Goal: Transaction & Acquisition: Purchase product/service

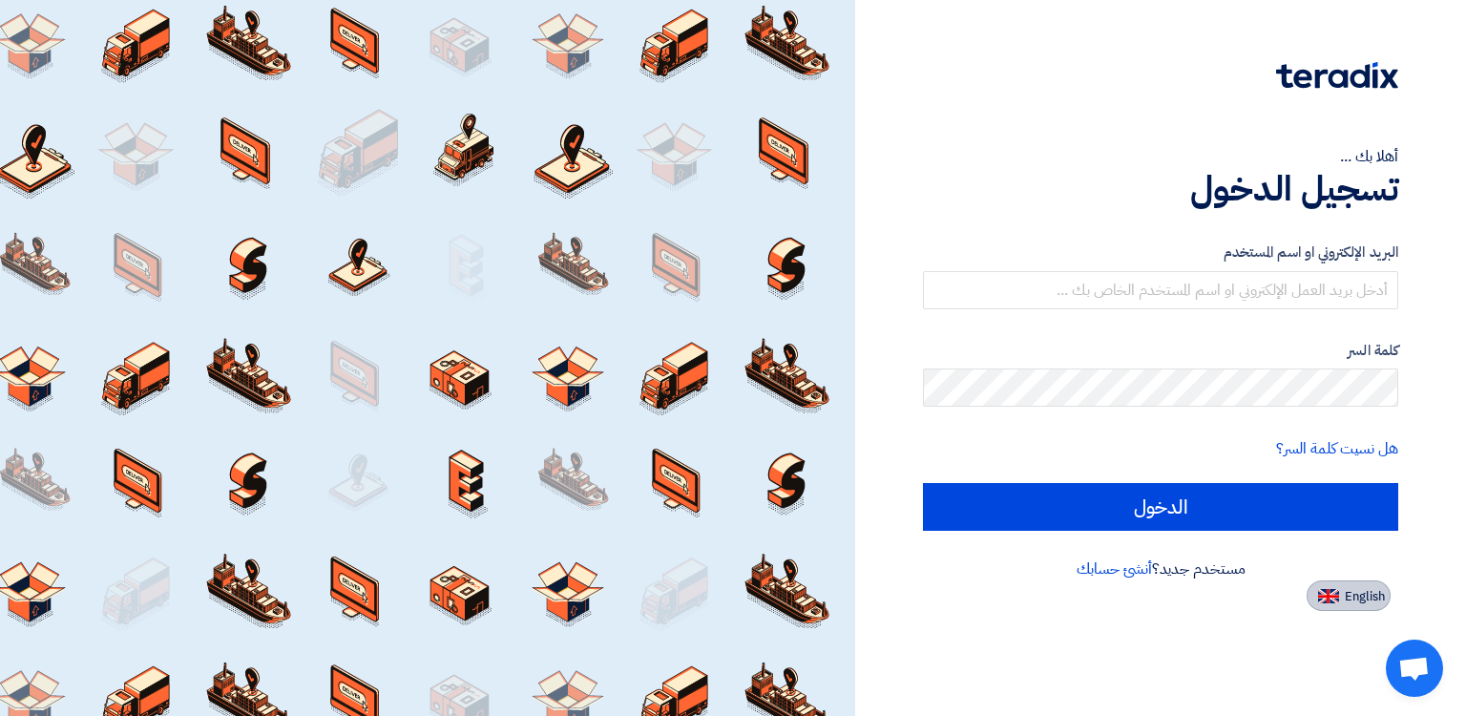
click at [1339, 592] on button "English" at bounding box center [1349, 595] width 84 height 31
type input "Sign in"
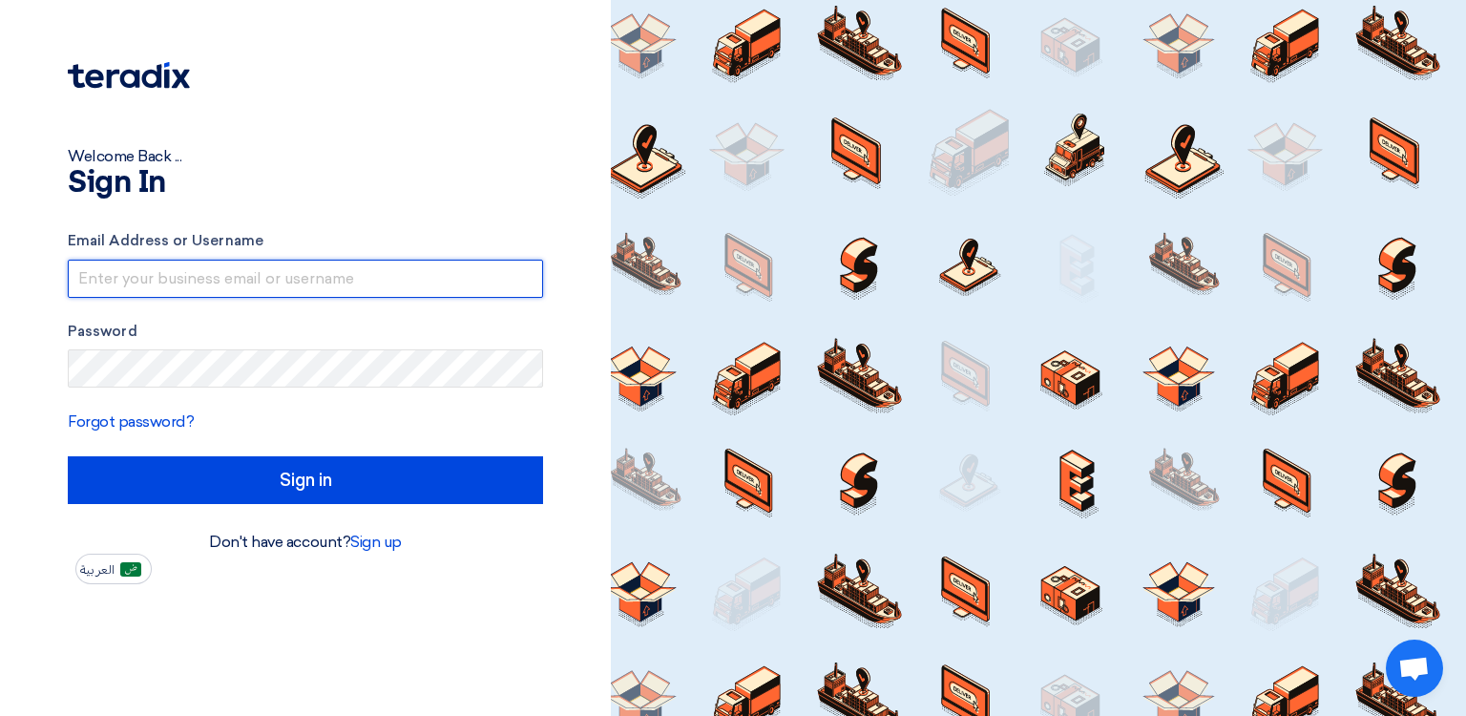
click at [284, 276] on input "text" at bounding box center [305, 279] width 475 height 38
type input "[PERSON_NAME][EMAIL_ADDRESS][DOMAIN_NAME]"
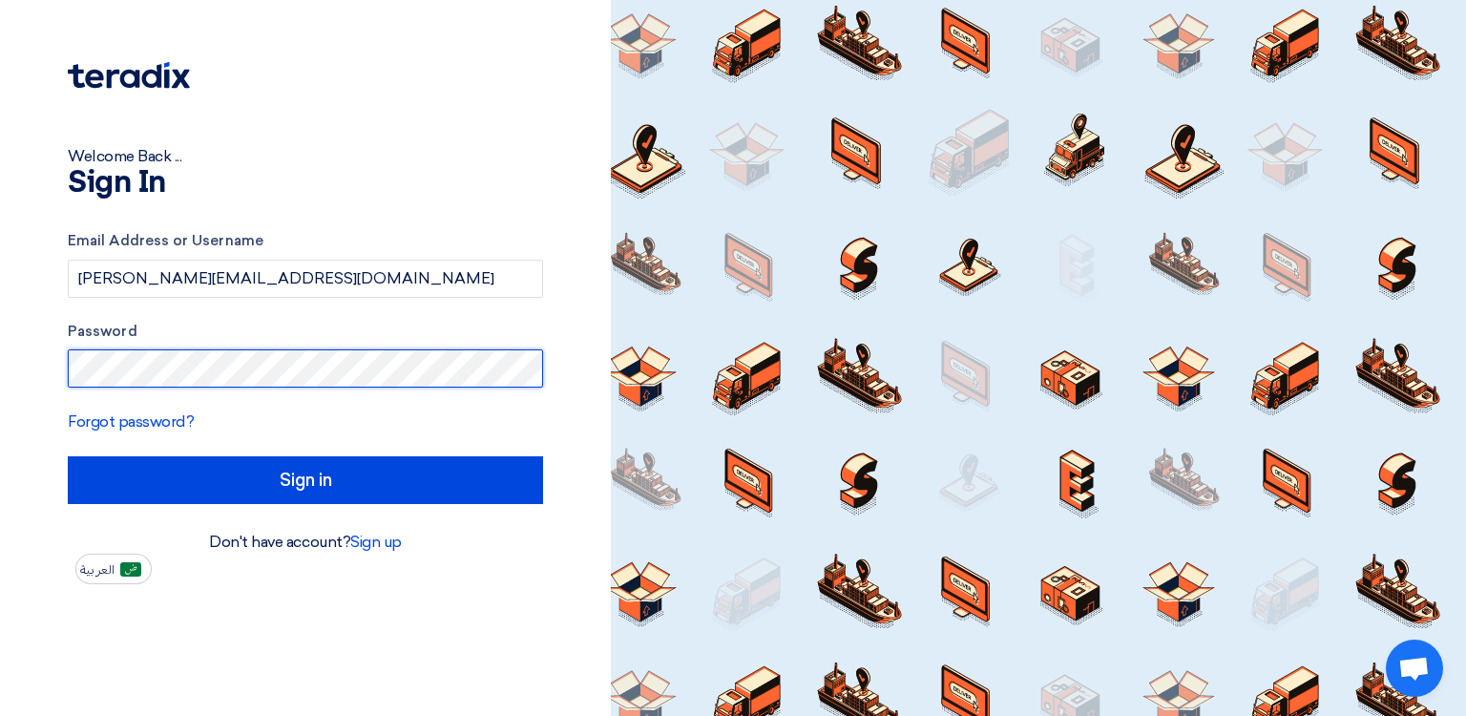
click at [68, 456] on input "Sign in" at bounding box center [305, 480] width 475 height 48
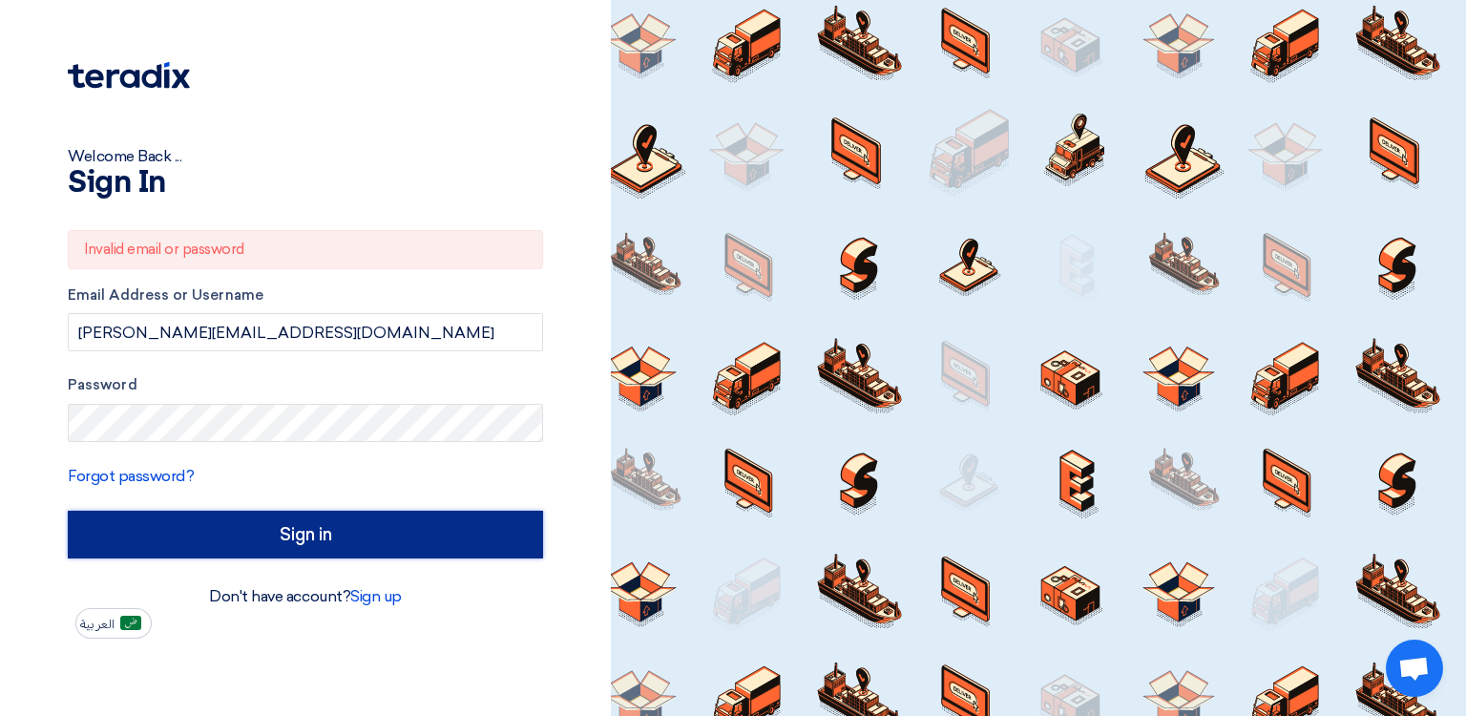
click at [286, 536] on input "Sign in" at bounding box center [305, 535] width 475 height 48
click at [330, 531] on input "Sign in" at bounding box center [305, 535] width 475 height 48
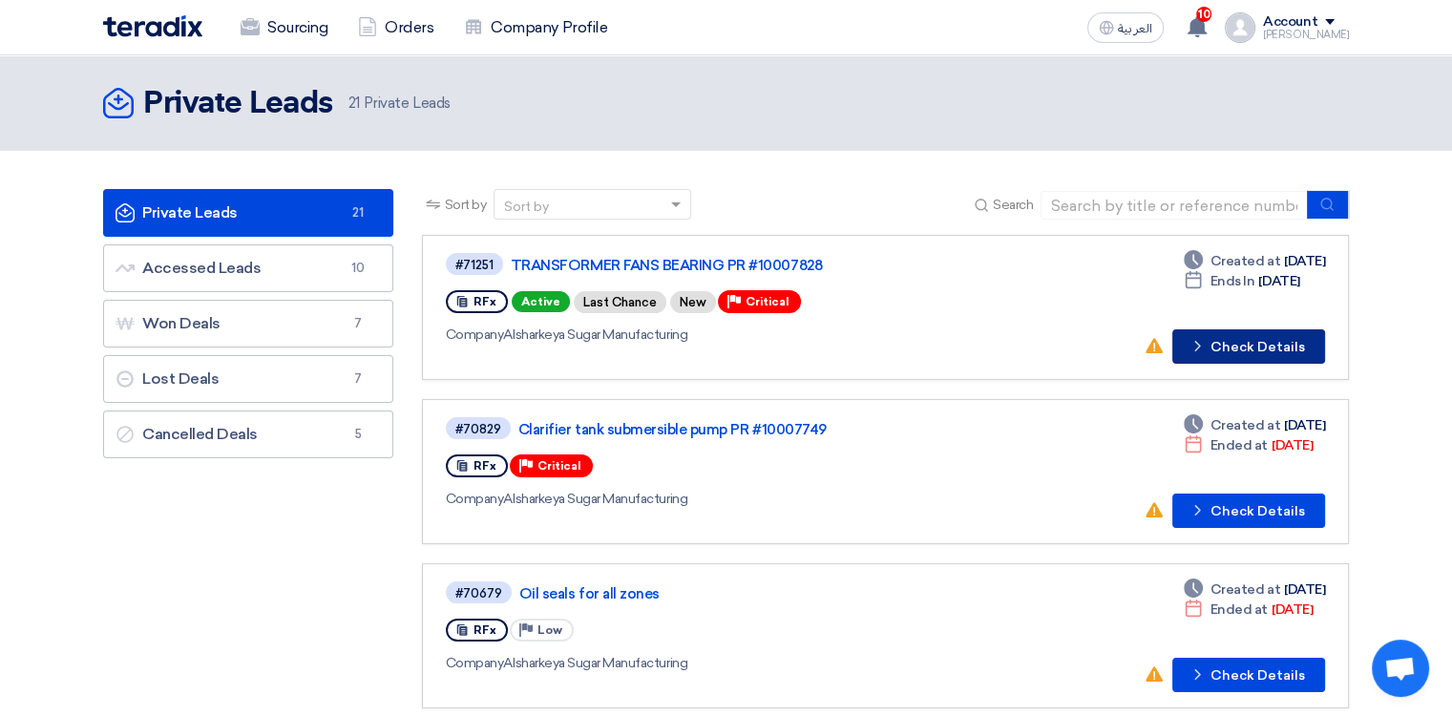
click at [1233, 345] on button "Check details Check Details" at bounding box center [1248, 346] width 153 height 34
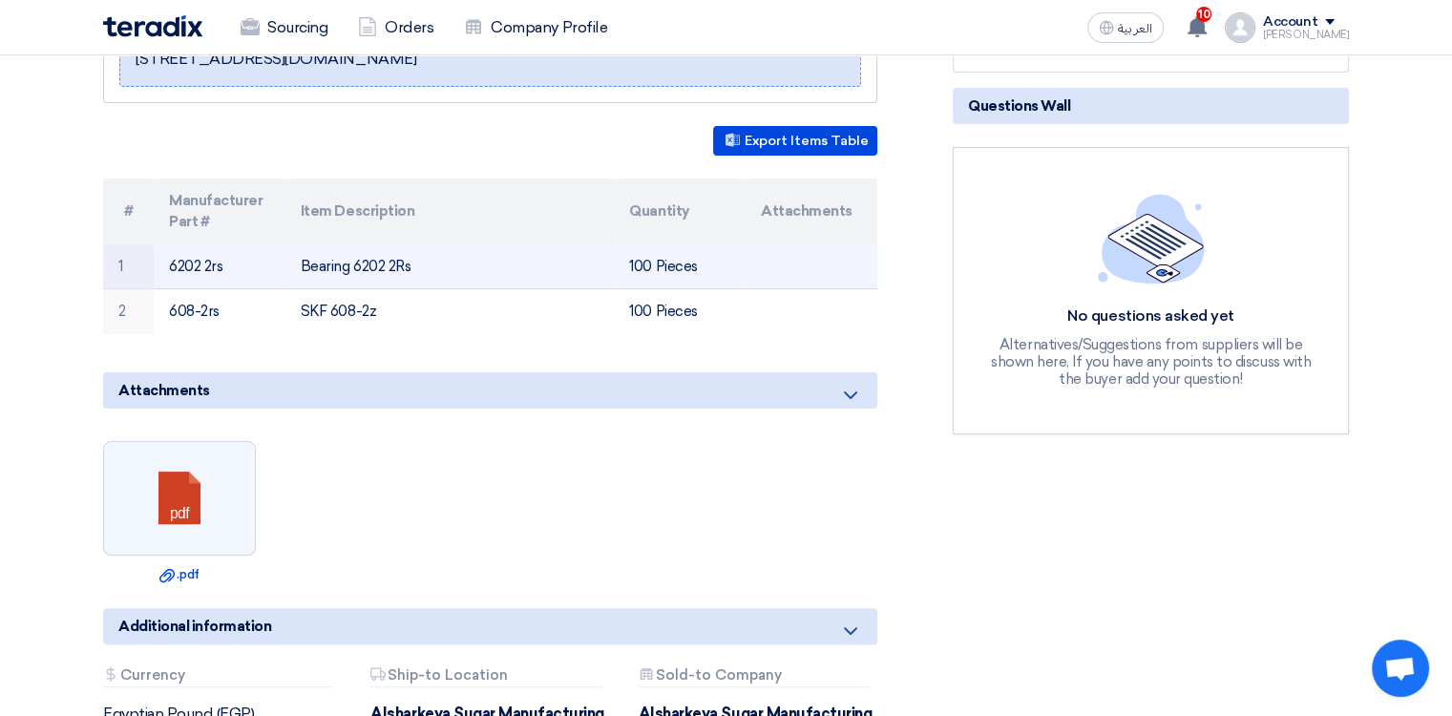
scroll to position [382, 0]
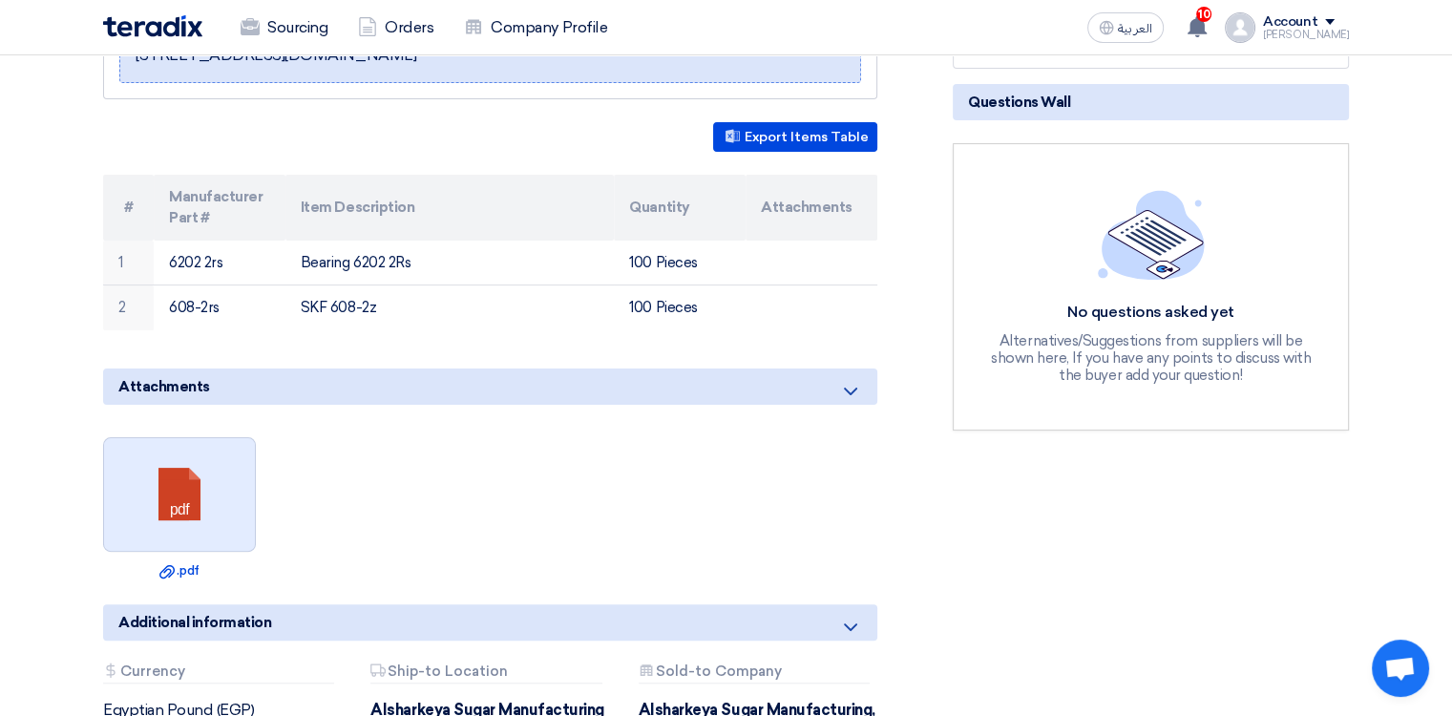
click at [135, 529] on link at bounding box center [180, 495] width 153 height 115
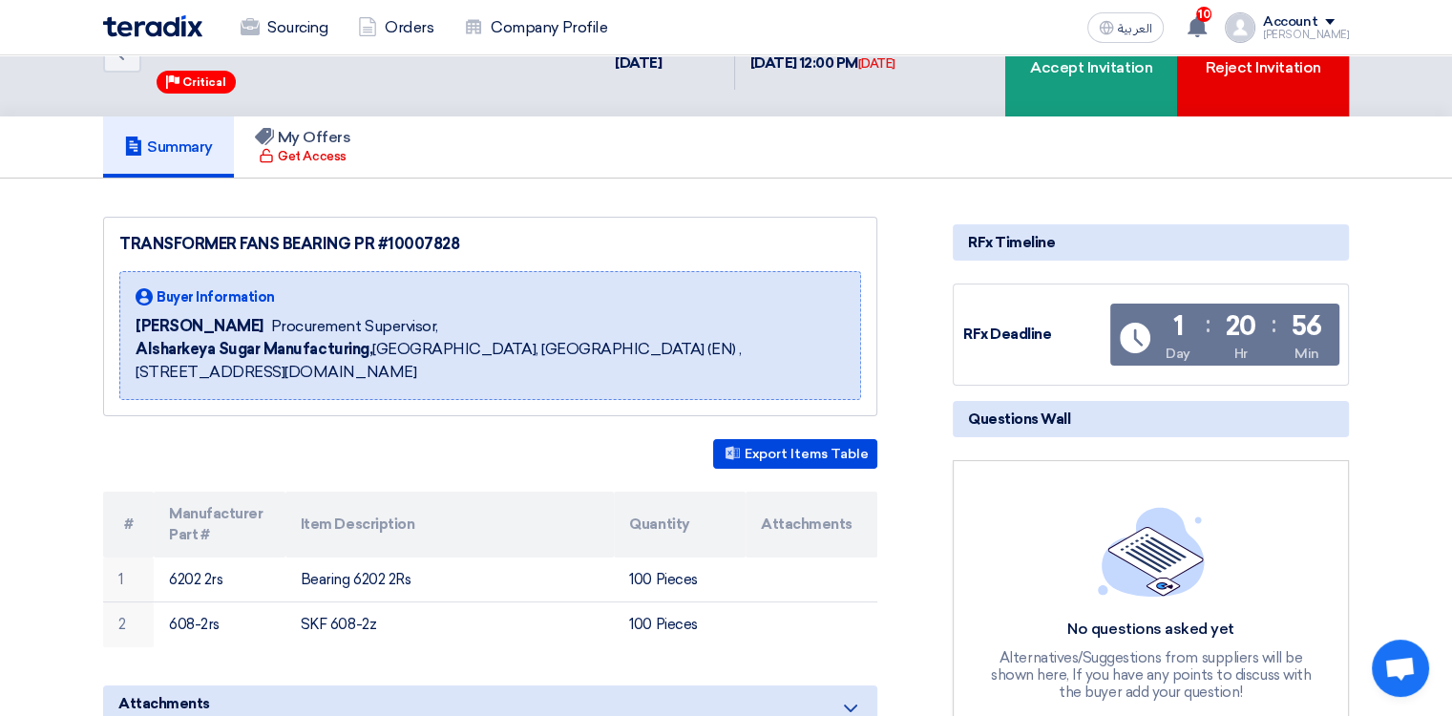
scroll to position [0, 0]
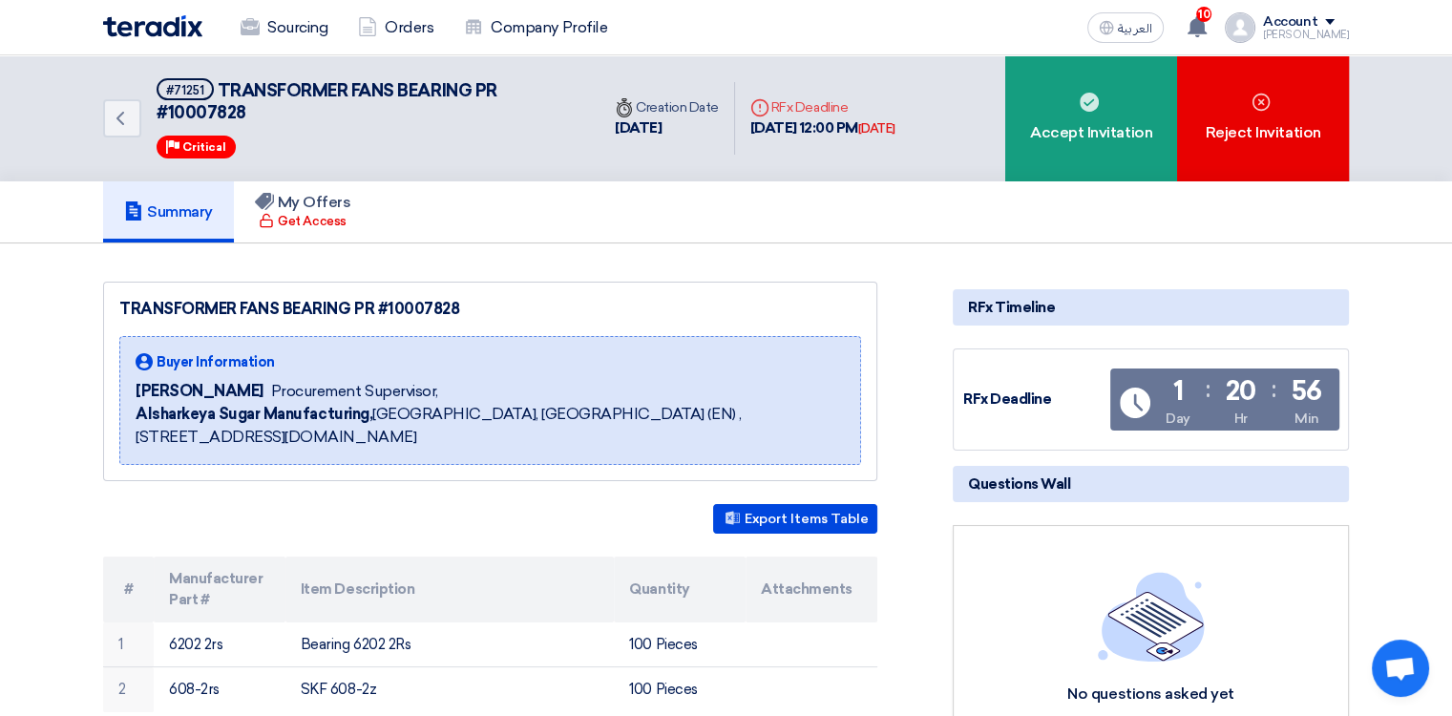
drag, startPoint x: 389, startPoint y: 305, endPoint x: 451, endPoint y: 315, distance: 61.8
click at [451, 315] on div "TRANSFORMER FANS BEARING PR #10007828" at bounding box center [490, 309] width 742 height 23
click at [455, 315] on div "TRANSFORMER FANS BEARING PR #10007828" at bounding box center [490, 309] width 742 height 23
click at [459, 302] on div "TRANSFORMER FANS BEARING PR #10007828" at bounding box center [490, 309] width 742 height 23
drag, startPoint x: 388, startPoint y: 304, endPoint x: 462, endPoint y: 309, distance: 74.7
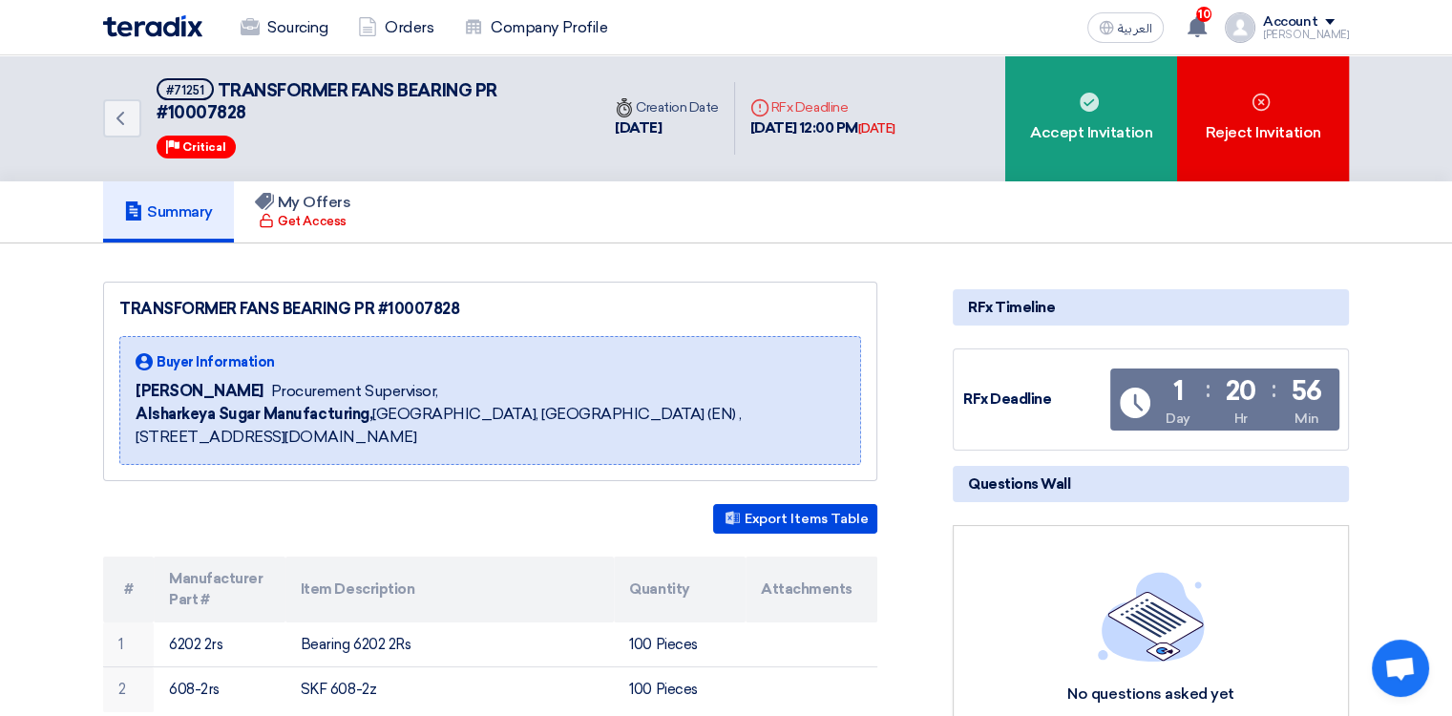
click at [462, 309] on div "TRANSFORMER FANS BEARING PR #10007828" at bounding box center [490, 309] width 742 height 23
copy div "10007828"
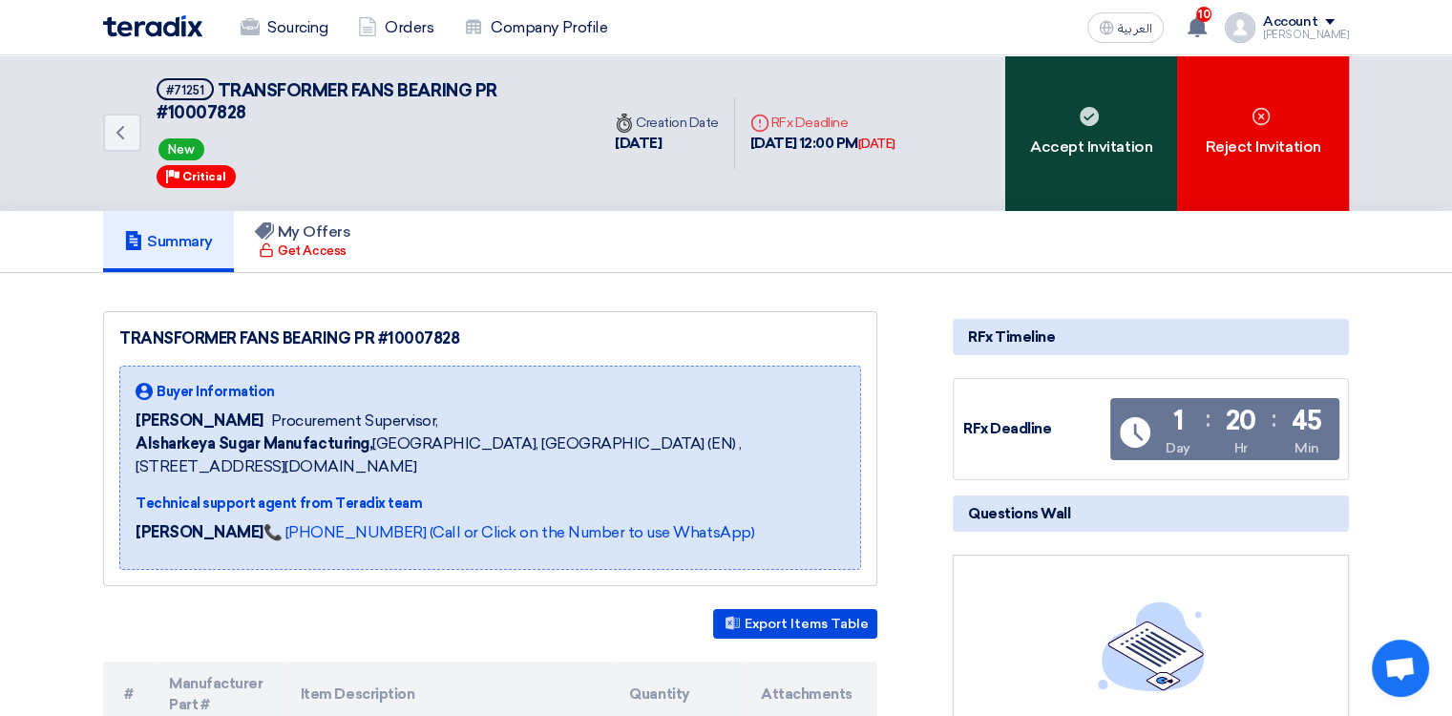
click at [940, 127] on div "Accept Invitation" at bounding box center [1091, 133] width 172 height 156
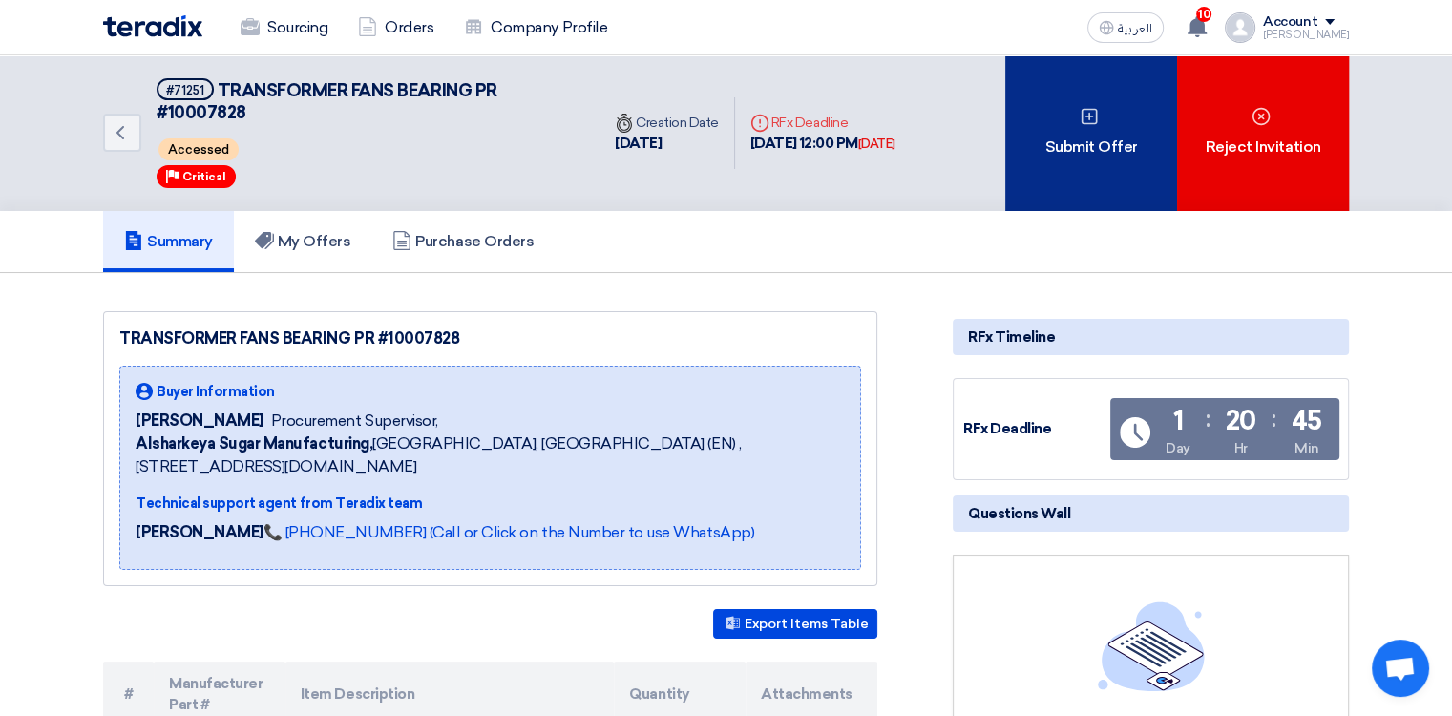
click at [940, 139] on div "Submit Offer" at bounding box center [1091, 133] width 172 height 156
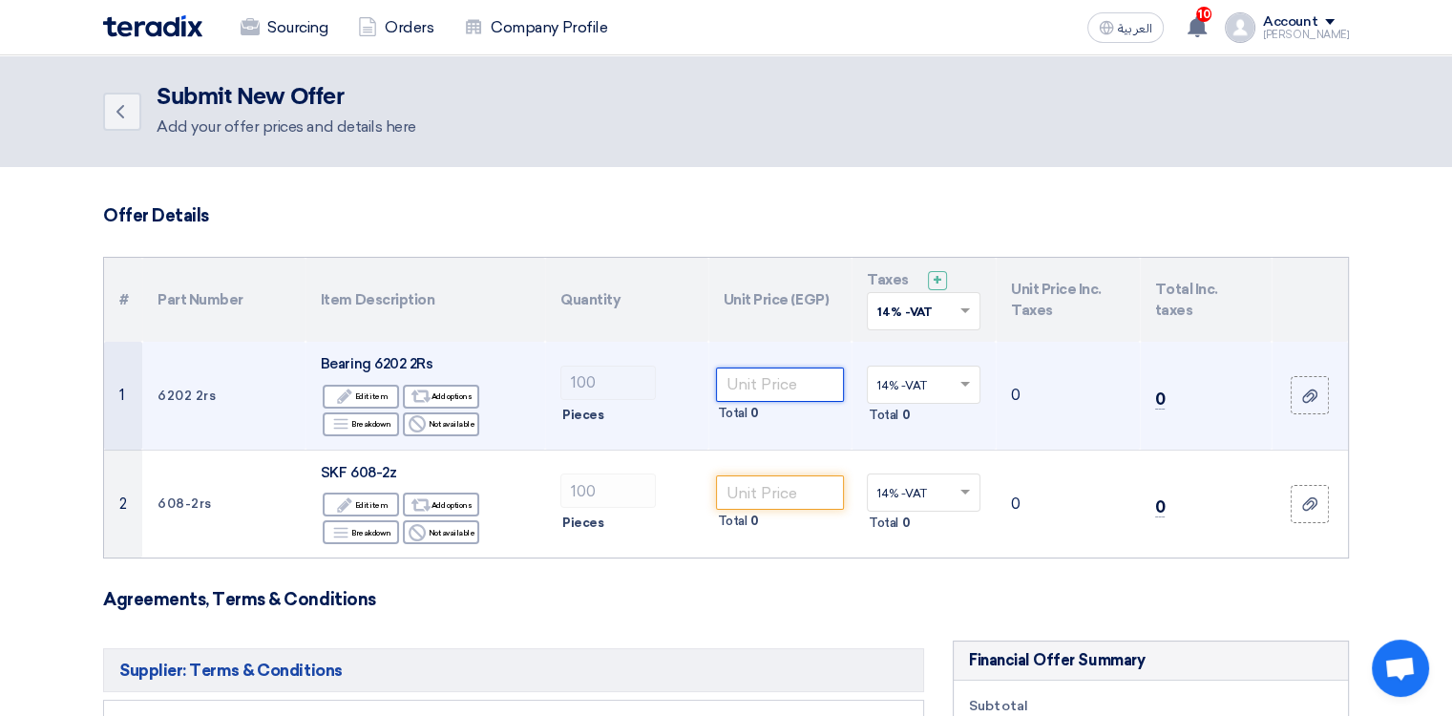
click at [802, 382] on input "number" at bounding box center [780, 385] width 129 height 34
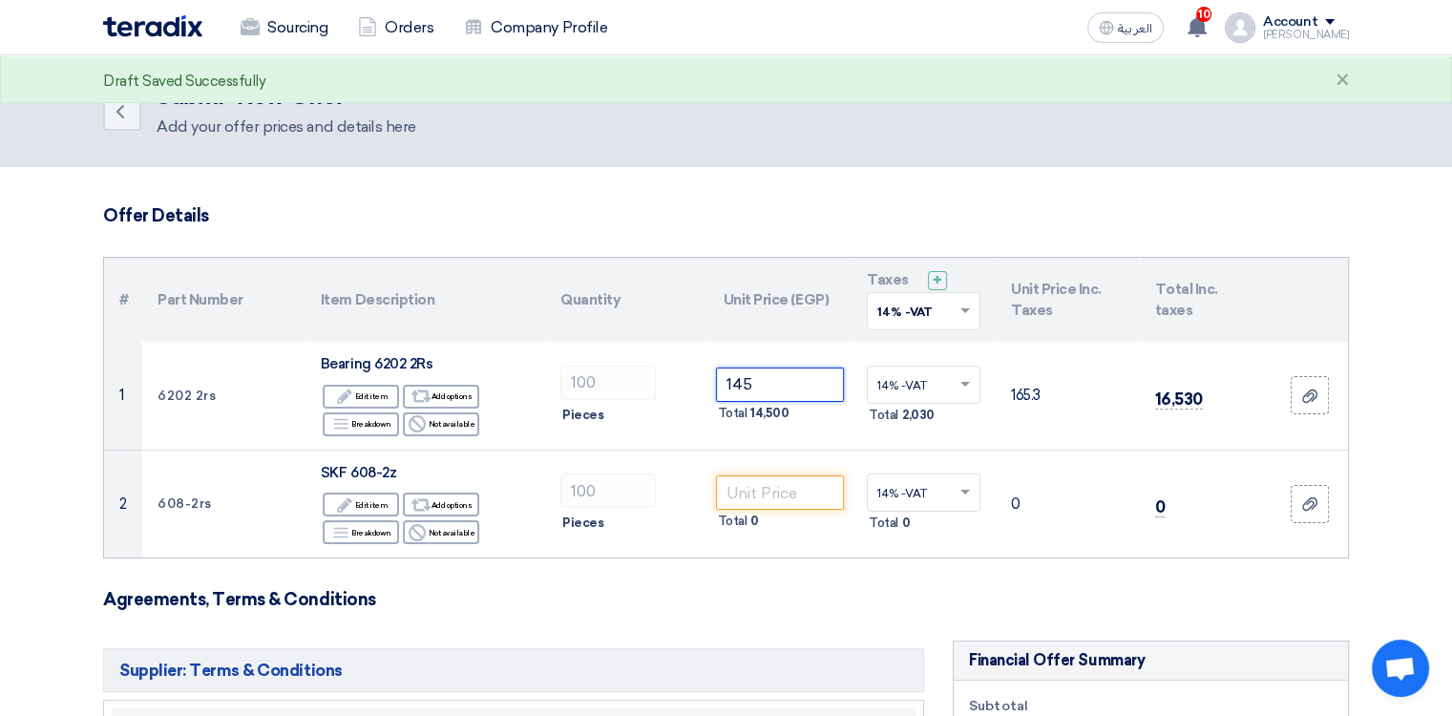
type input "145"
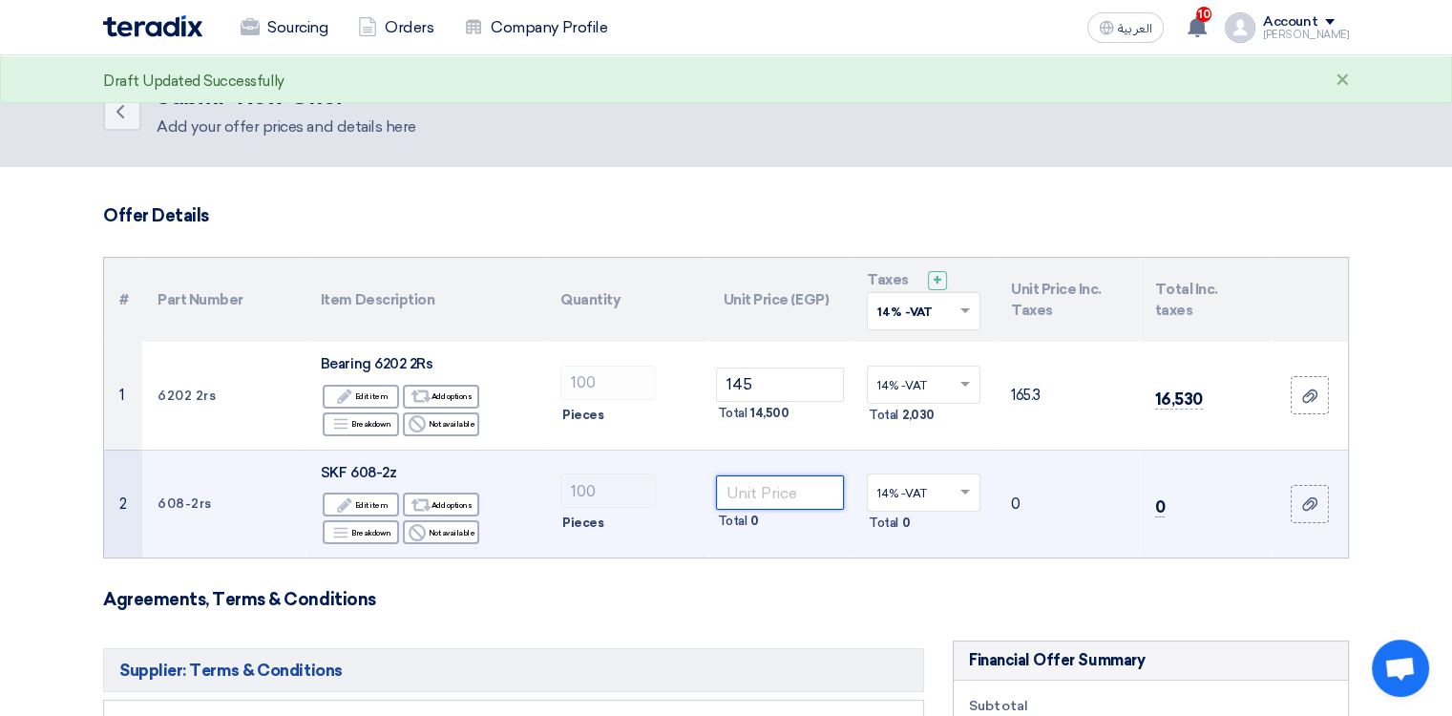
click at [749, 492] on input "number" at bounding box center [780, 492] width 129 height 34
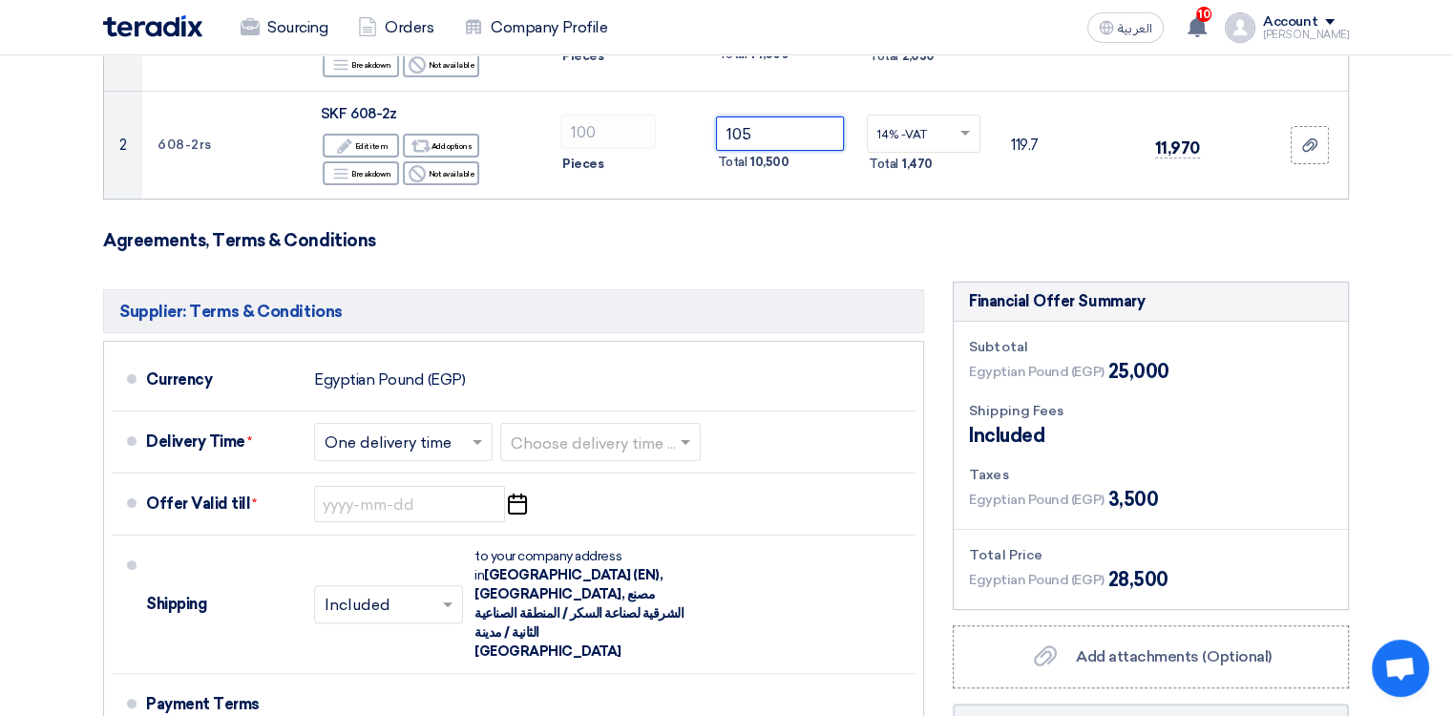
scroll to position [477, 0]
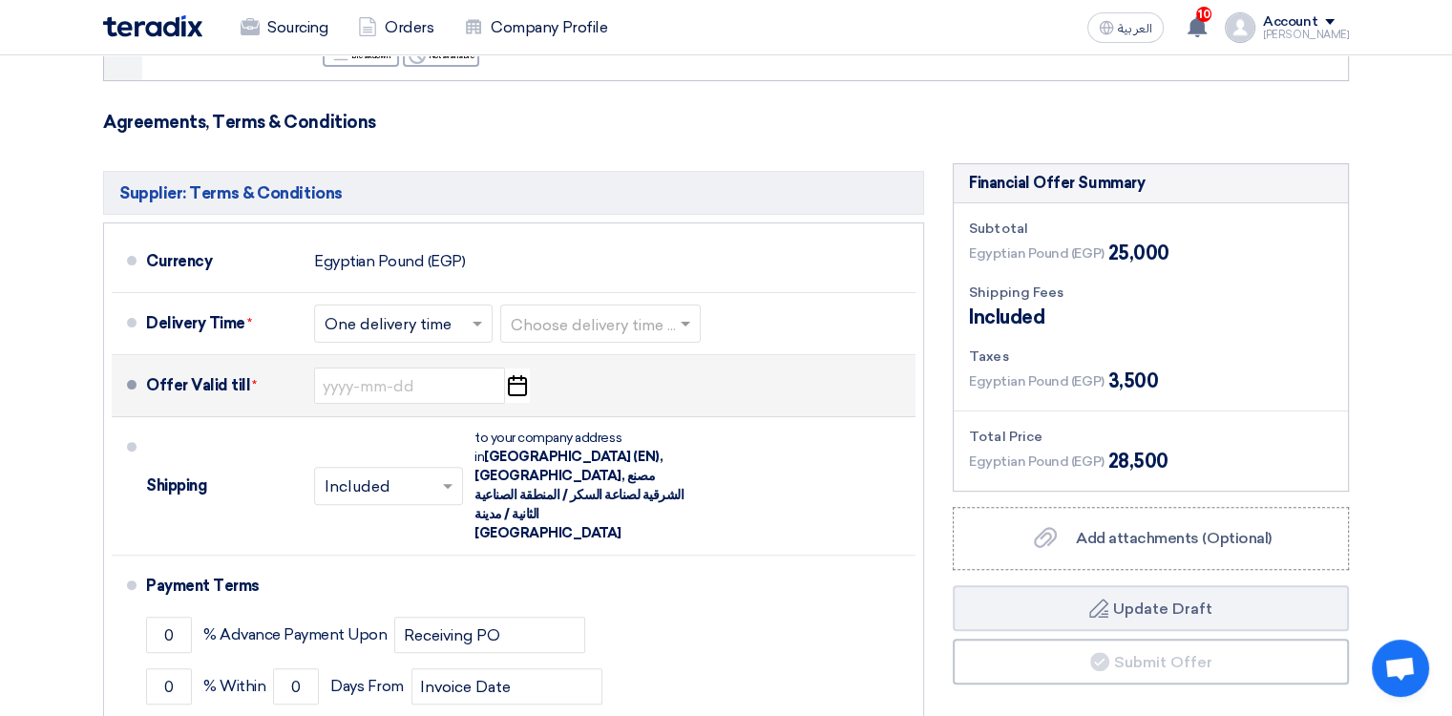
type input "105"
click at [513, 384] on icon "Pick a date" at bounding box center [517, 385] width 26 height 34
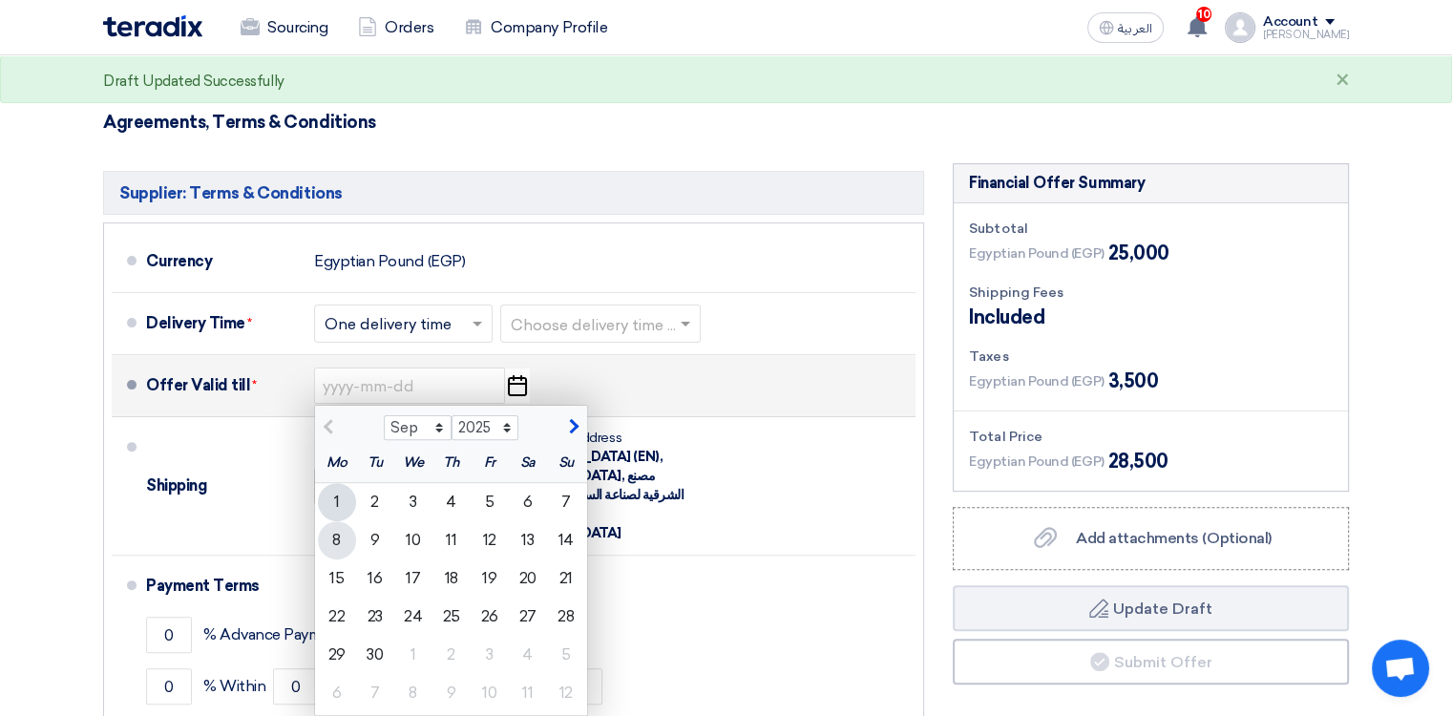
click at [340, 541] on div "8" at bounding box center [337, 540] width 38 height 38
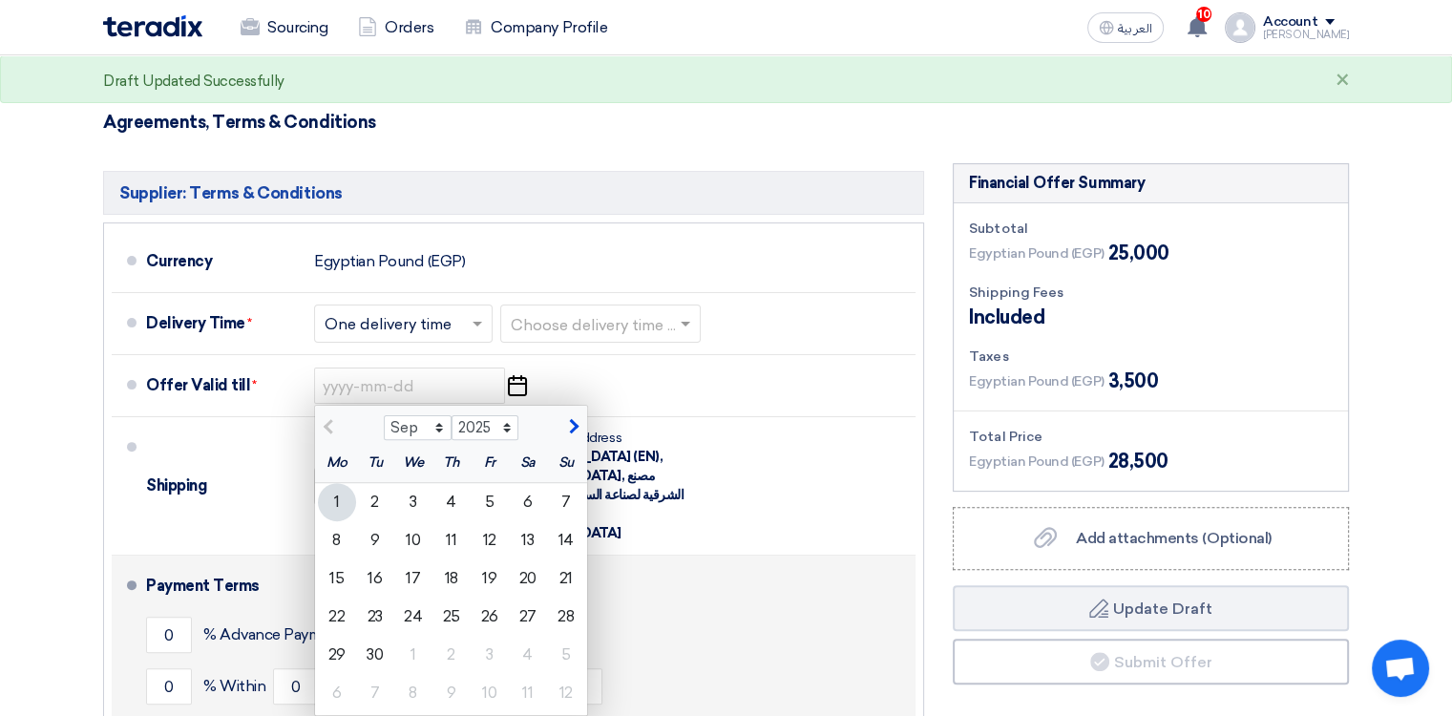
type input "[DATE]"
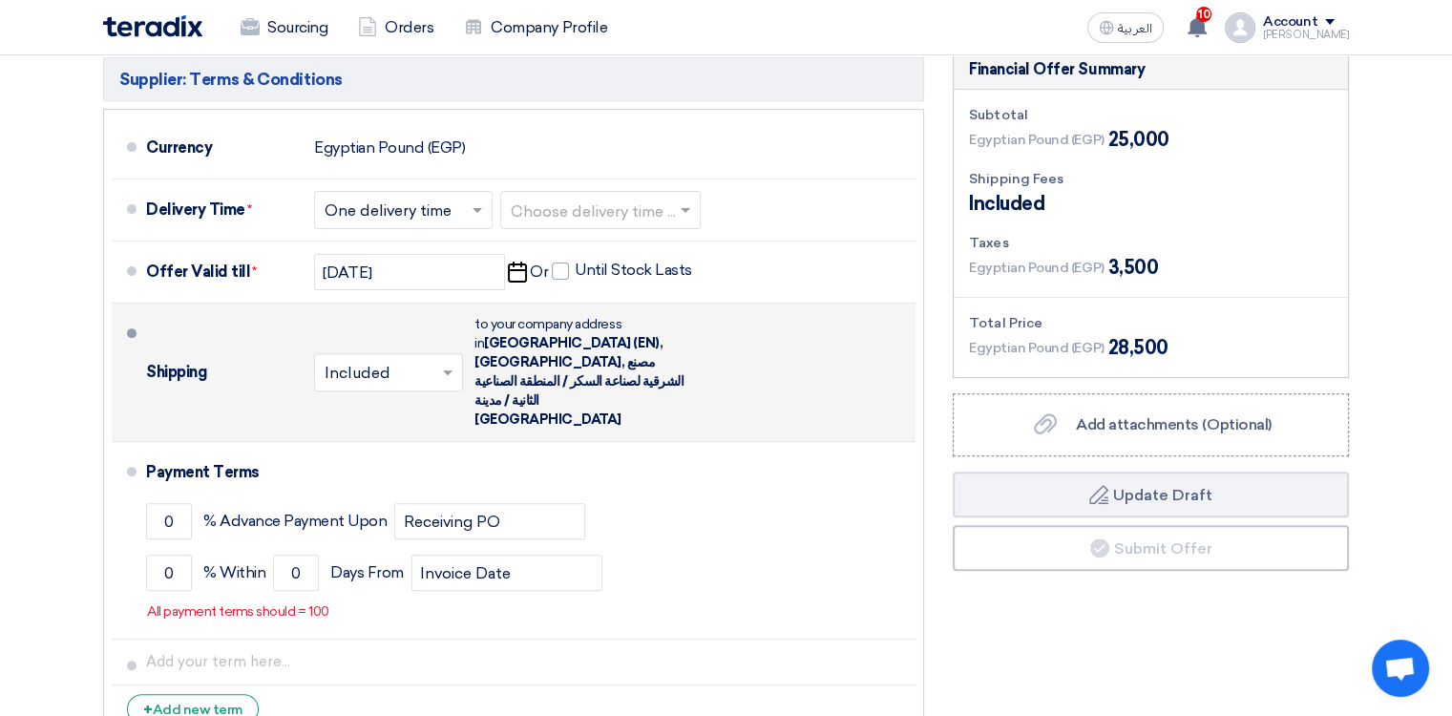
scroll to position [668, 0]
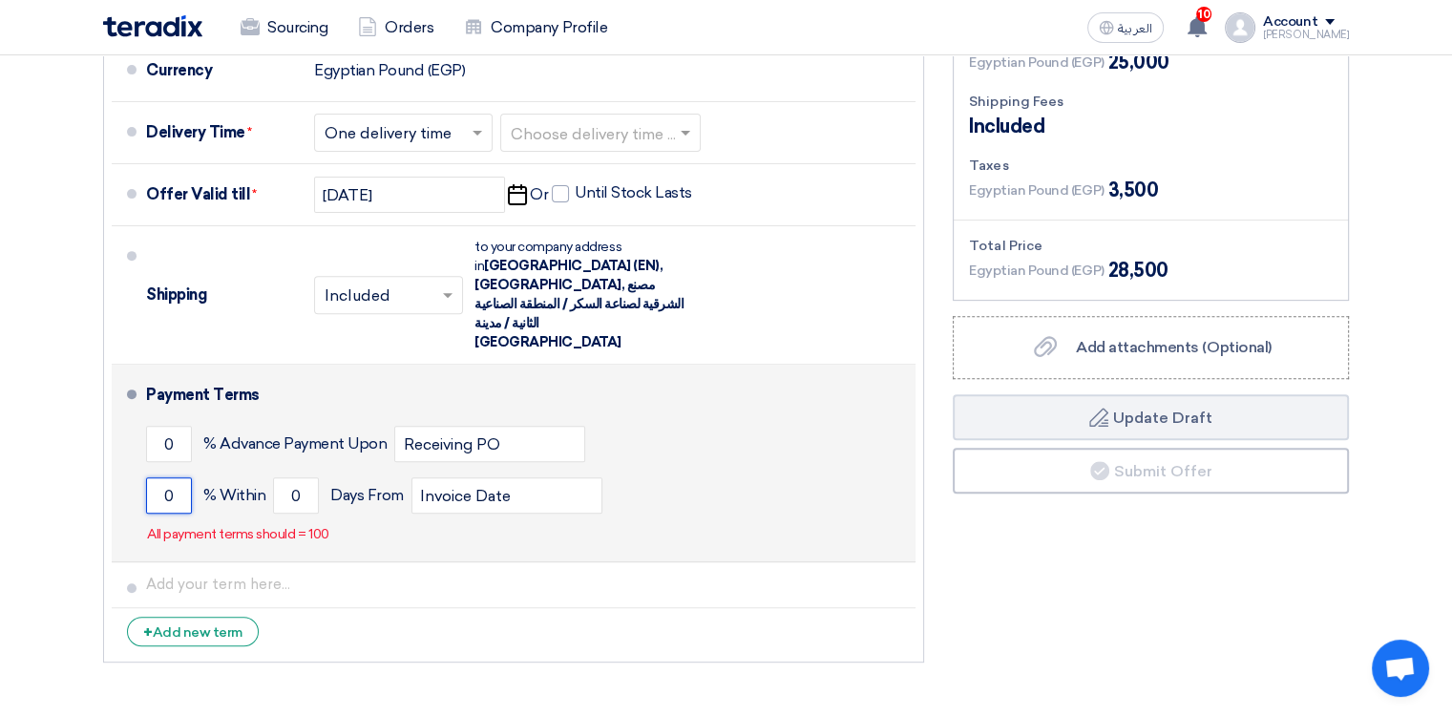
drag, startPoint x: 179, startPoint y: 459, endPoint x: 131, endPoint y: 471, distance: 50.0
click at [131, 471] on li "Payment Terms 0 % Advance Payment Upon Receiving PO 0 % Within 0" at bounding box center [514, 464] width 804 height 198
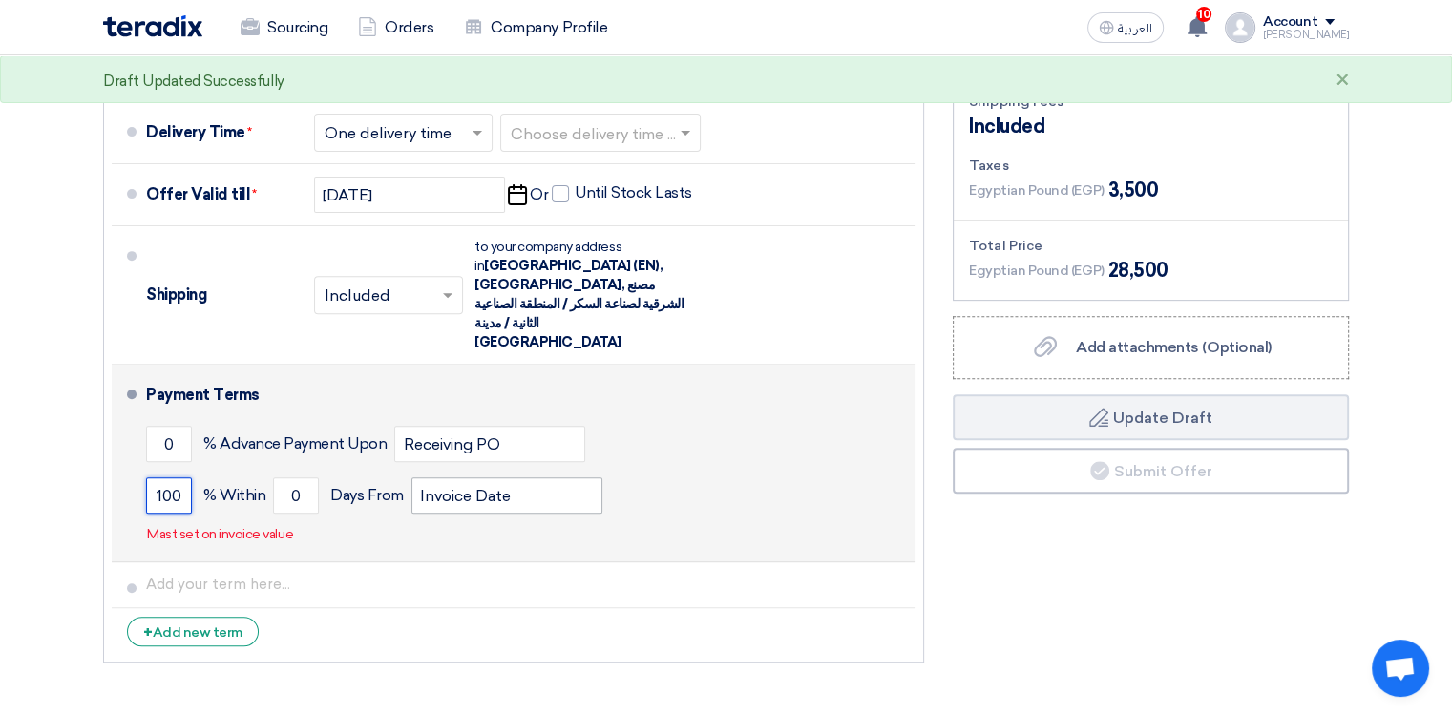
type input "100"
click at [523, 477] on input "Invoice Date" at bounding box center [506, 495] width 191 height 36
click at [711, 426] on div "0 % Advance Payment Upon Receiving PO" at bounding box center [527, 444] width 762 height 52
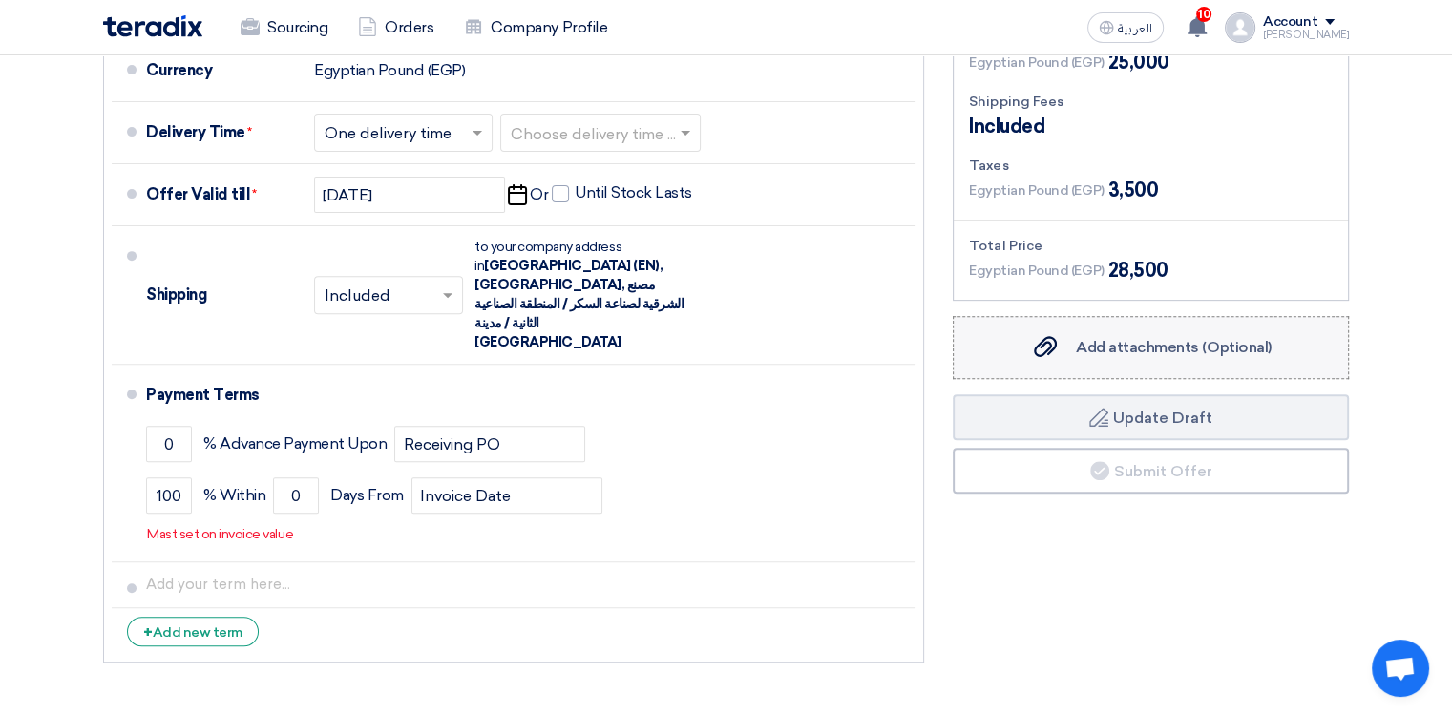
click at [940, 355] on div "Add attachments (Optional) Add attachments (Optional)" at bounding box center [1150, 347] width 241 height 23
click at [0, 0] on input "Add attachments (Optional) Add attachments (Optional)" at bounding box center [0, 0] width 0 height 0
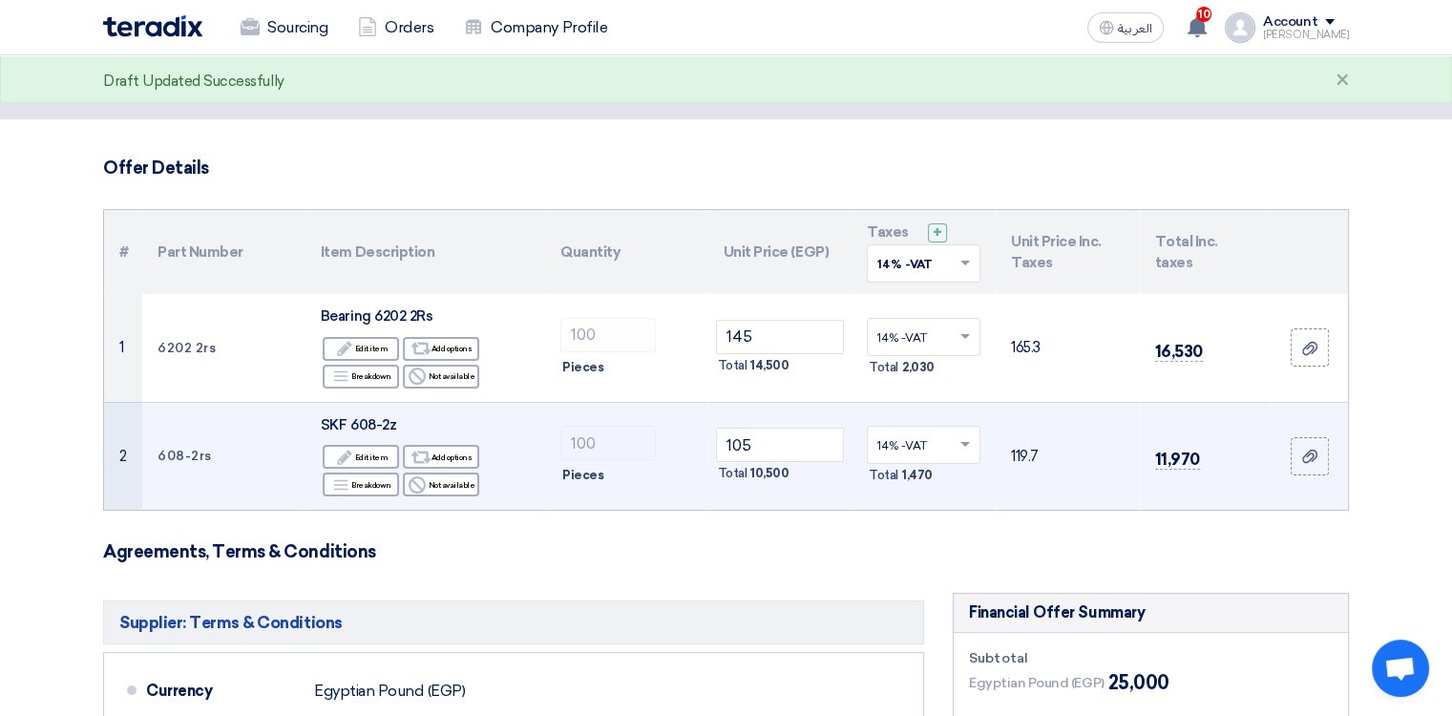
scroll to position [0, 0]
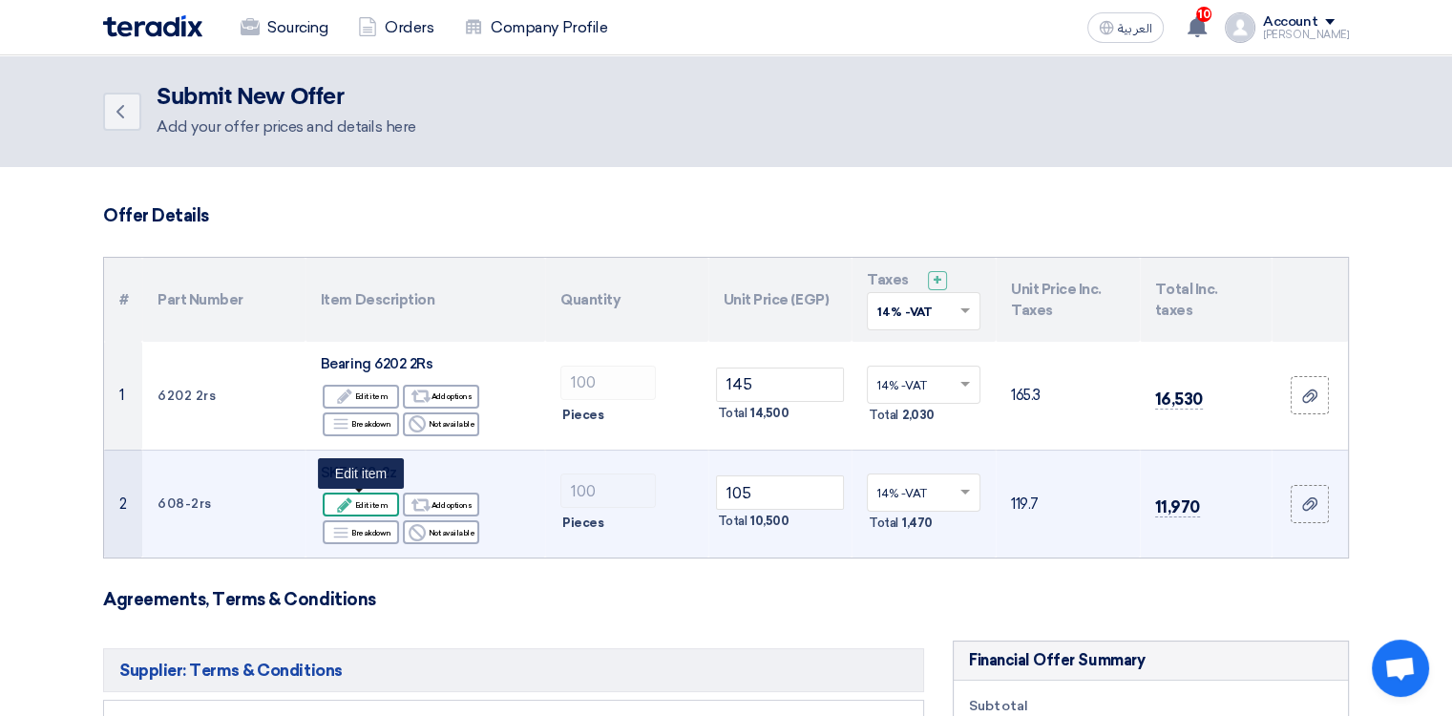
click at [380, 504] on div "Edit Edit item" at bounding box center [361, 505] width 76 height 24
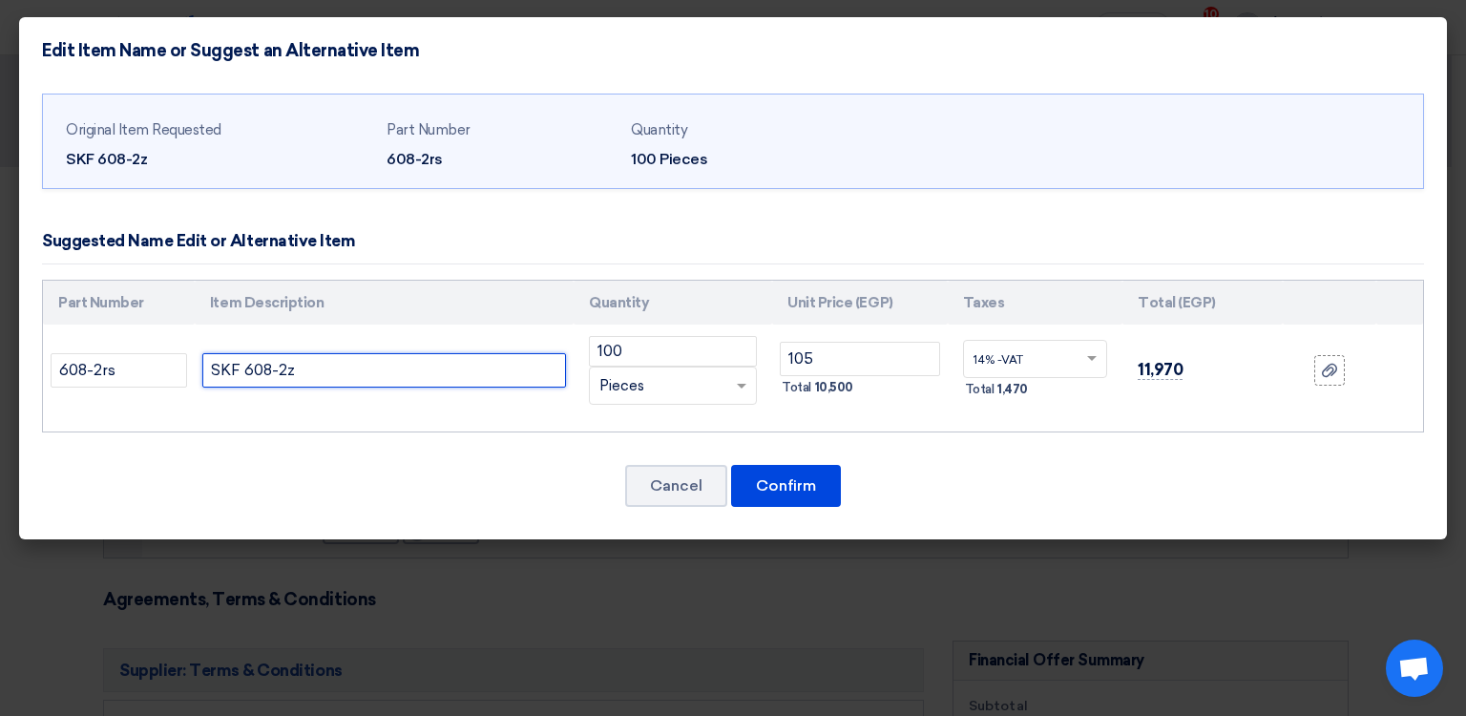
click at [387, 364] on input "SKF 608-2z" at bounding box center [384, 370] width 364 height 34
type input "SKF 608-2Z/C3"
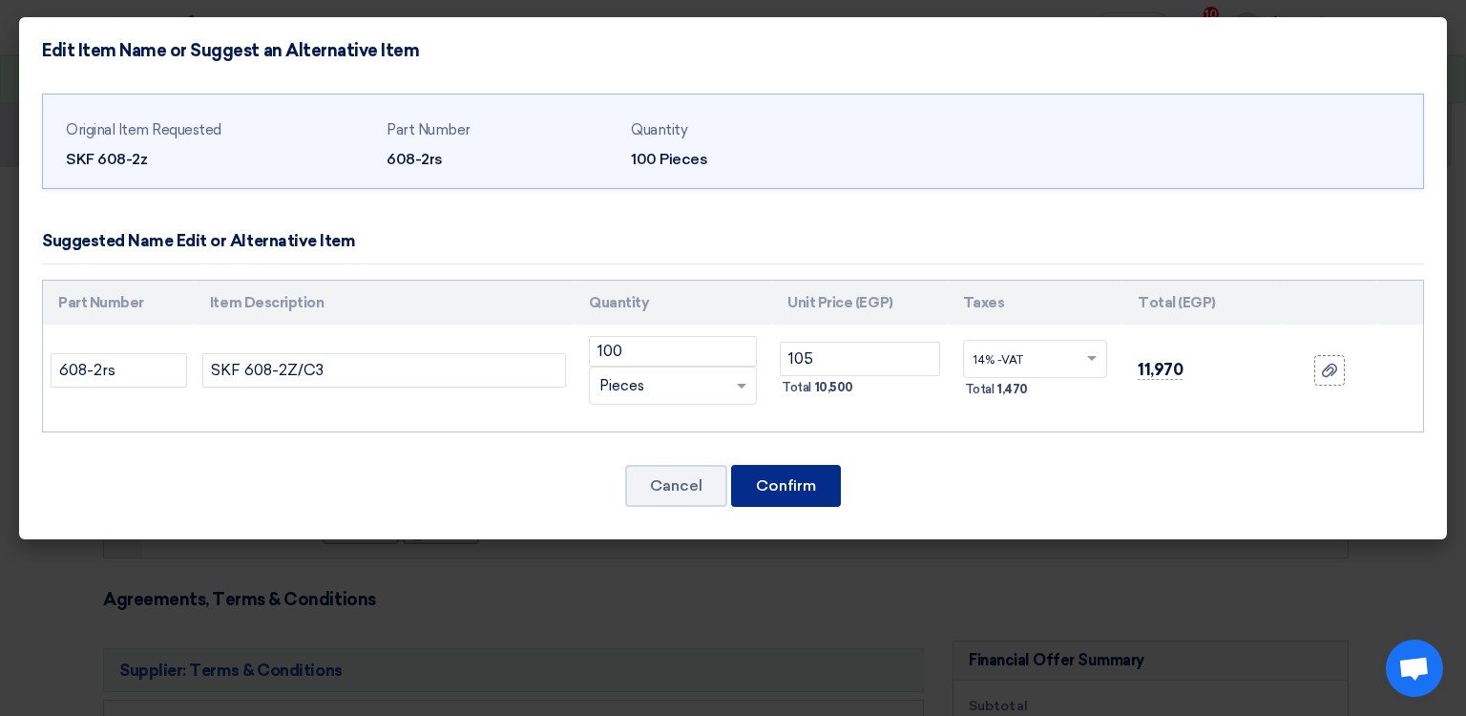
click at [794, 493] on button "Confirm" at bounding box center [786, 486] width 110 height 42
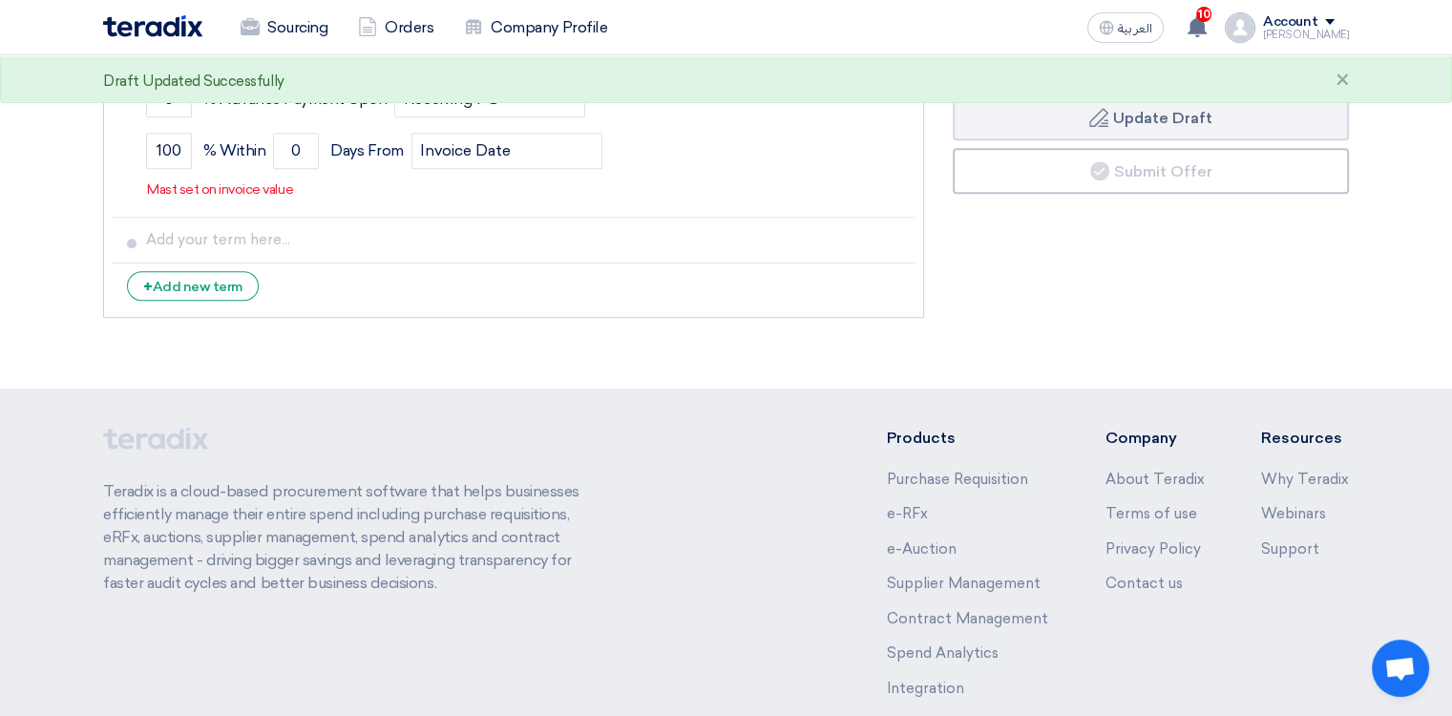
scroll to position [859, 0]
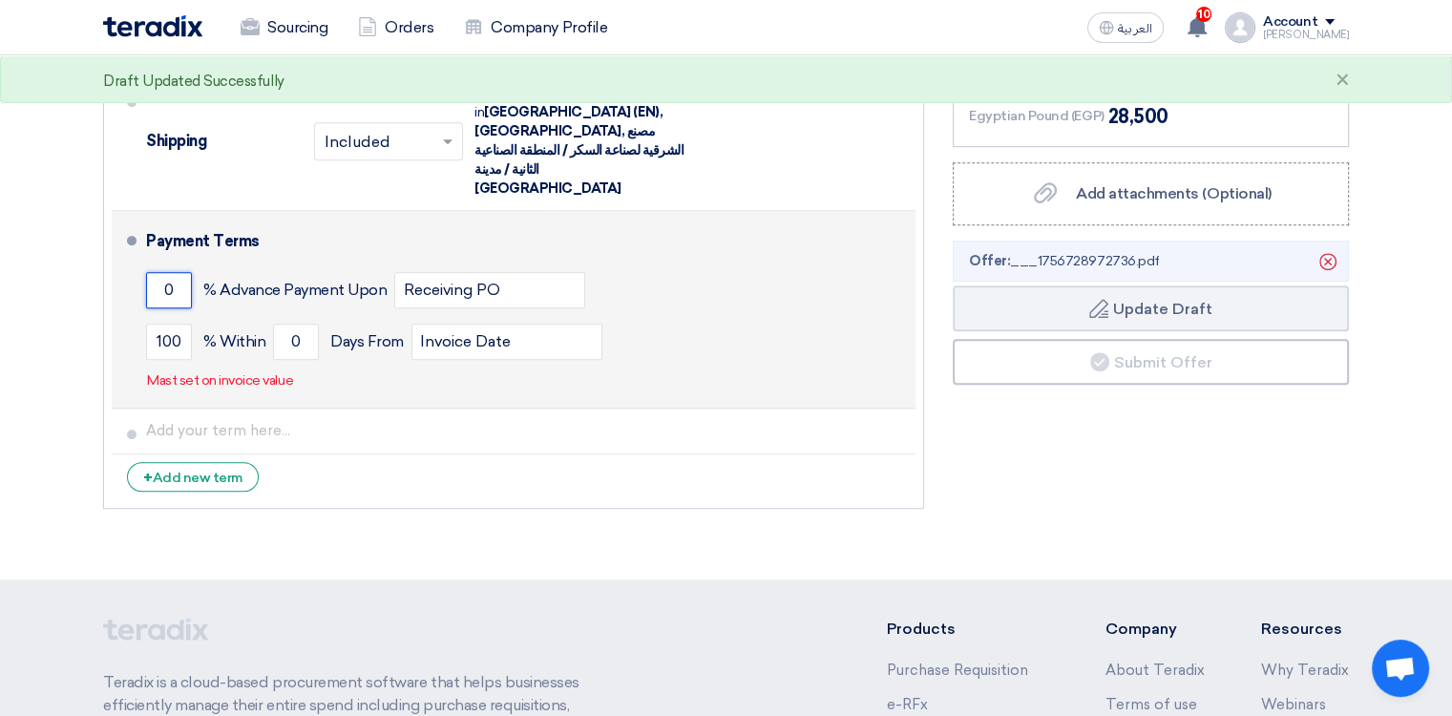
drag, startPoint x: 181, startPoint y: 257, endPoint x: 157, endPoint y: 255, distance: 24.9
click at [157, 272] on input "0" at bounding box center [169, 290] width 46 height 36
drag, startPoint x: 181, startPoint y: 244, endPoint x: 143, endPoint y: 251, distance: 38.8
click at [143, 251] on li "Payment Terms 0 % Advance Payment Upon Receiving PO 100 % Within 0" at bounding box center [514, 310] width 804 height 198
click at [303, 324] on input "0" at bounding box center [296, 342] width 46 height 36
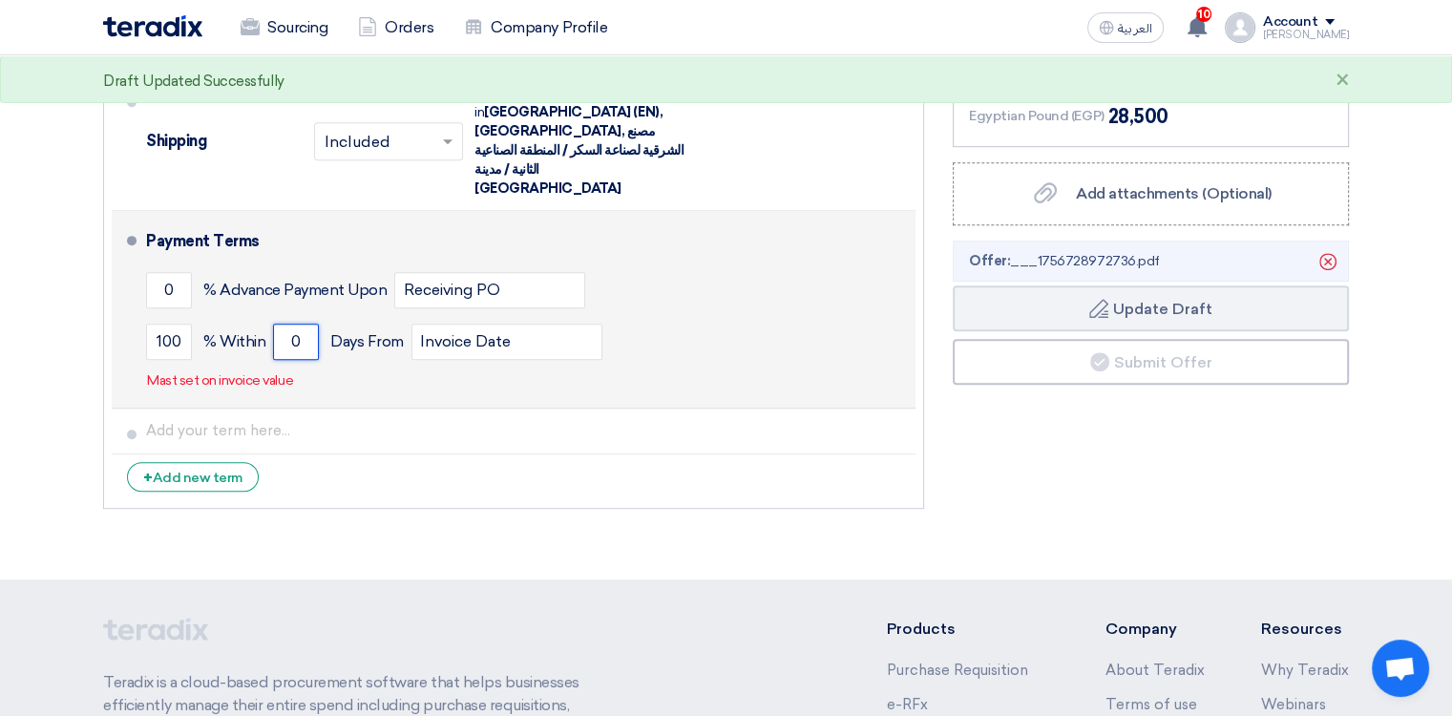
drag, startPoint x: 308, startPoint y: 305, endPoint x: 282, endPoint y: 306, distance: 26.7
click at [282, 324] on input "0" at bounding box center [296, 342] width 46 height 36
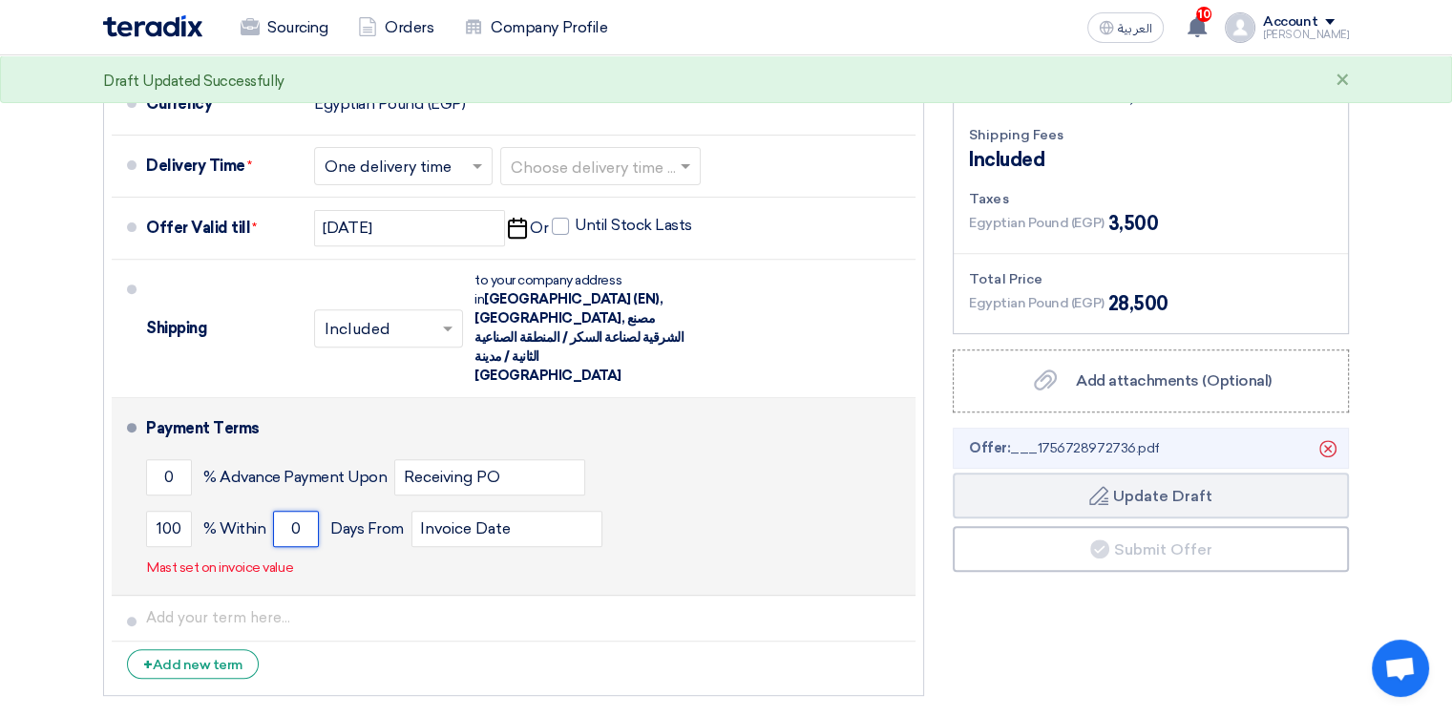
scroll to position [668, 0]
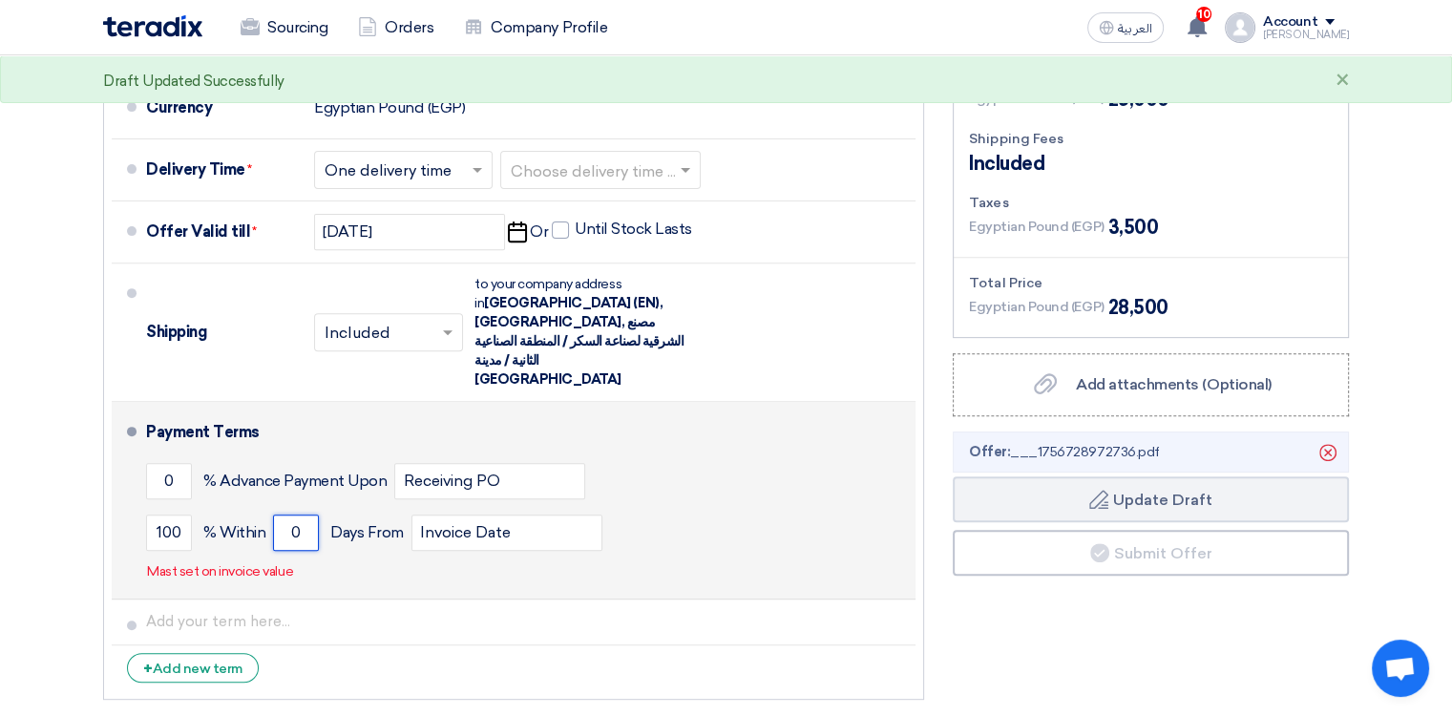
drag, startPoint x: 310, startPoint y: 490, endPoint x: 284, endPoint y: 493, distance: 25.9
click at [284, 515] on input "0" at bounding box center [296, 533] width 46 height 36
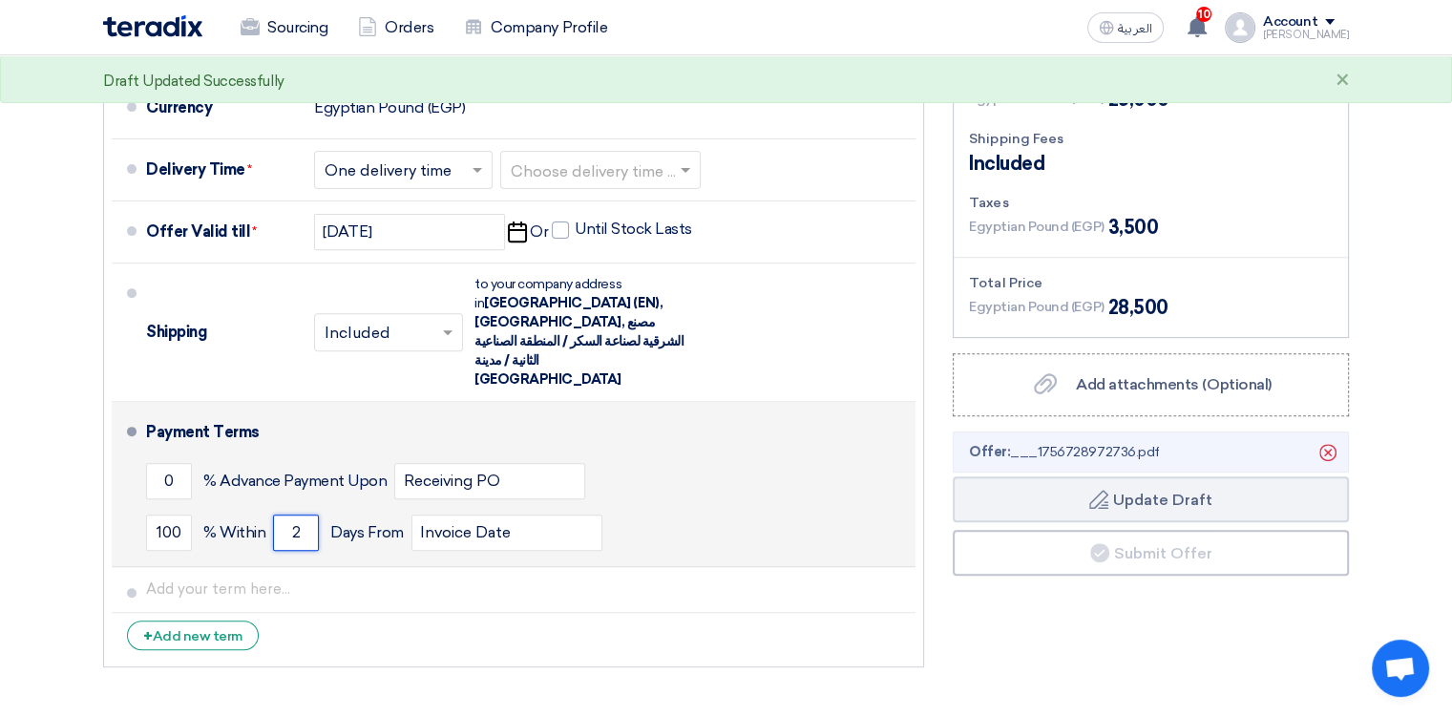
drag, startPoint x: 302, startPoint y: 497, endPoint x: 269, endPoint y: 505, distance: 33.3
click at [269, 507] on div "100 % [DATE] From Invoice Date" at bounding box center [527, 533] width 762 height 52
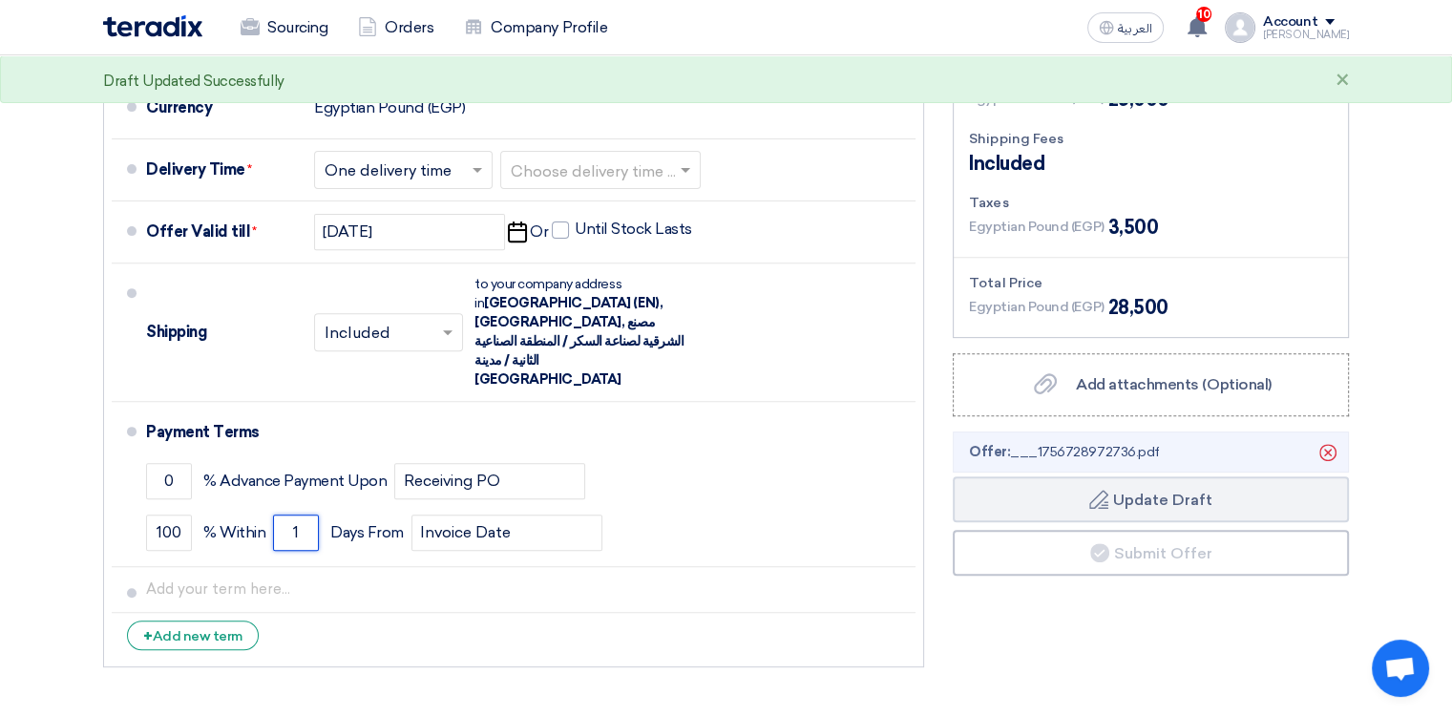
type input "1"
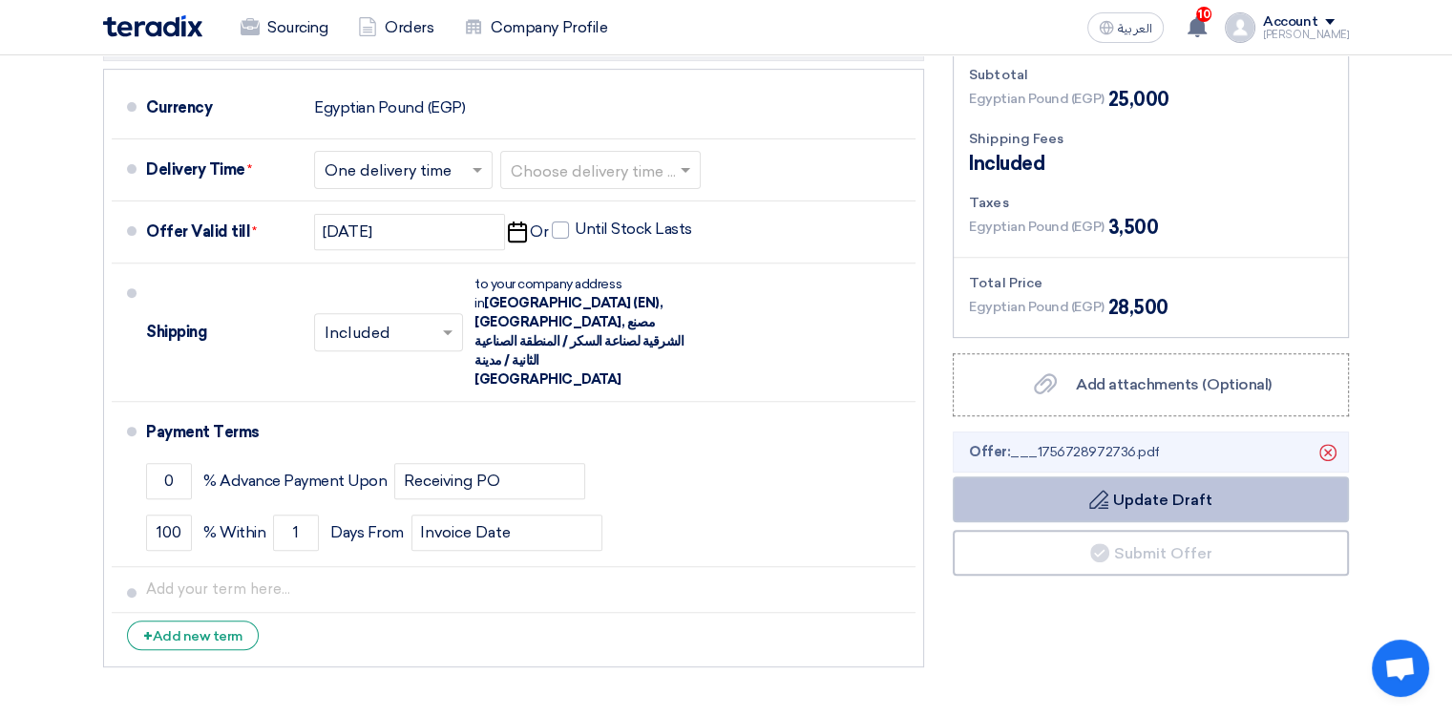
click at [940, 511] on button "Draft Update Draft" at bounding box center [1151, 499] width 396 height 46
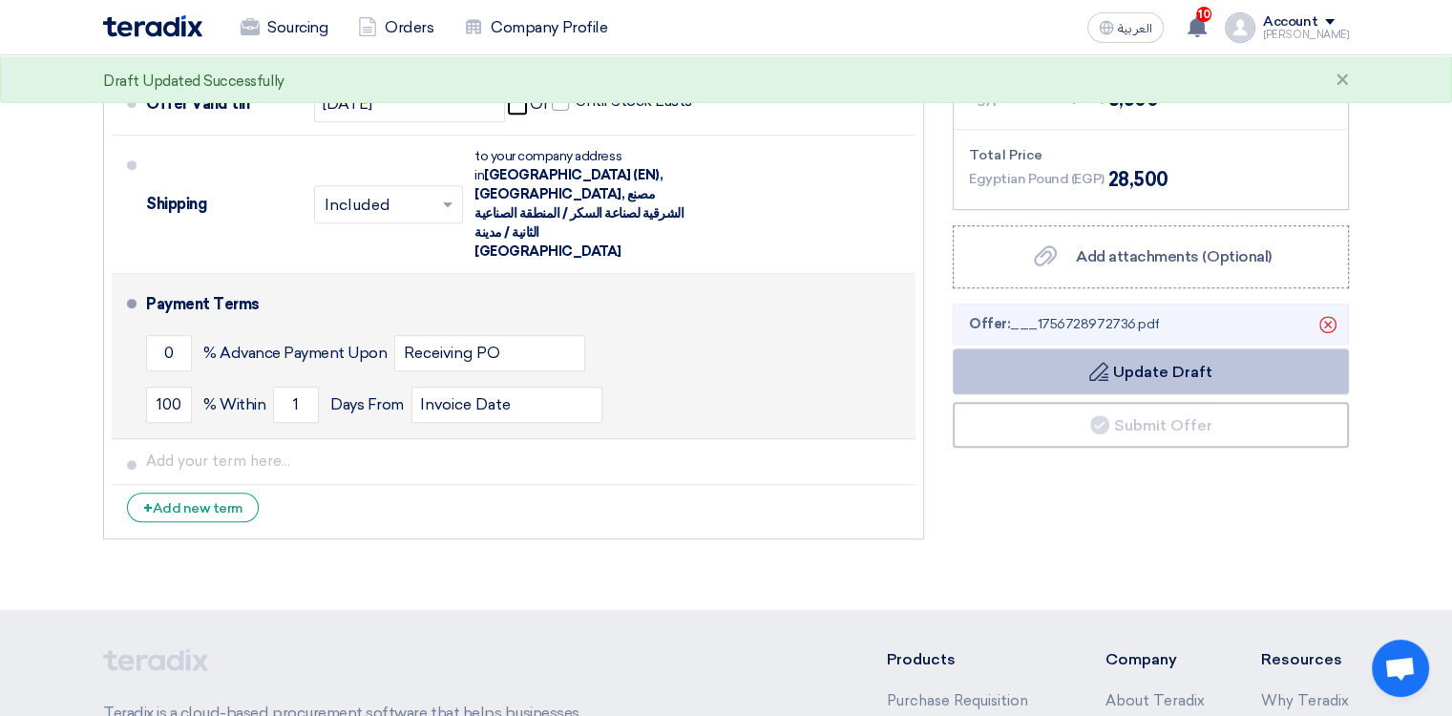
scroll to position [764, 0]
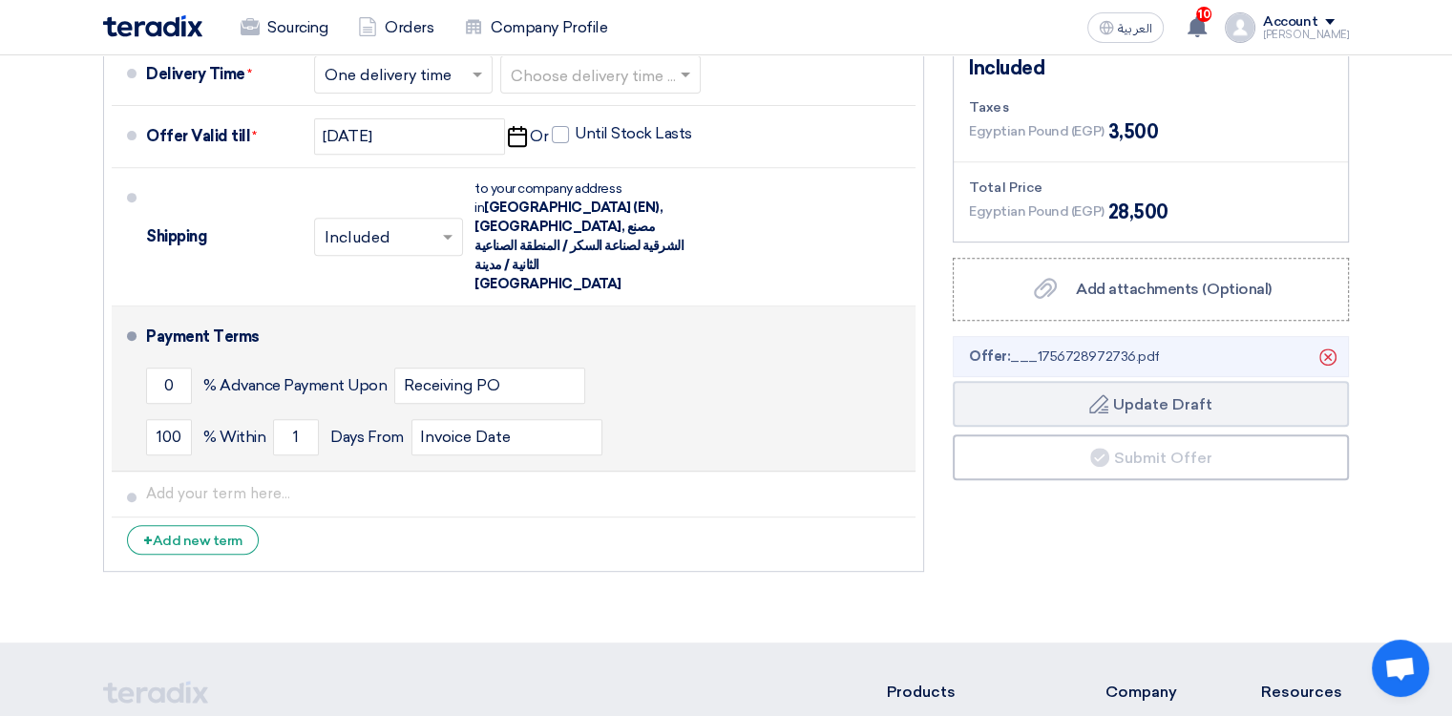
click at [220, 314] on div "Payment Terms" at bounding box center [519, 337] width 747 height 46
click at [171, 368] on input "0" at bounding box center [169, 386] width 46 height 36
drag, startPoint x: 179, startPoint y: 342, endPoint x: 145, endPoint y: 341, distance: 34.4
click at [146, 368] on input "0" at bounding box center [169, 386] width 46 height 36
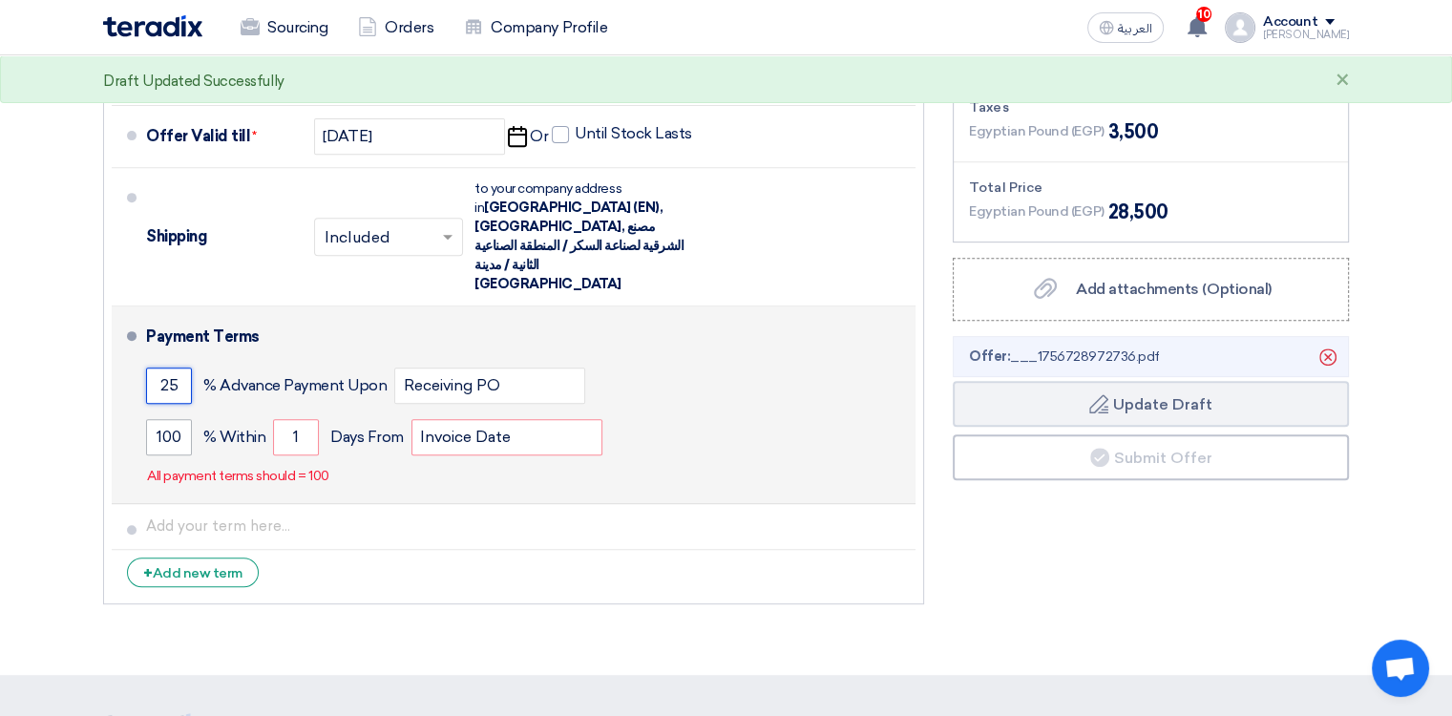
type input "25"
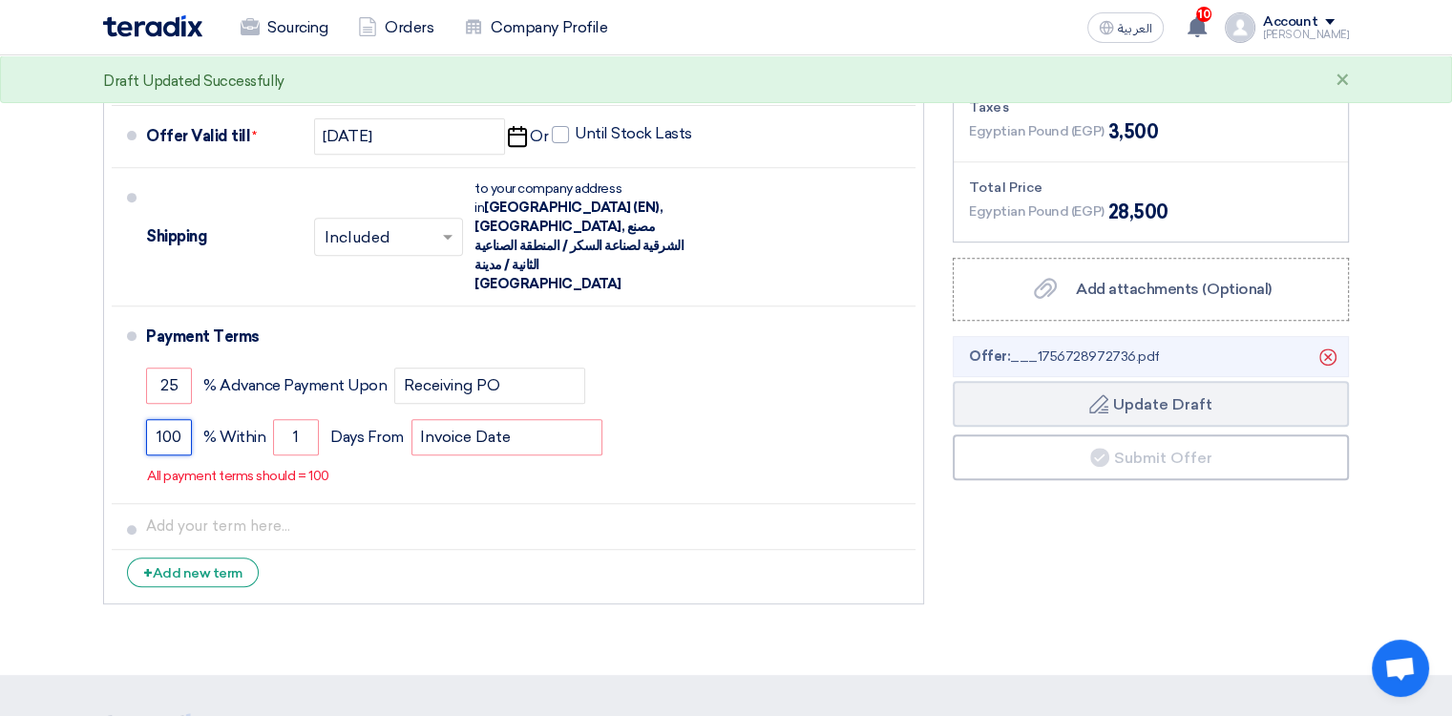
drag, startPoint x: 179, startPoint y: 387, endPoint x: 80, endPoint y: 389, distance: 99.3
click at [117, 389] on li "Payment Terms 25 % Advance Payment Upon Receiving PO 100 % Within 1" at bounding box center [514, 405] width 804 height 198
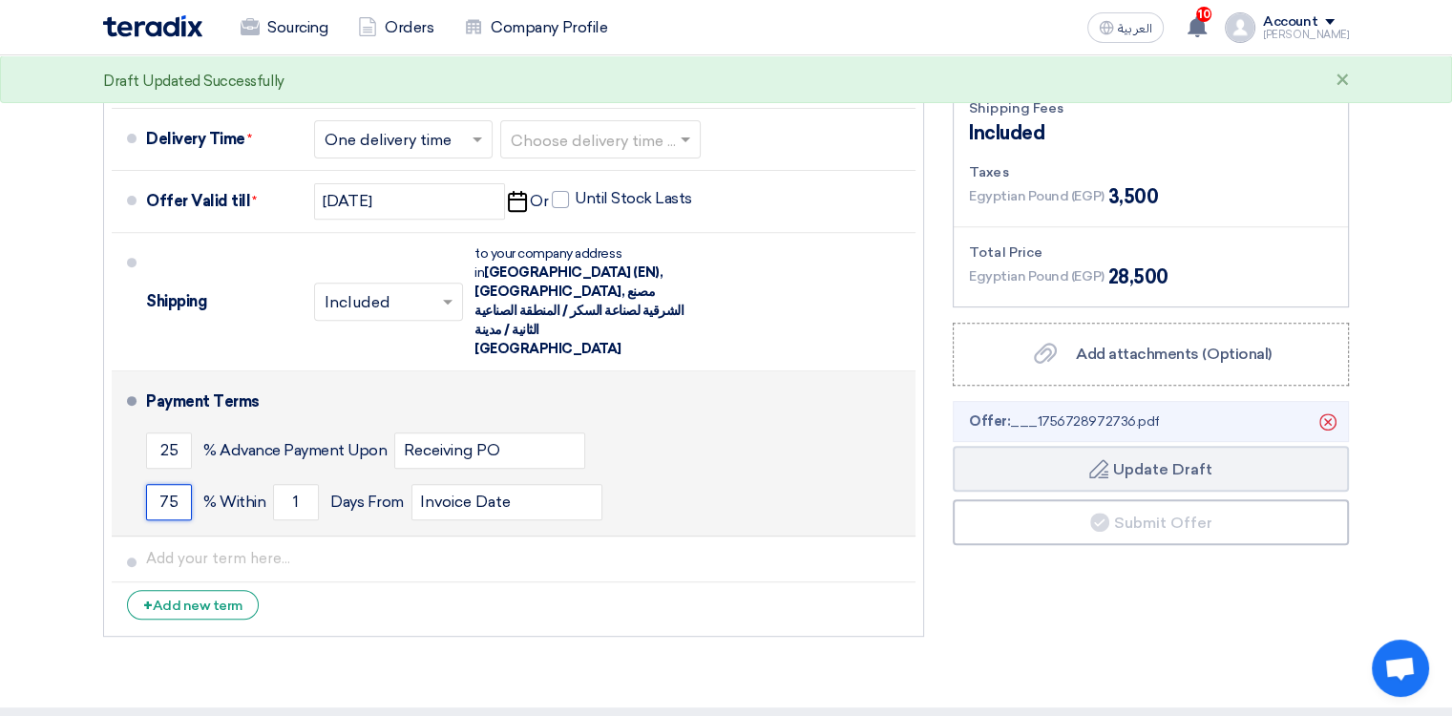
scroll to position [668, 0]
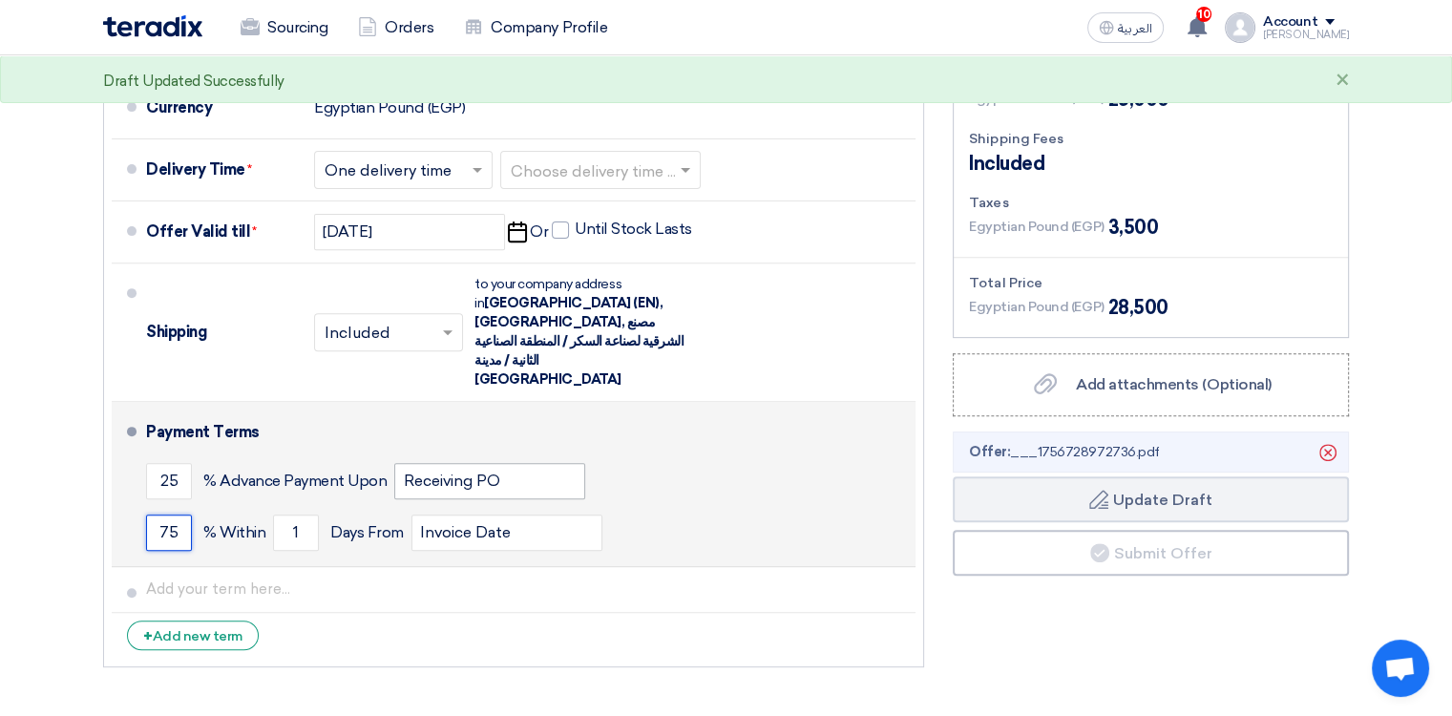
type input "75"
click at [543, 463] on input "Receiving PO" at bounding box center [489, 481] width 191 height 36
click at [547, 515] on input "Invoice Date" at bounding box center [506, 533] width 191 height 36
click at [290, 472] on span "% Advance Payment Upon" at bounding box center [294, 481] width 183 height 19
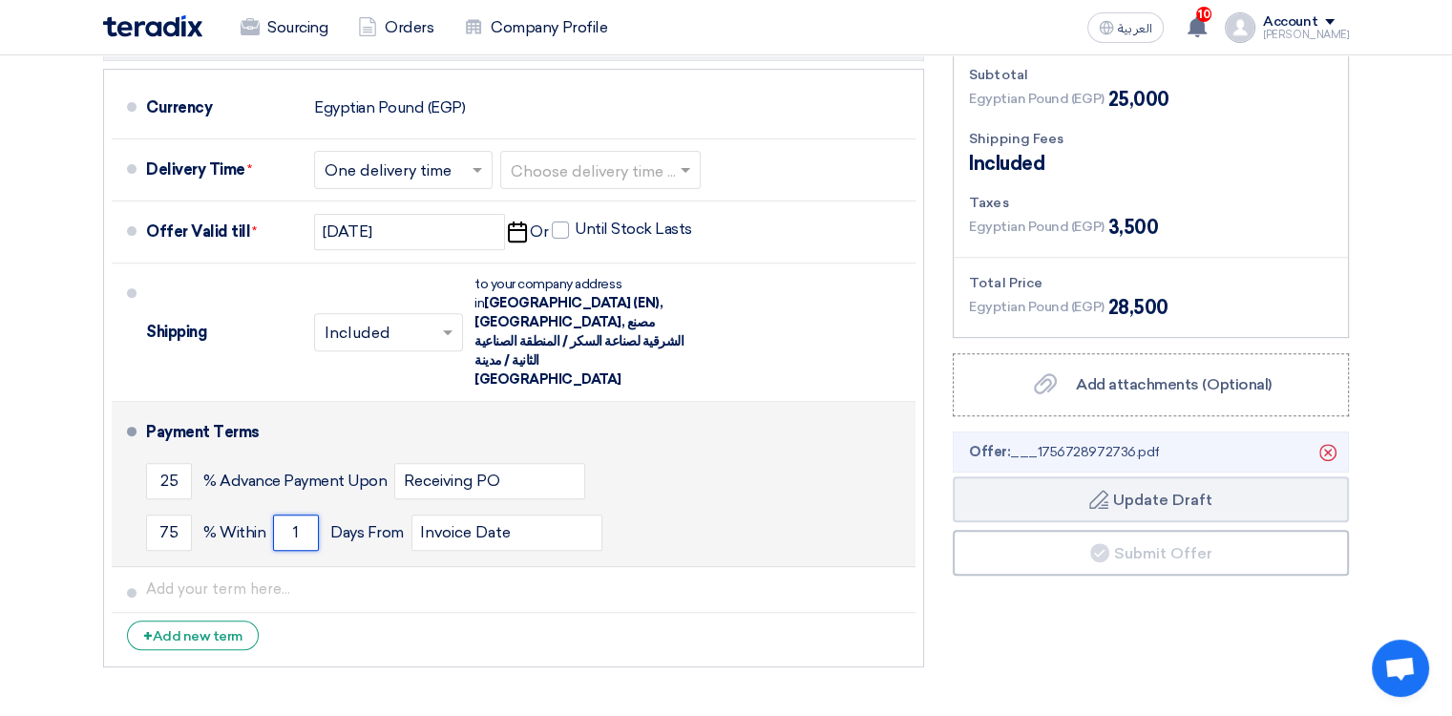
click at [311, 515] on input "1" at bounding box center [296, 533] width 46 height 36
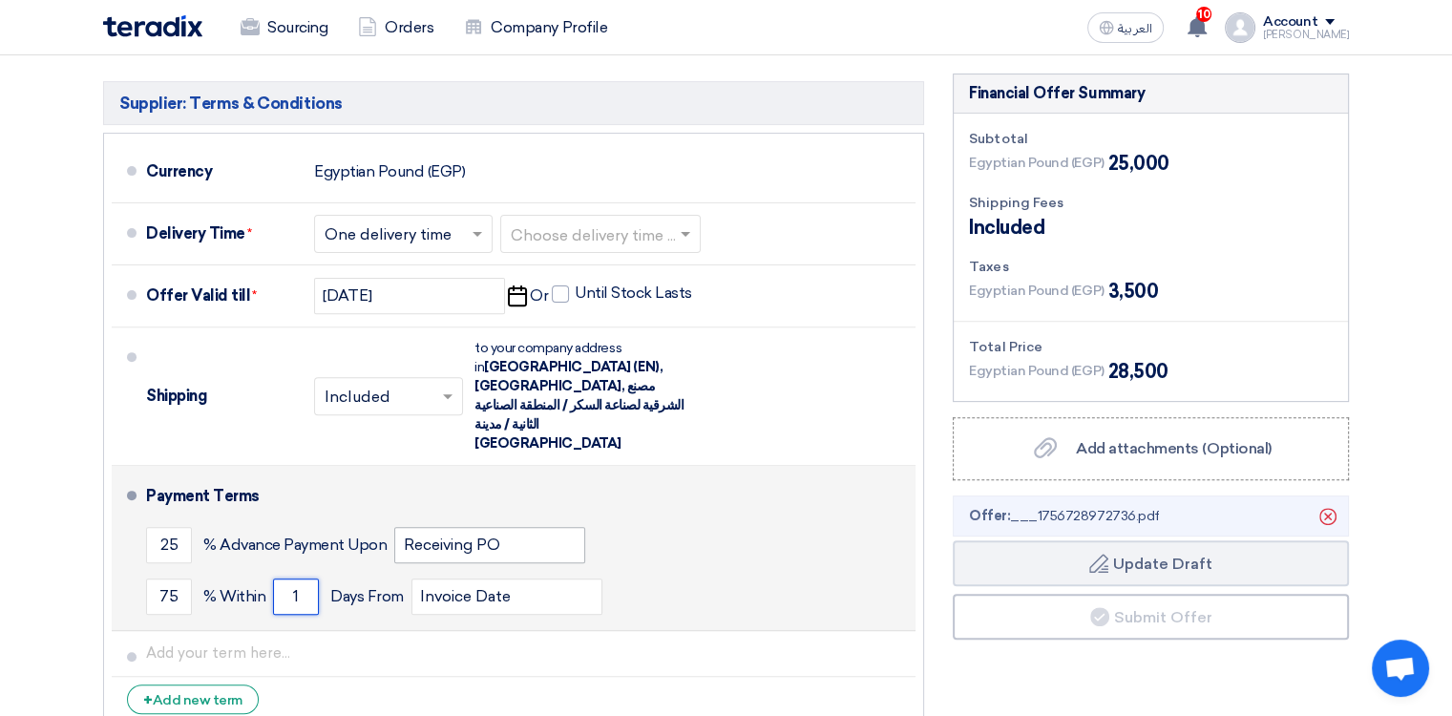
scroll to position [573, 0]
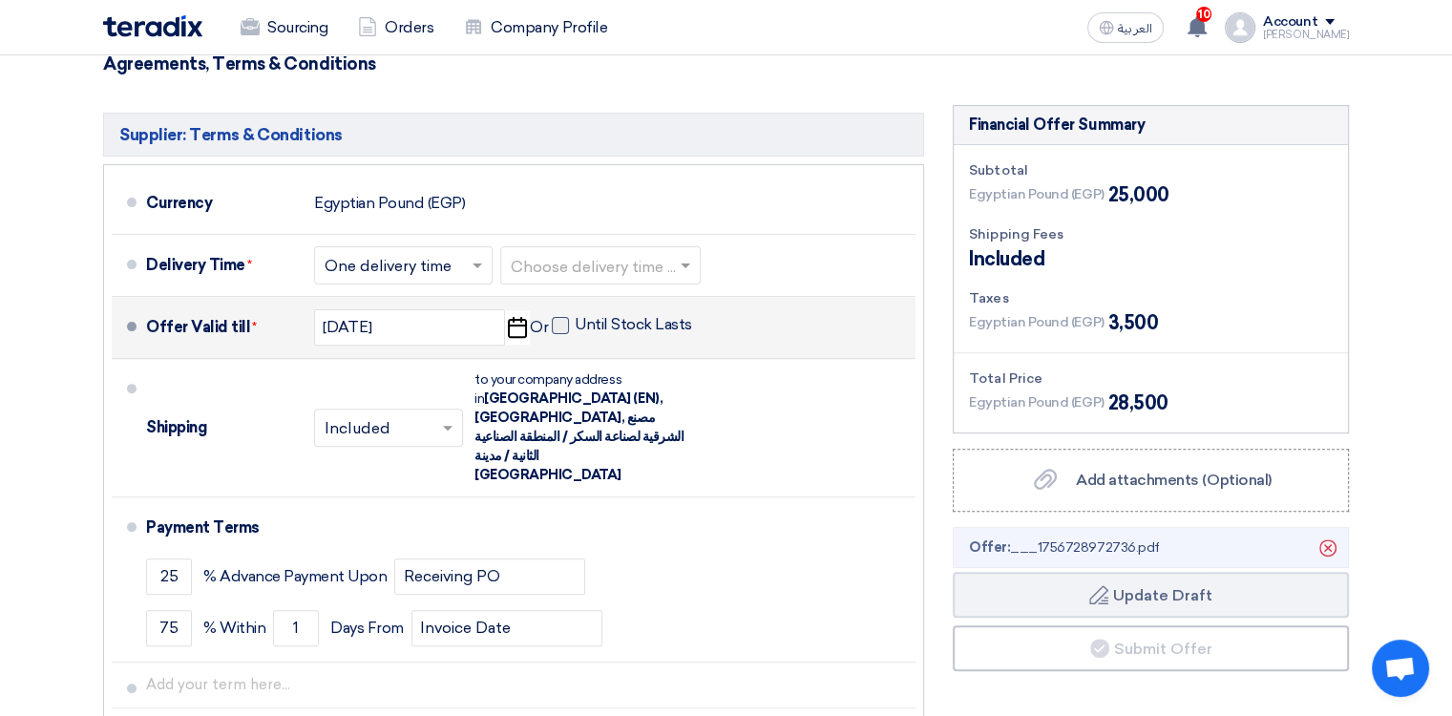
click at [557, 328] on span at bounding box center [560, 325] width 17 height 17
click at [575, 328] on input "Until Stock Lasts" at bounding box center [635, 333] width 121 height 36
checkbox input "true"
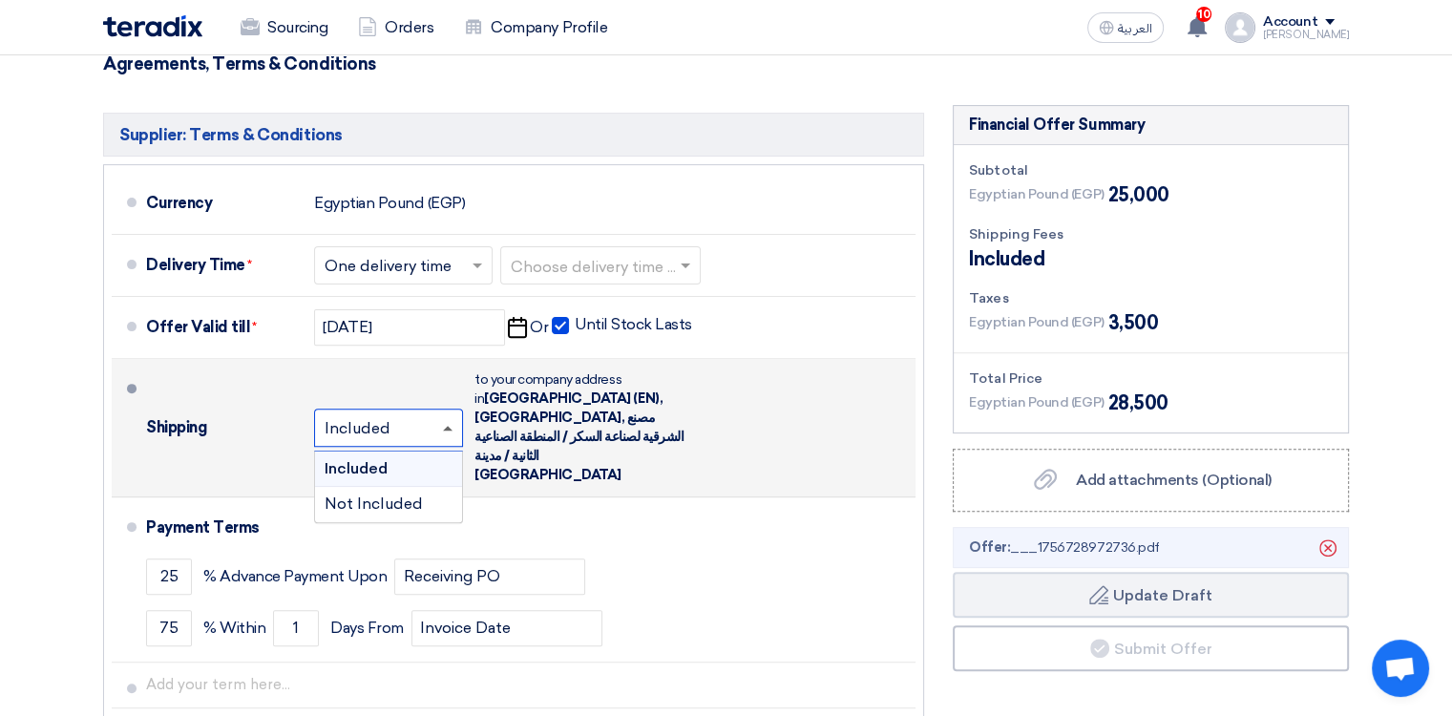
click at [447, 426] on span at bounding box center [448, 428] width 10 height 5
click at [403, 452] on div "Included" at bounding box center [388, 469] width 147 height 35
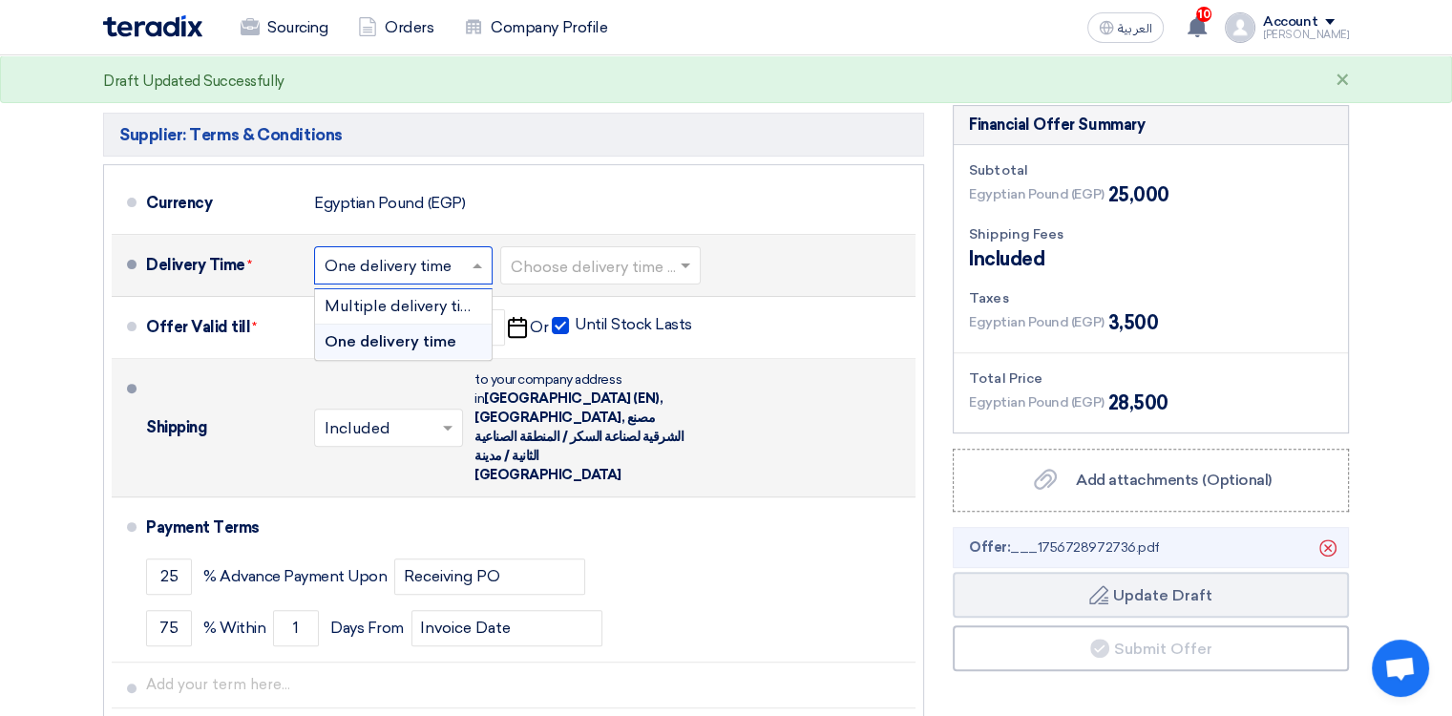
click at [466, 272] on input "text" at bounding box center [404, 267] width 159 height 28
click at [421, 338] on span "One delivery time" at bounding box center [391, 341] width 132 height 18
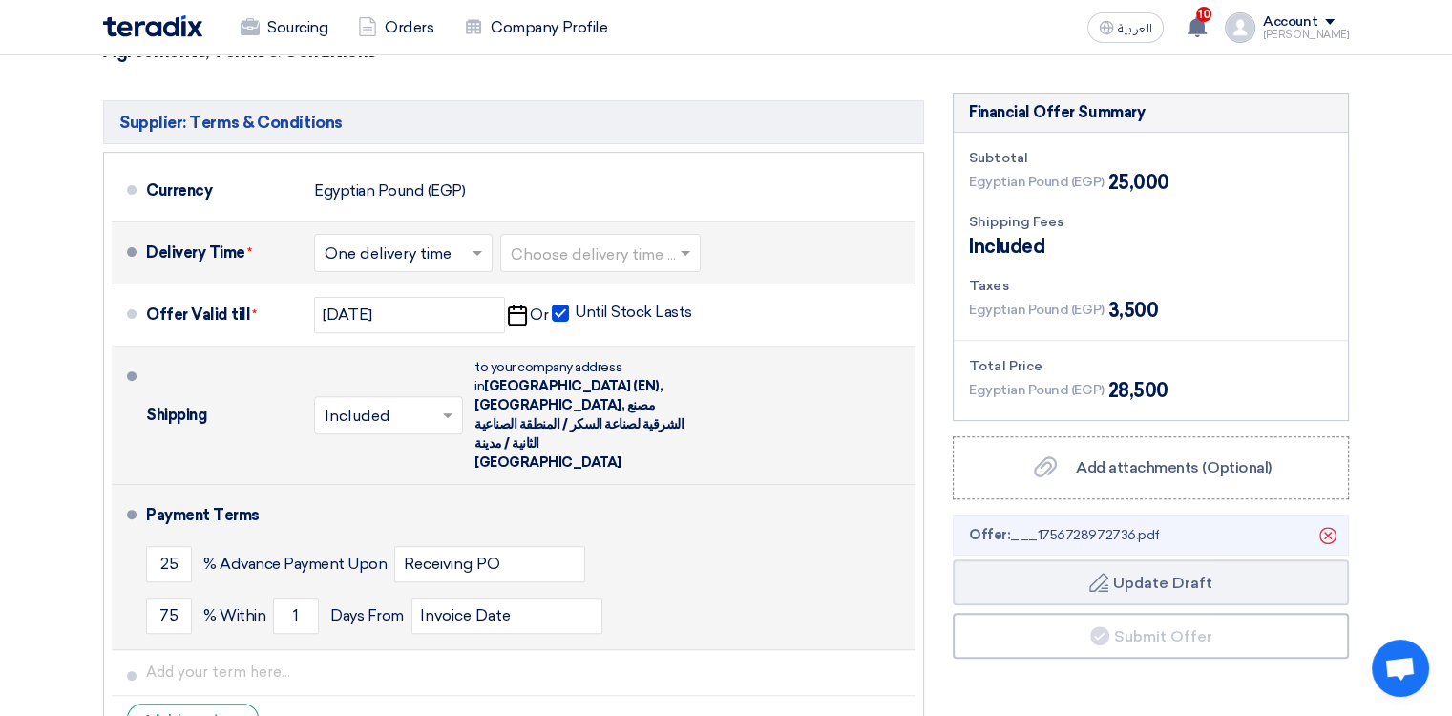
scroll to position [668, 0]
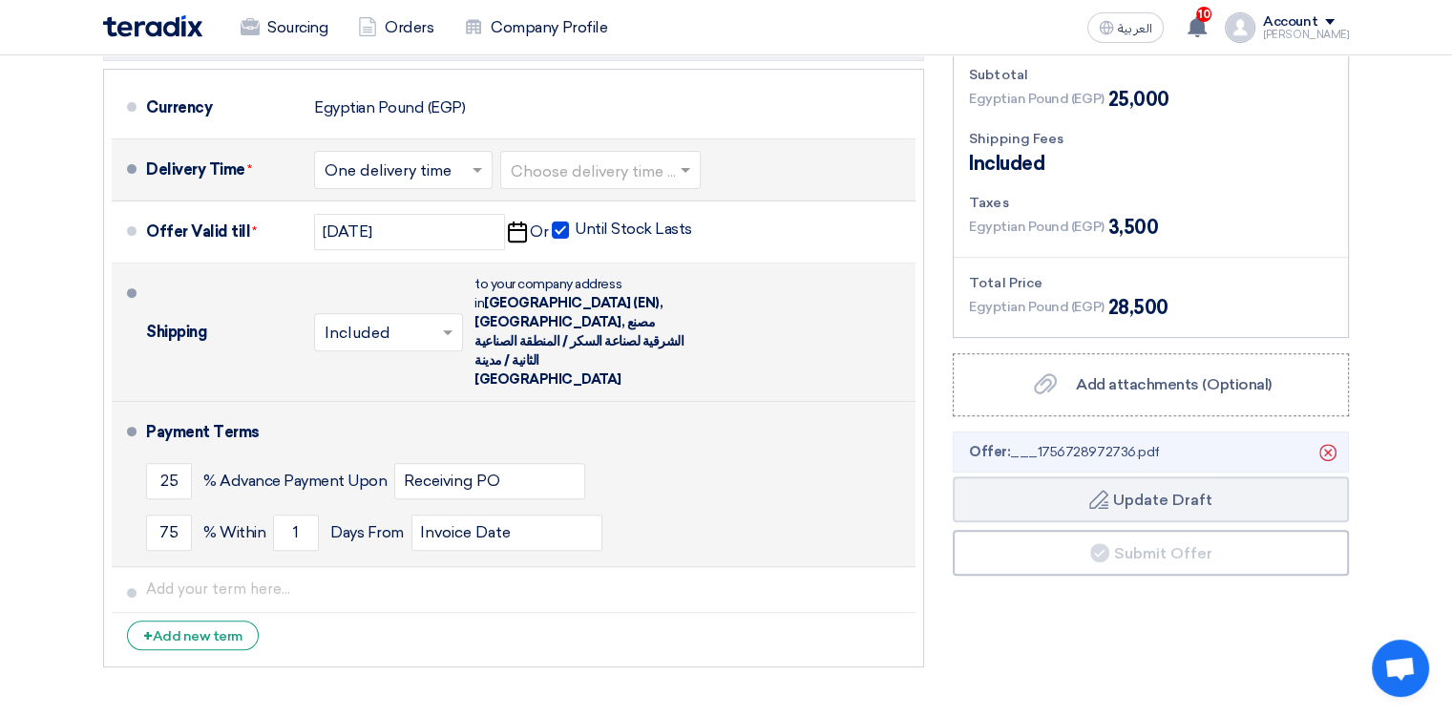
click at [844, 507] on div "75 % [DATE] From Invoice Date" at bounding box center [527, 533] width 762 height 52
drag, startPoint x: 305, startPoint y: 493, endPoint x: 287, endPoint y: 492, distance: 17.2
click at [287, 515] on input "1" at bounding box center [296, 533] width 46 height 36
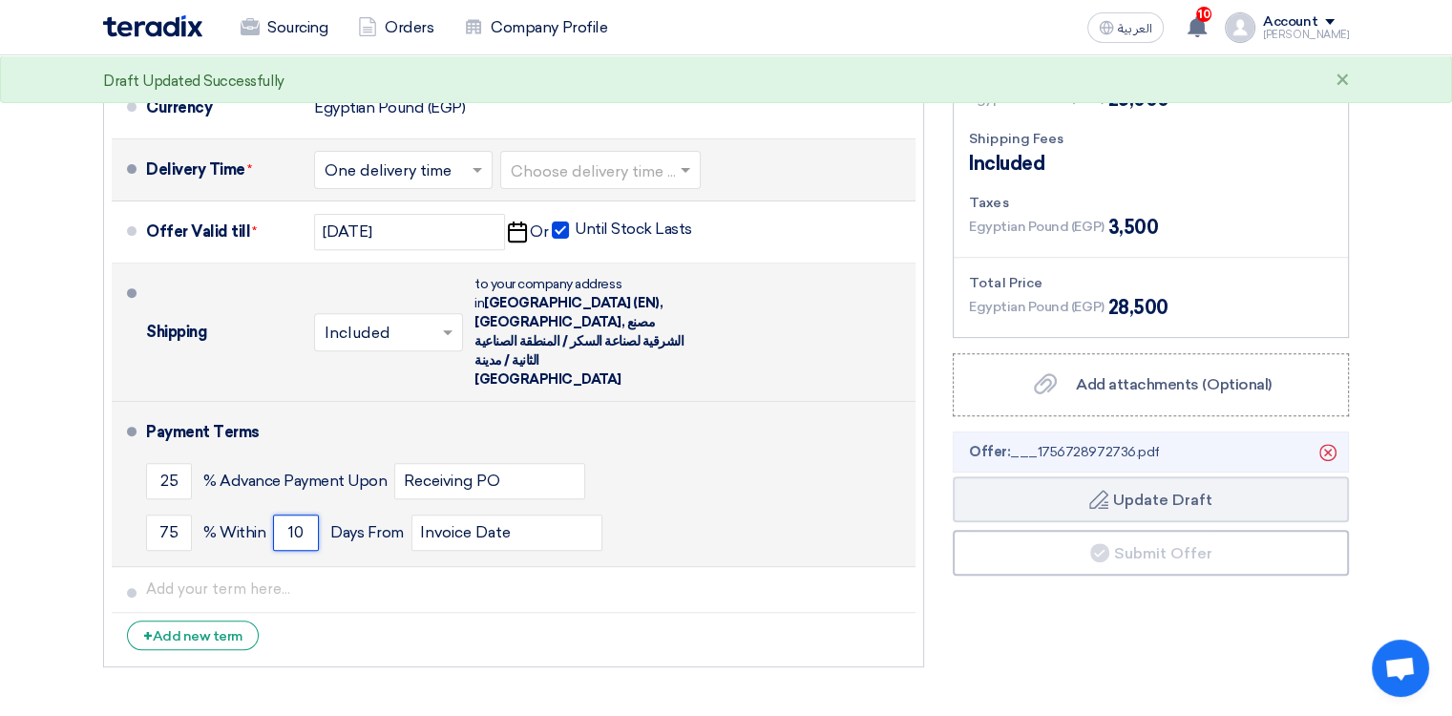
type input "1"
type input "7"
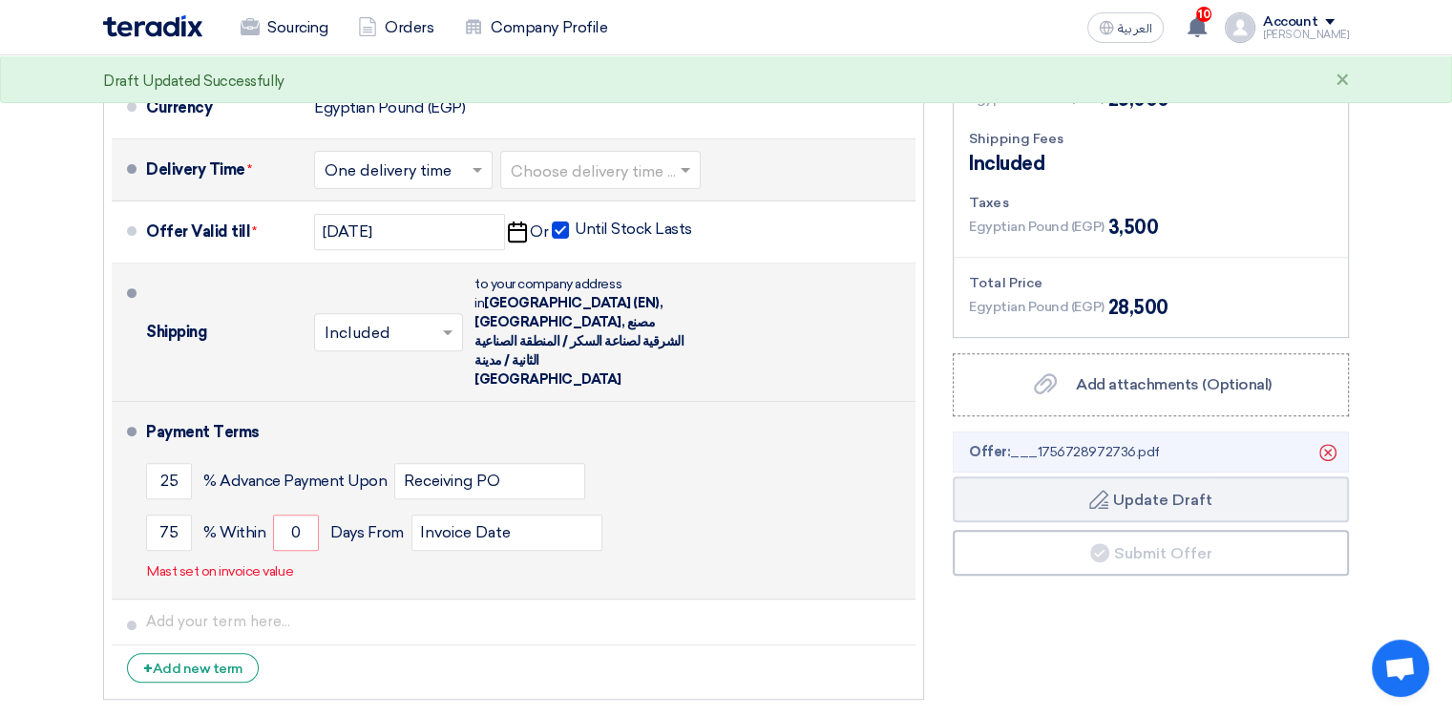
click at [682, 507] on div "75 % [DATE] From Invoice Date" at bounding box center [527, 533] width 762 height 52
drag, startPoint x: 308, startPoint y: 492, endPoint x: 226, endPoint y: 488, distance: 82.2
click at [226, 507] on div "75 % [DATE] From Invoice Date" at bounding box center [527, 533] width 762 height 52
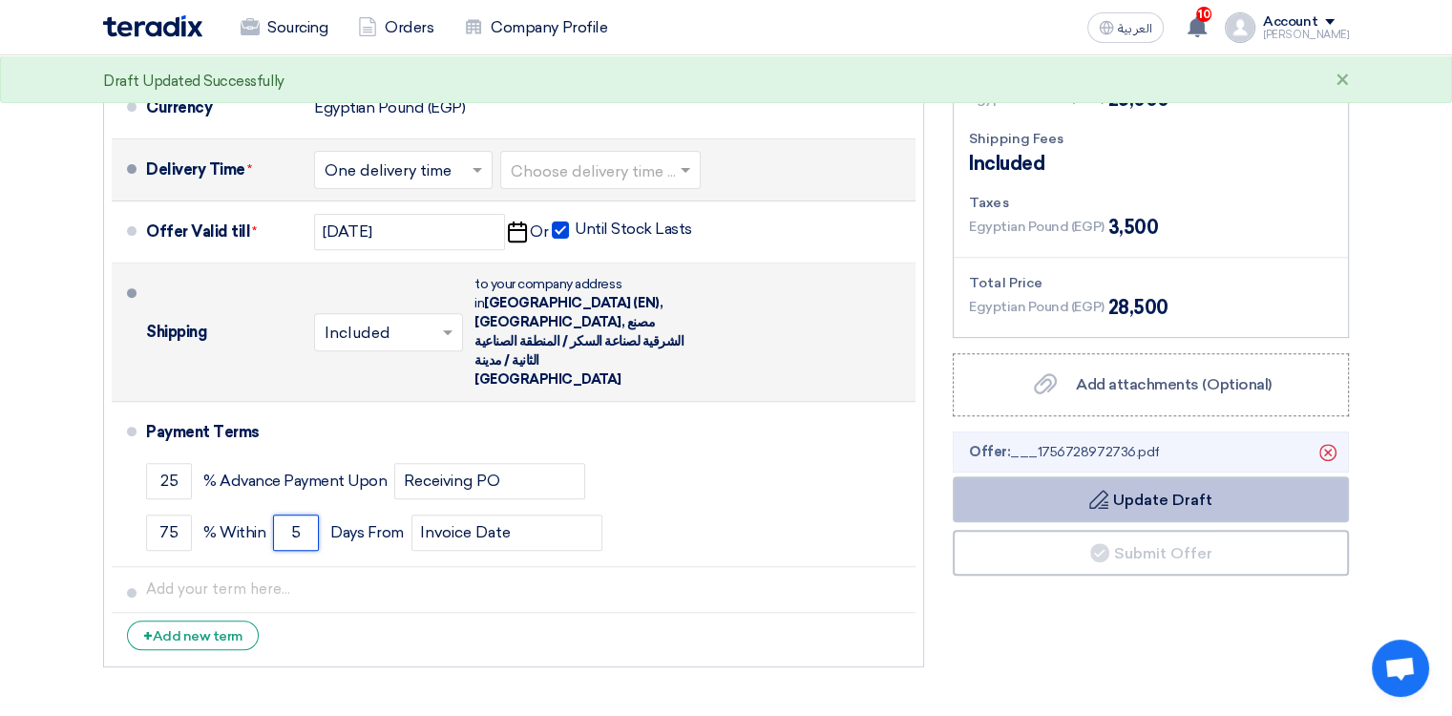
type input "5"
click at [940, 504] on button "Draft Update Draft" at bounding box center [1151, 499] width 396 height 46
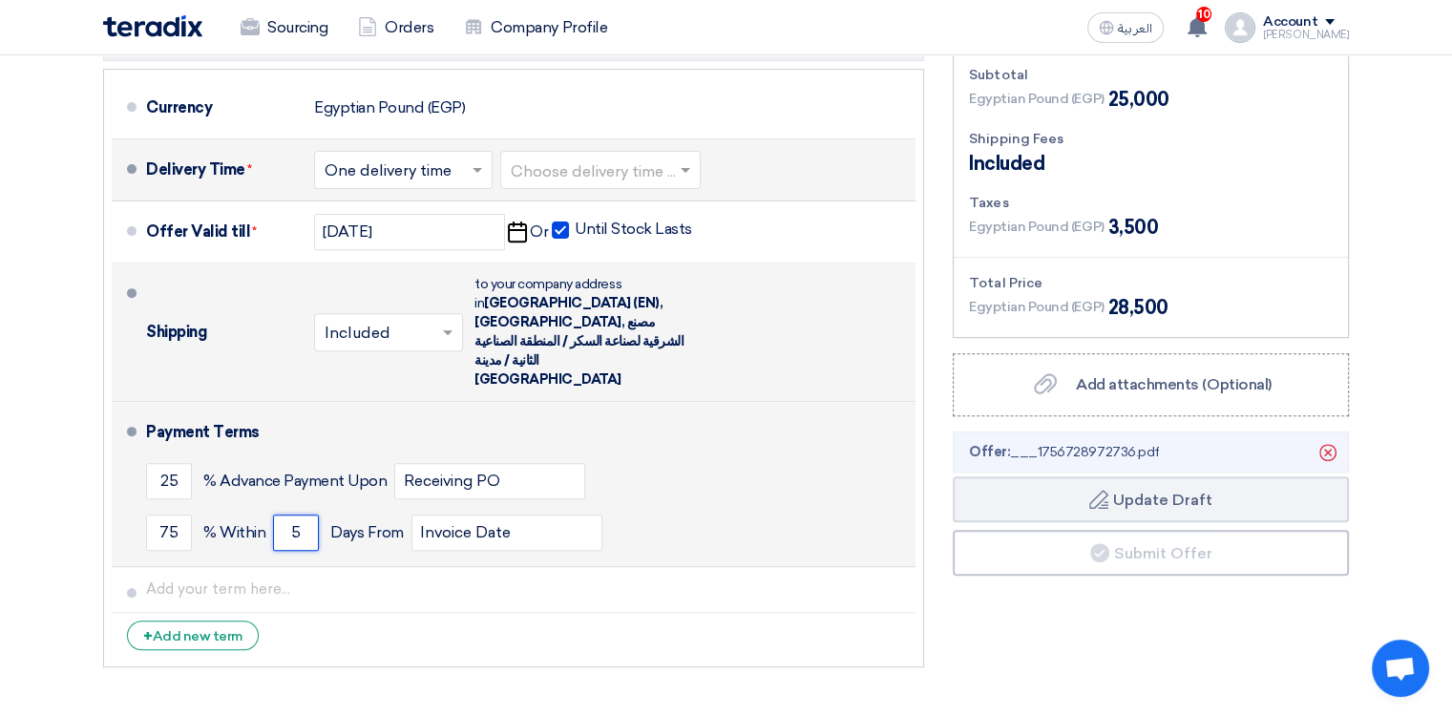
drag, startPoint x: 302, startPoint y: 497, endPoint x: 256, endPoint y: 503, distance: 46.2
click at [256, 507] on div "75 % [DATE] From Invoice Date" at bounding box center [527, 533] width 762 height 52
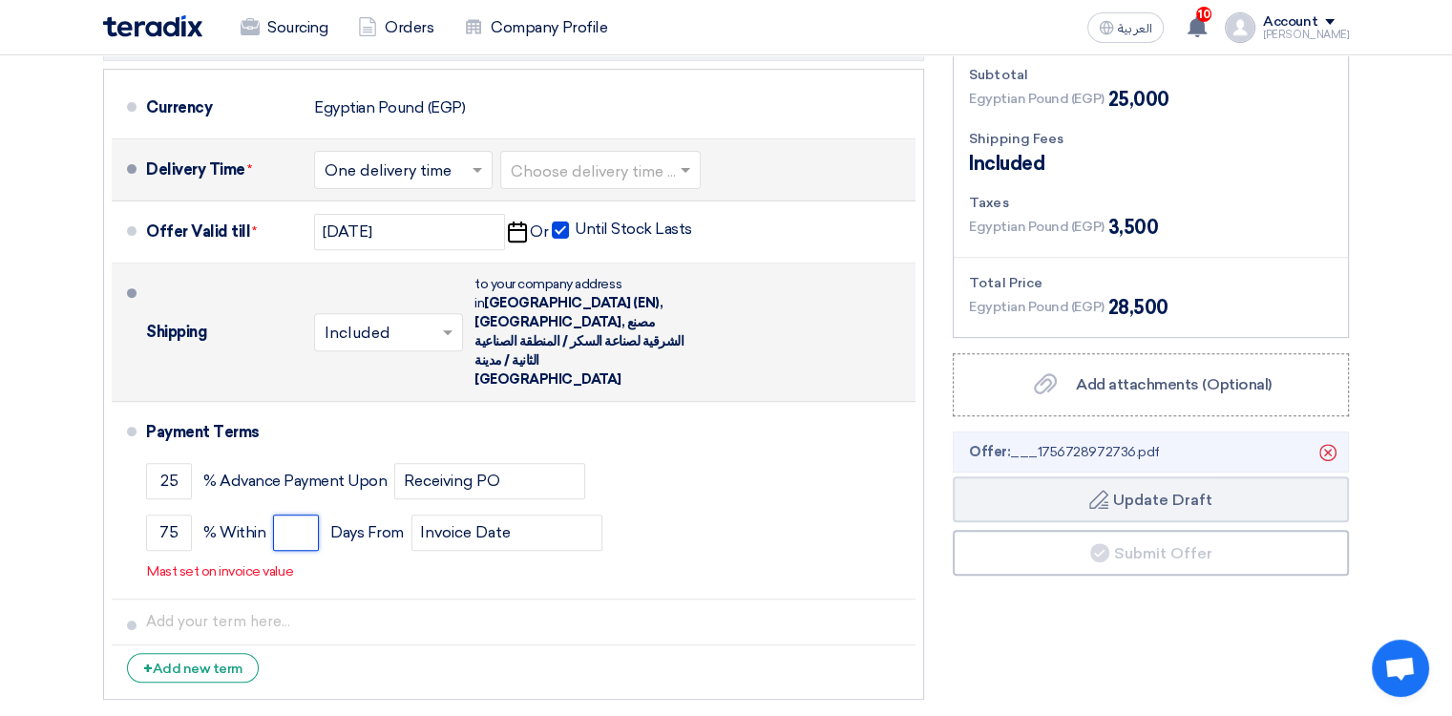
type input "0"
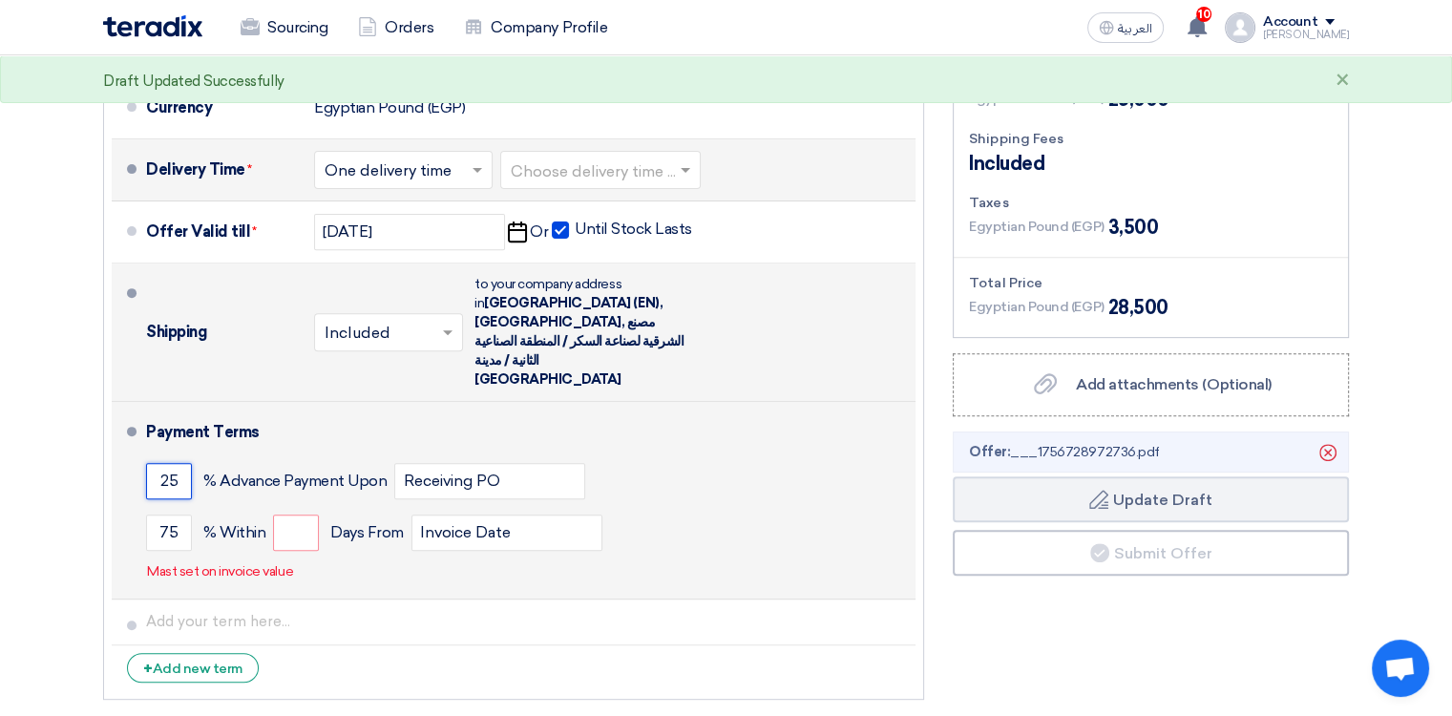
click at [132, 440] on li "Payment Terms 25 % Advance Payment Upon Receiving PO 75 % Within" at bounding box center [514, 501] width 804 height 198
type input "0"
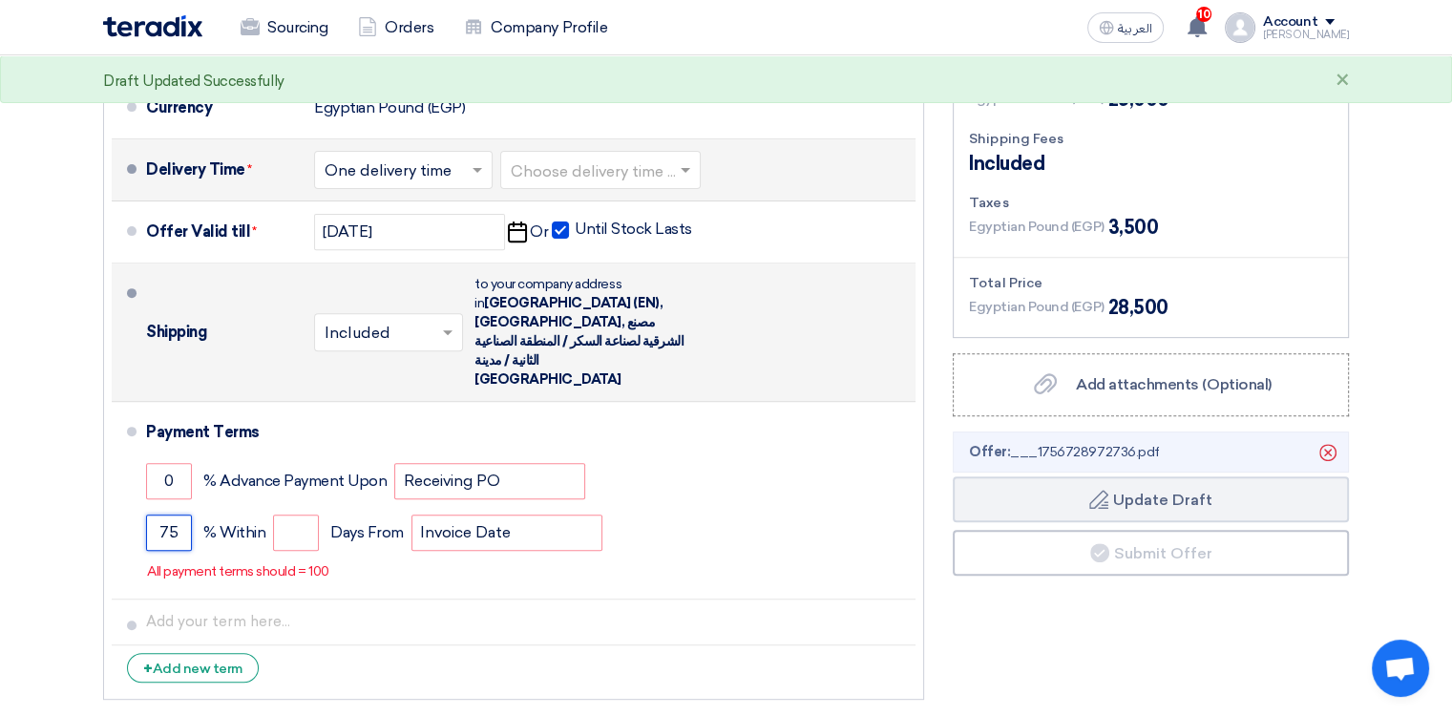
drag, startPoint x: 180, startPoint y: 494, endPoint x: 110, endPoint y: 490, distance: 70.7
click at [110, 490] on ul "Currency Egyptian Pound (EGP) Delivery Time * Choose delivery time ... × One de…" at bounding box center [513, 384] width 821 height 631
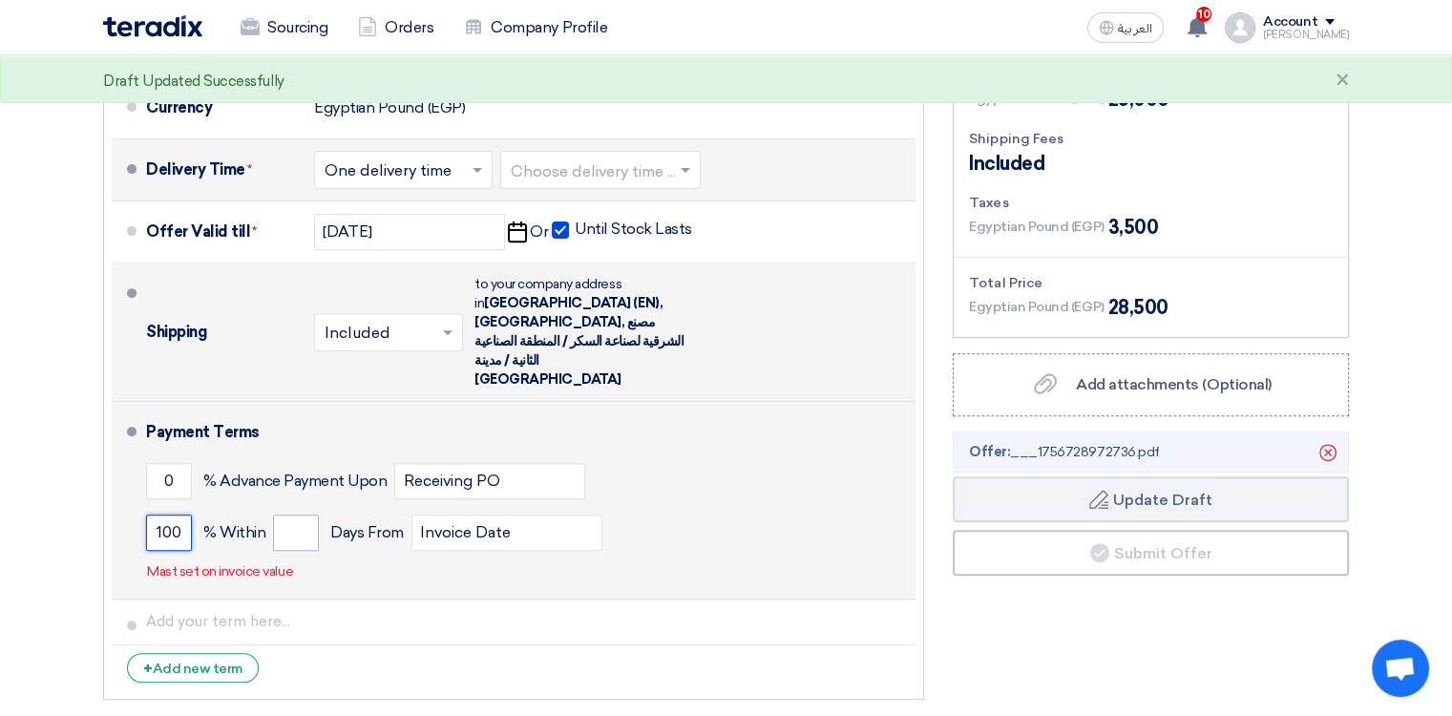
type input "100"
click at [287, 515] on input "number" at bounding box center [296, 533] width 46 height 36
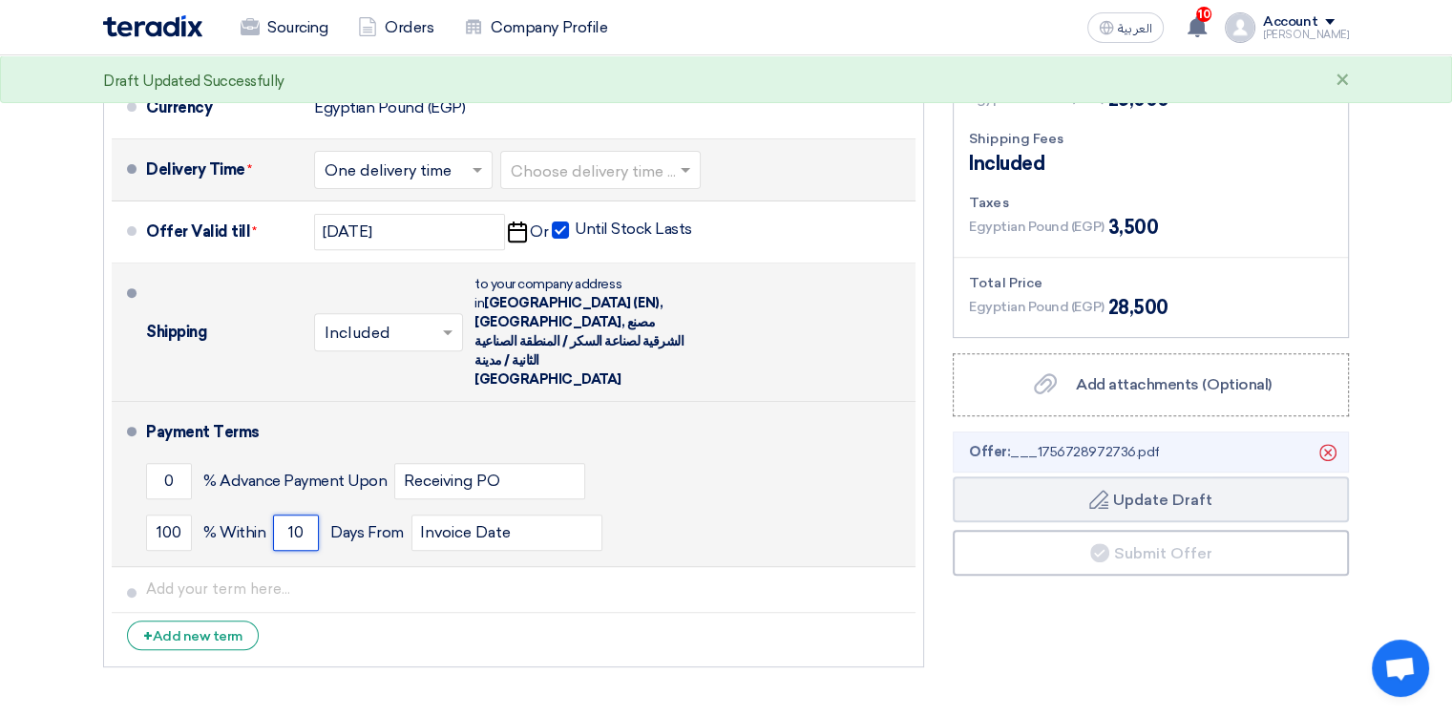
type input "1"
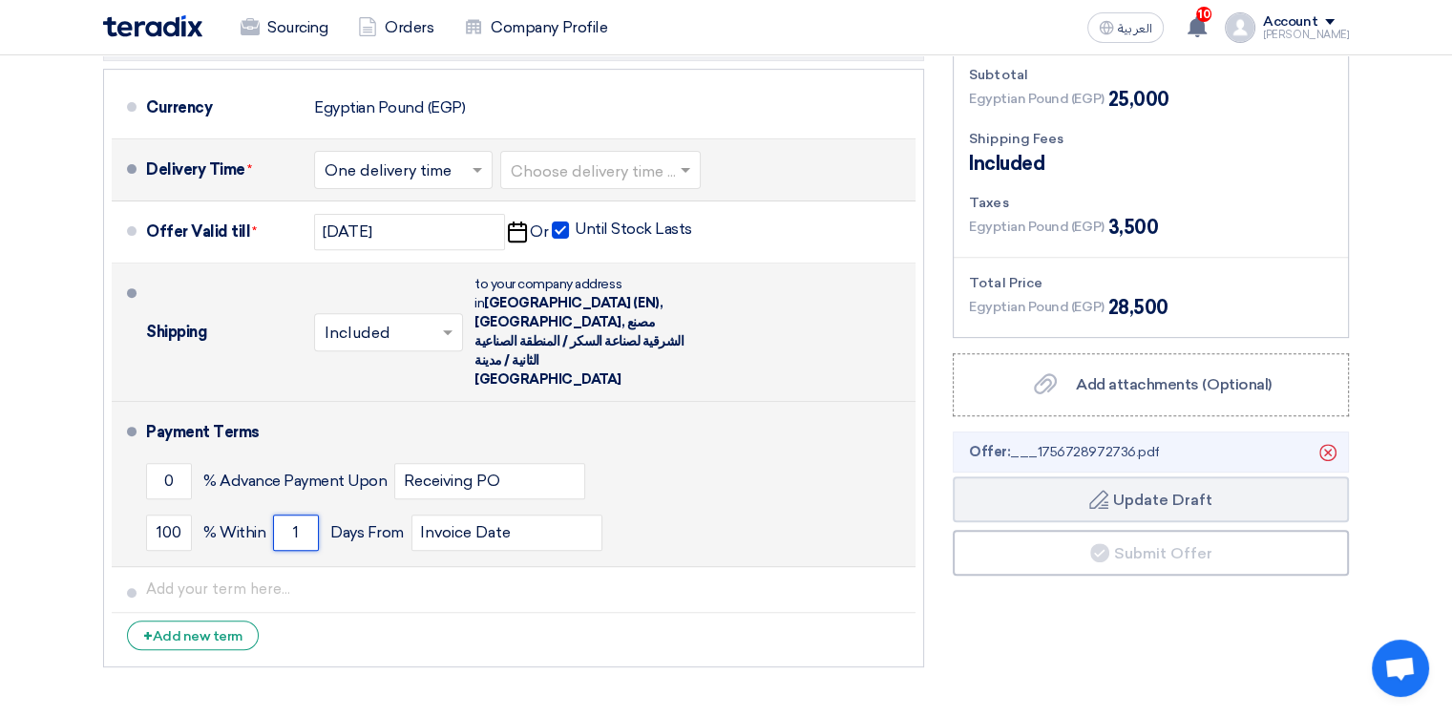
type input "1"
click at [877, 455] on div "0 % Advance Payment Upon Receiving PO" at bounding box center [527, 481] width 762 height 52
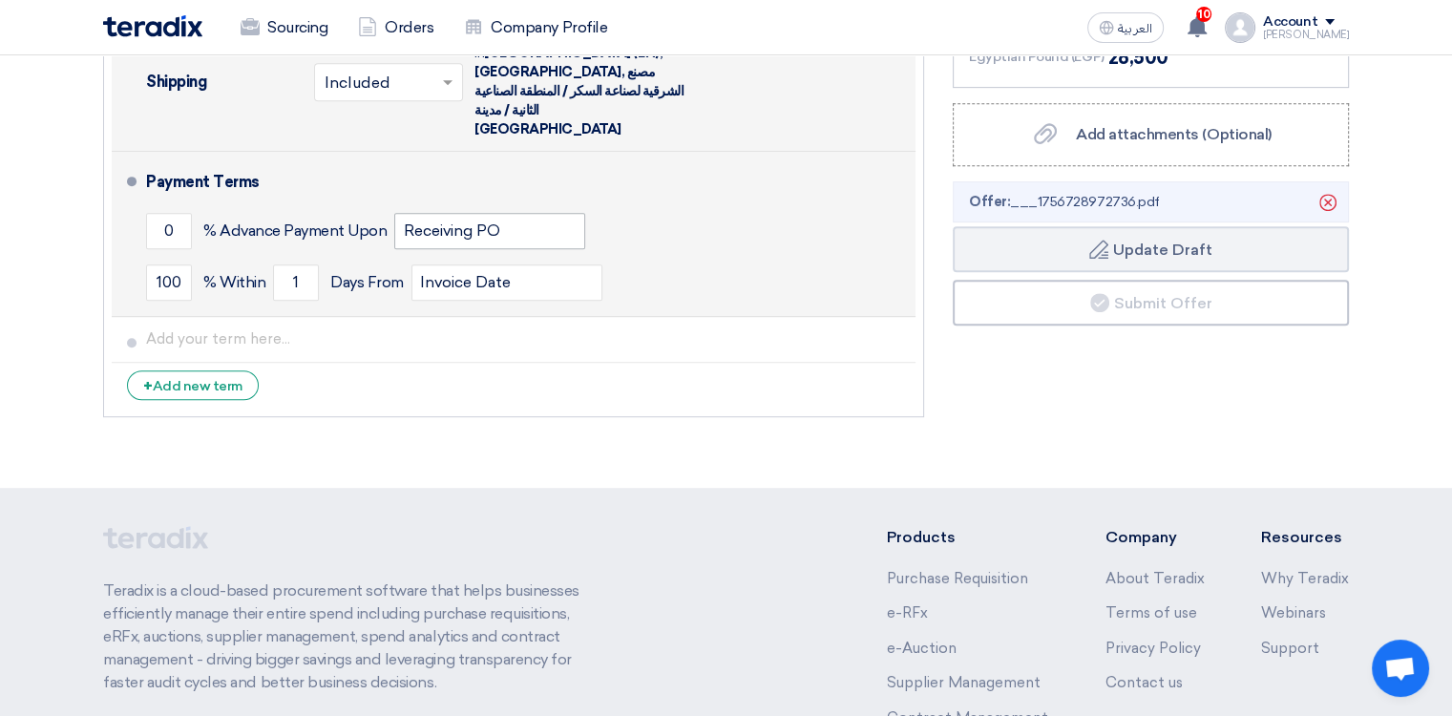
scroll to position [794, 0]
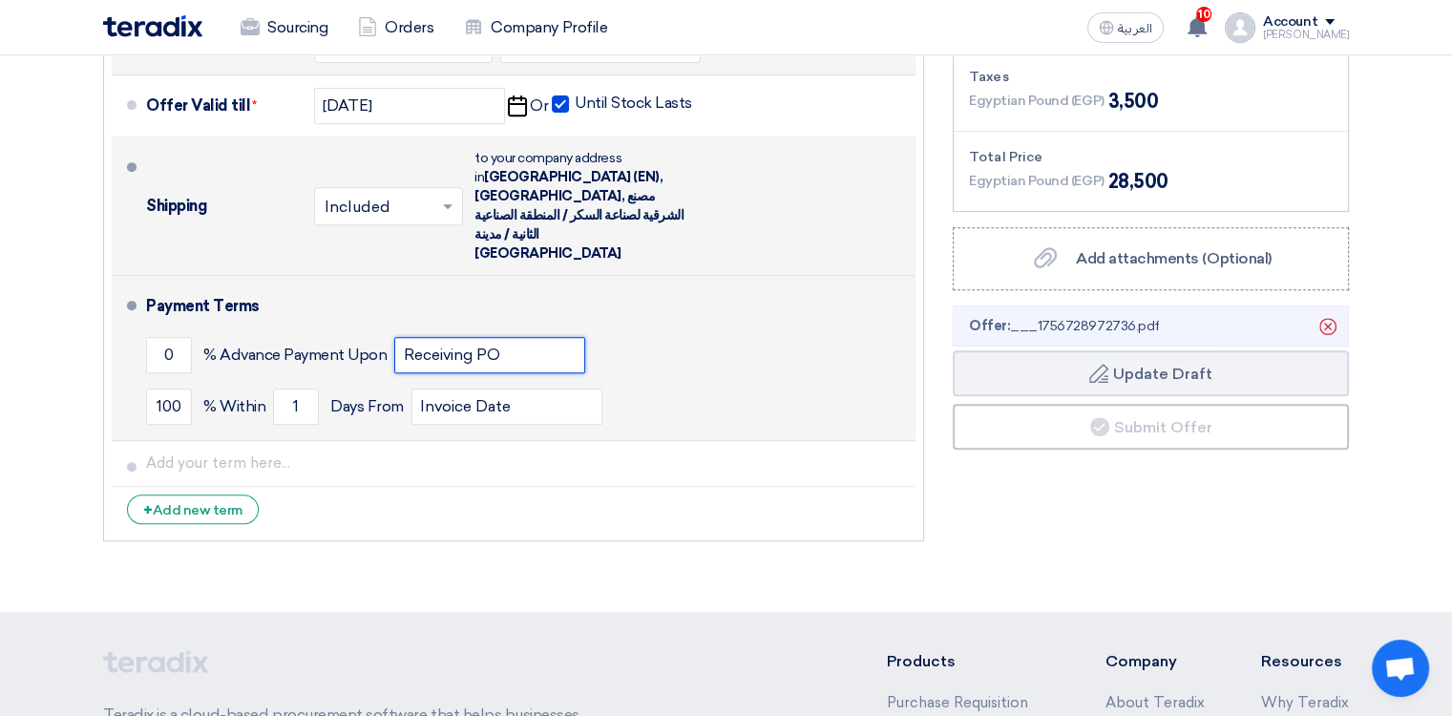
drag, startPoint x: 538, startPoint y: 320, endPoint x: 144, endPoint y: 323, distance: 394.3
click at [144, 323] on li "Payment Terms 0 % Advance Payment Upon Receiving PO 100 % Within 1" at bounding box center [514, 358] width 804 height 165
click at [778, 381] on div "100 % [DATE] From Invoice Date" at bounding box center [527, 407] width 762 height 52
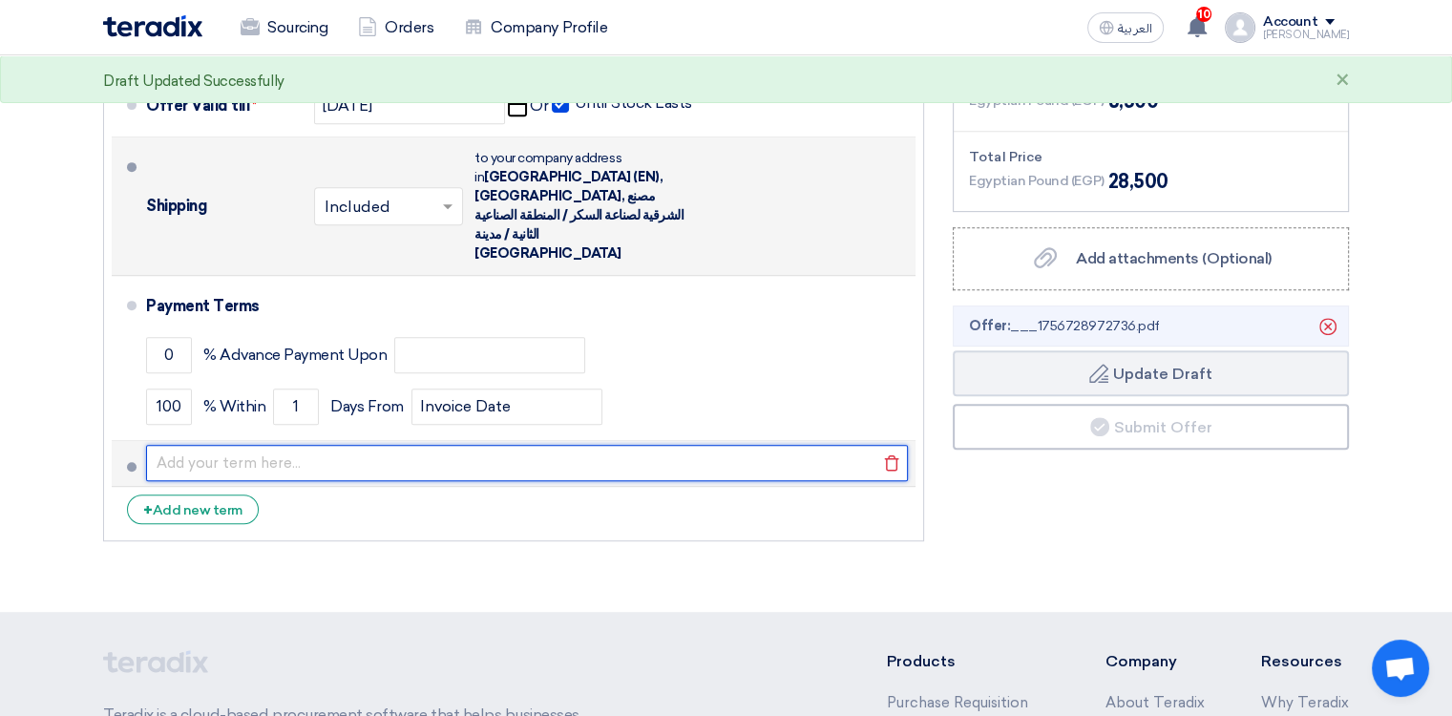
click at [683, 445] on input "text" at bounding box center [527, 463] width 762 height 36
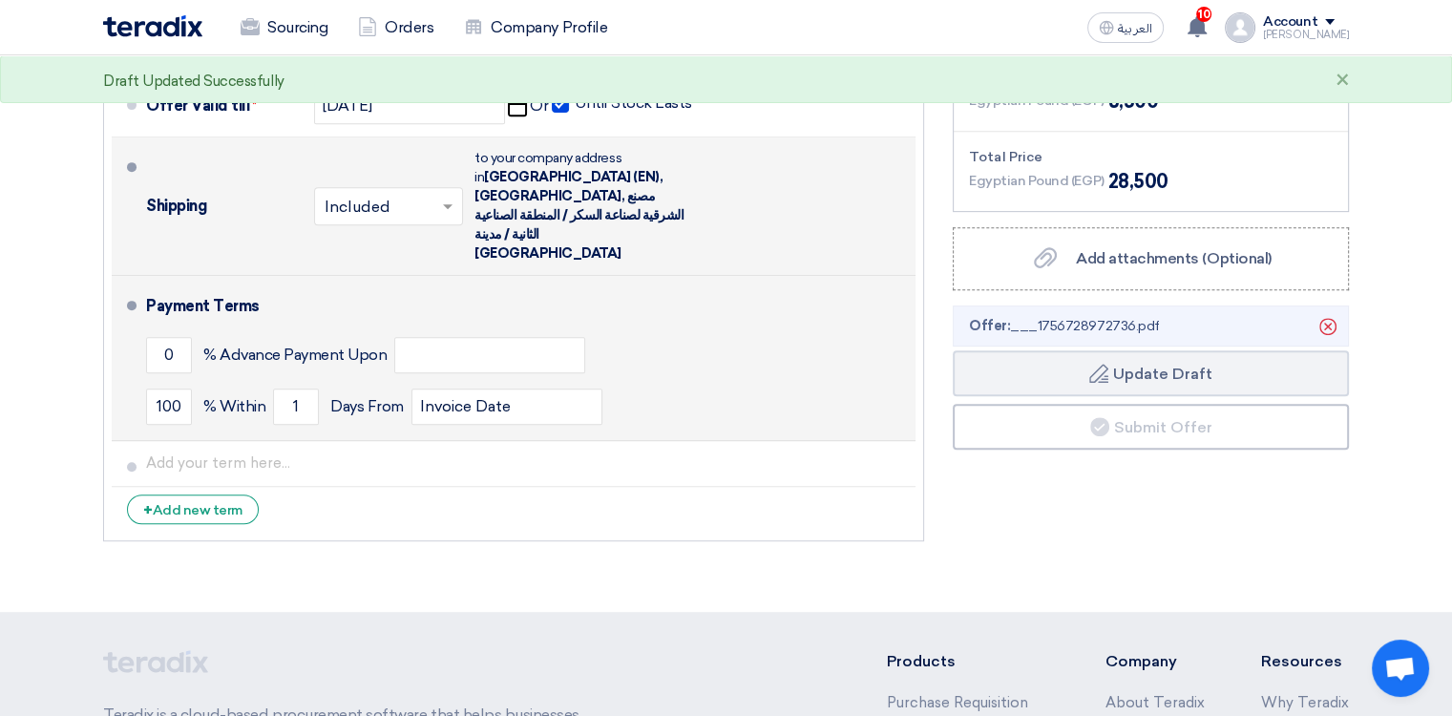
click at [669, 381] on div "100 % [DATE] From Invoice Date" at bounding box center [527, 407] width 762 height 52
click at [531, 389] on input "Invoice Date" at bounding box center [506, 407] width 191 height 36
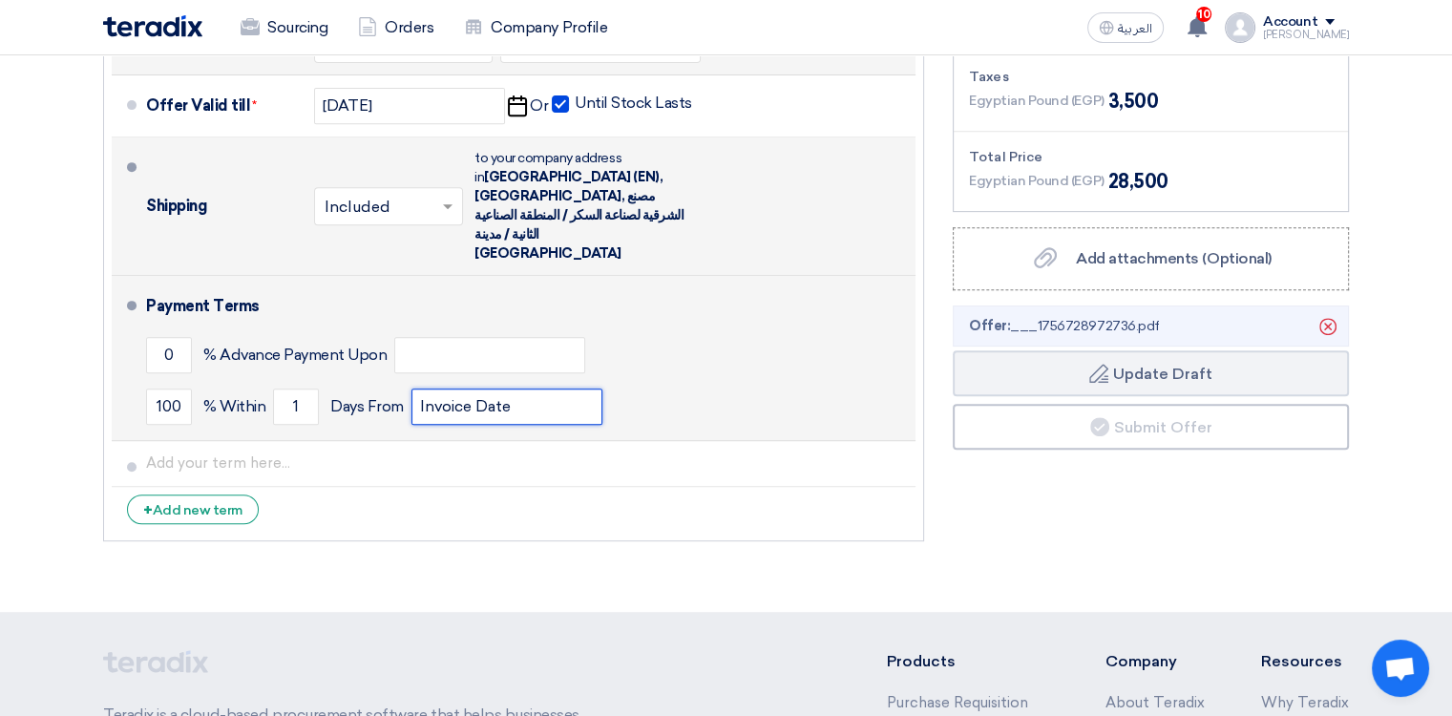
type input "INVOICE DATE"
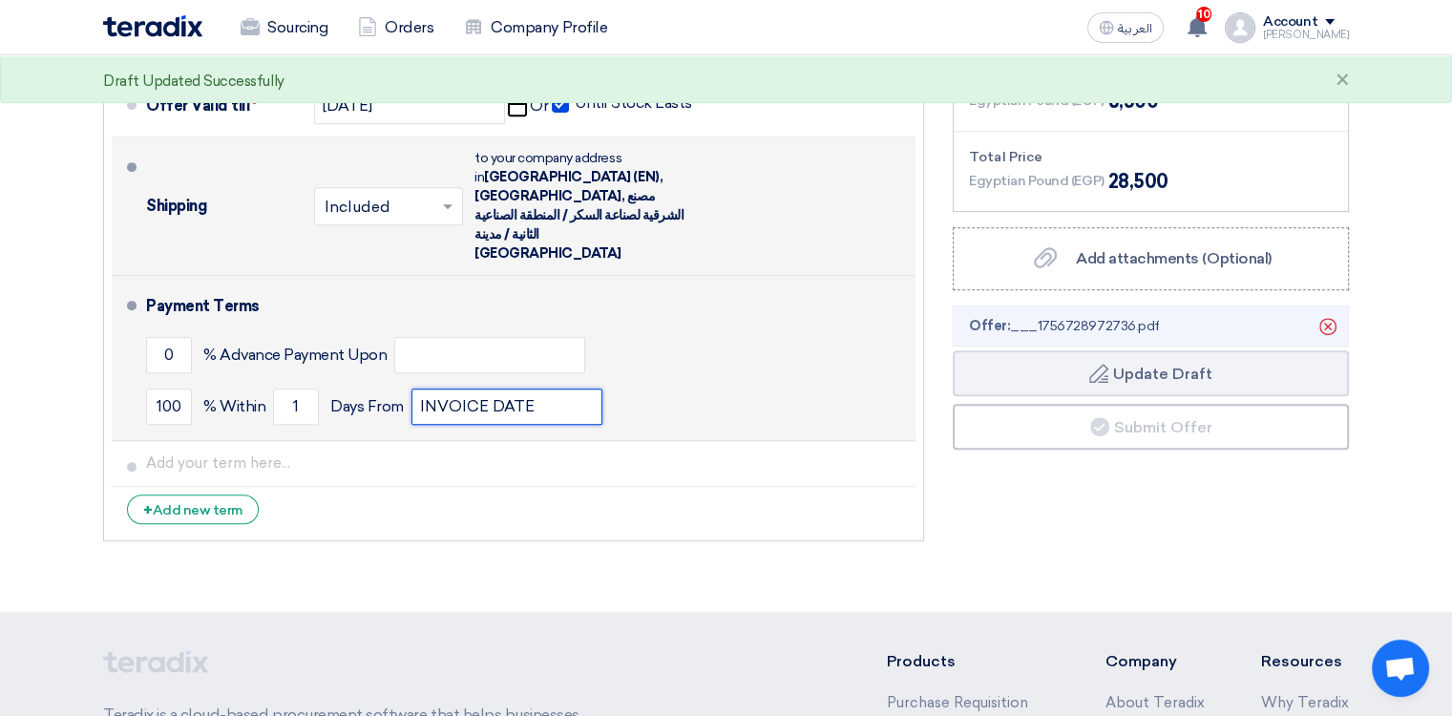
click at [542, 389] on input "INVOICE DATE" at bounding box center [506, 407] width 191 height 36
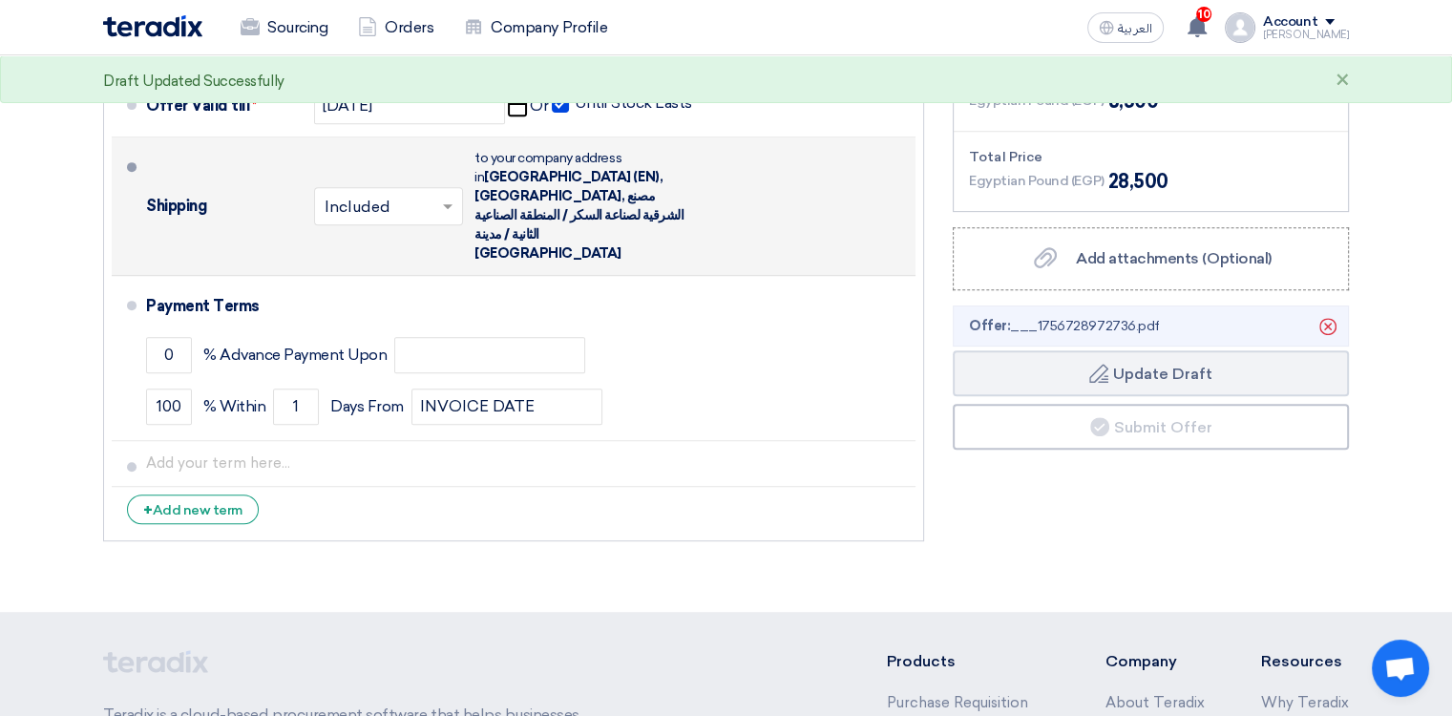
drag, startPoint x: 604, startPoint y: 465, endPoint x: 557, endPoint y: 455, distance: 48.7
click at [603, 487] on li "+ Add new term" at bounding box center [514, 510] width 804 height 46
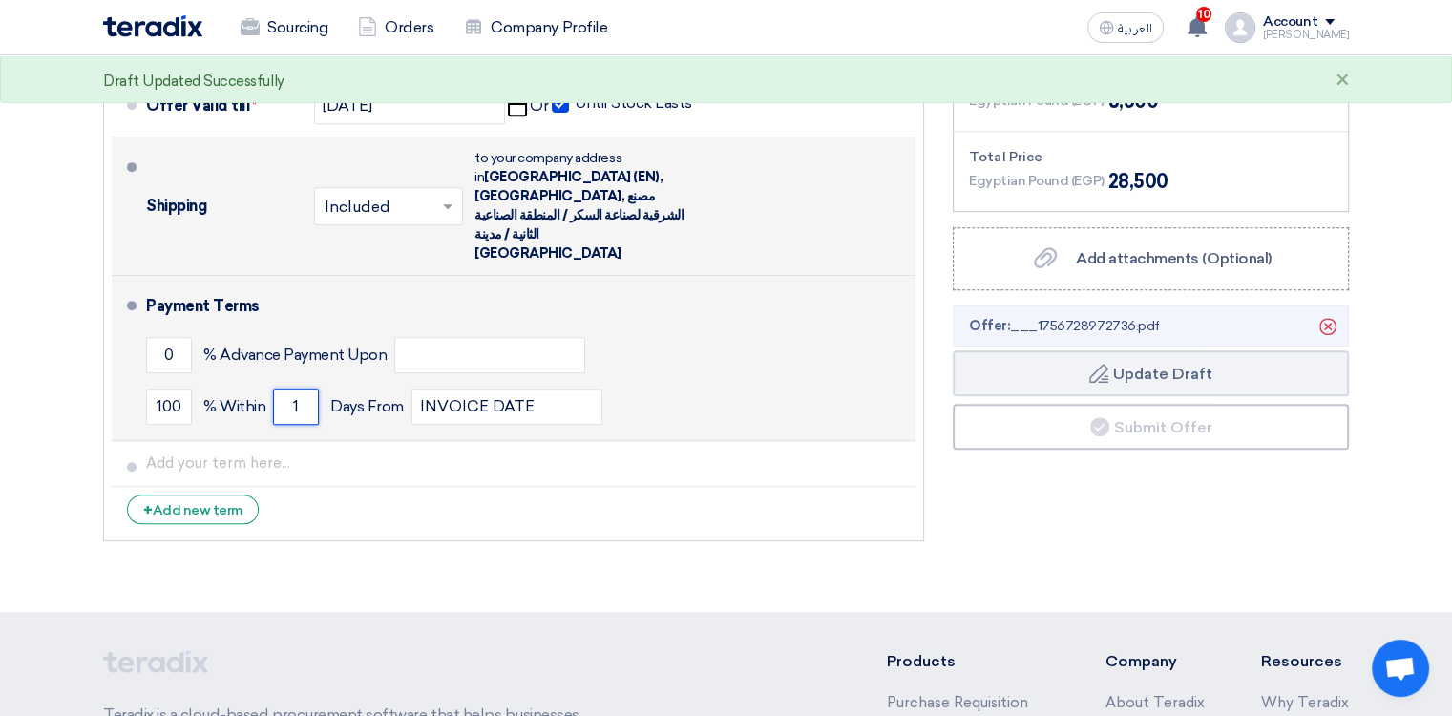
click at [298, 389] on input "1" at bounding box center [296, 407] width 46 height 36
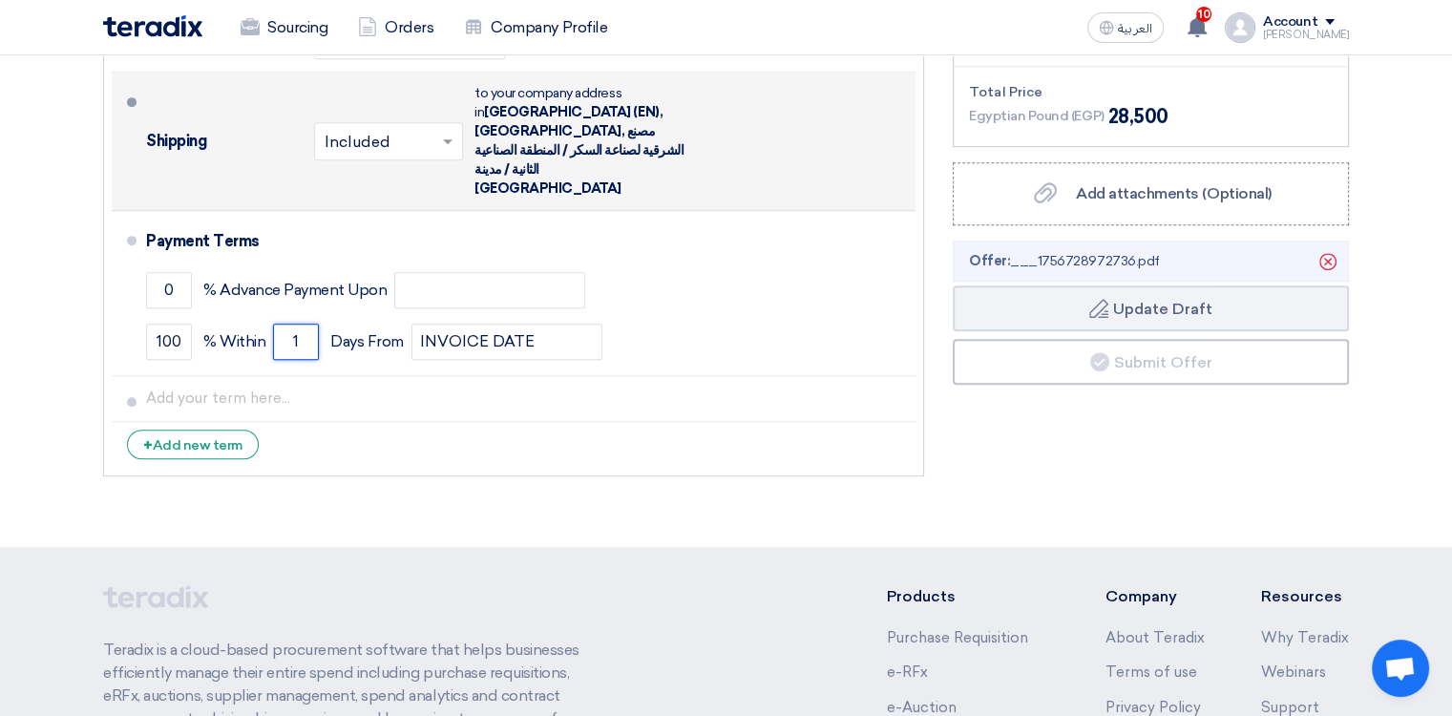
scroll to position [955, 0]
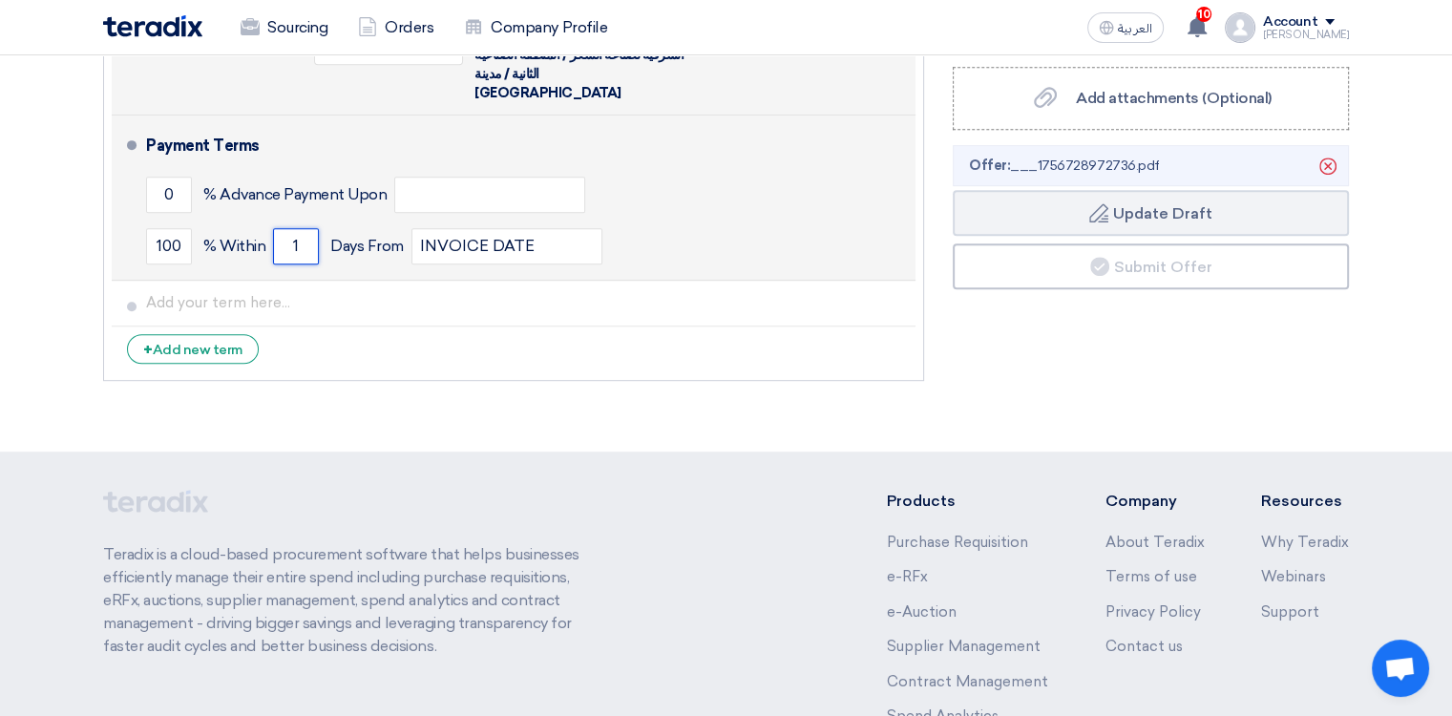
click at [305, 228] on input "1" at bounding box center [296, 246] width 46 height 36
click at [301, 228] on input "1" at bounding box center [296, 246] width 46 height 36
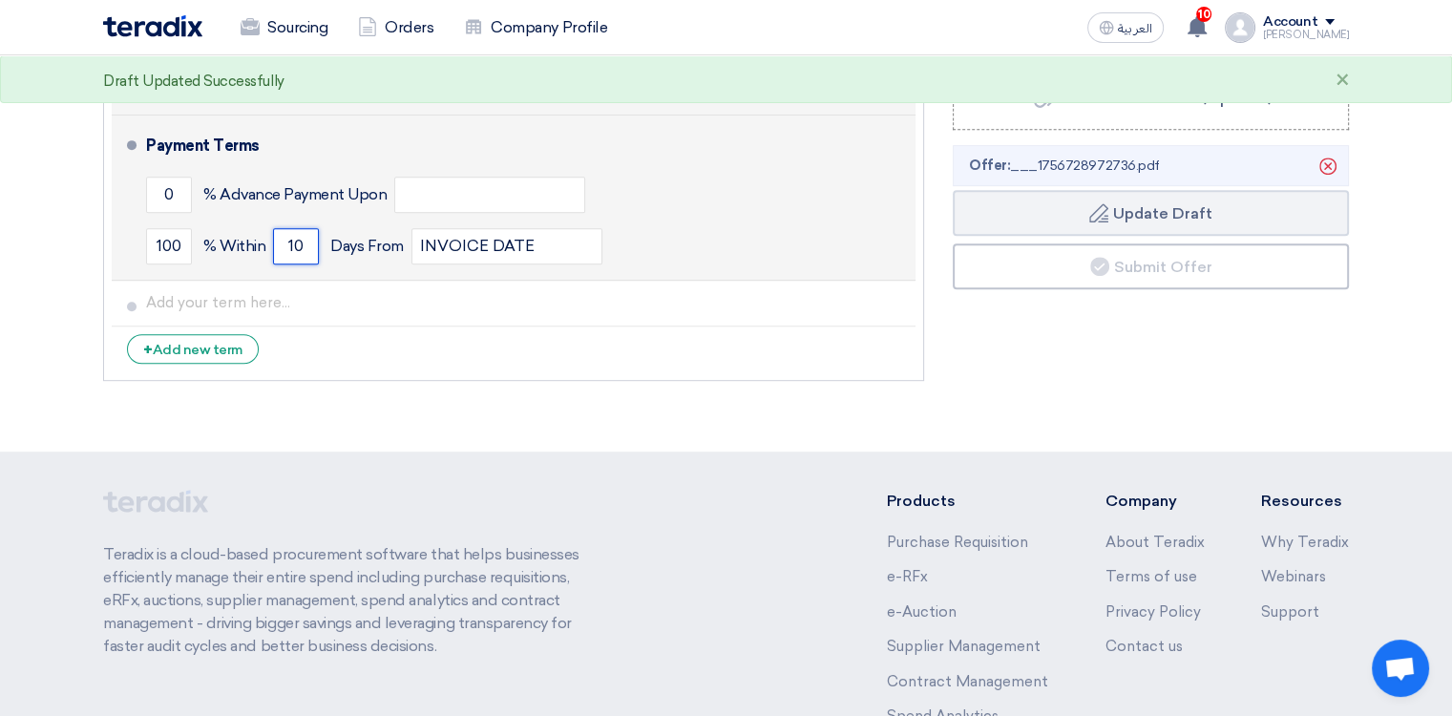
type input "10"
click at [618, 221] on div "100 % [DATE] From INVOICE DATE" at bounding box center [527, 247] width 762 height 52
click at [536, 228] on input "INVOICE DATE" at bounding box center [506, 246] width 191 height 36
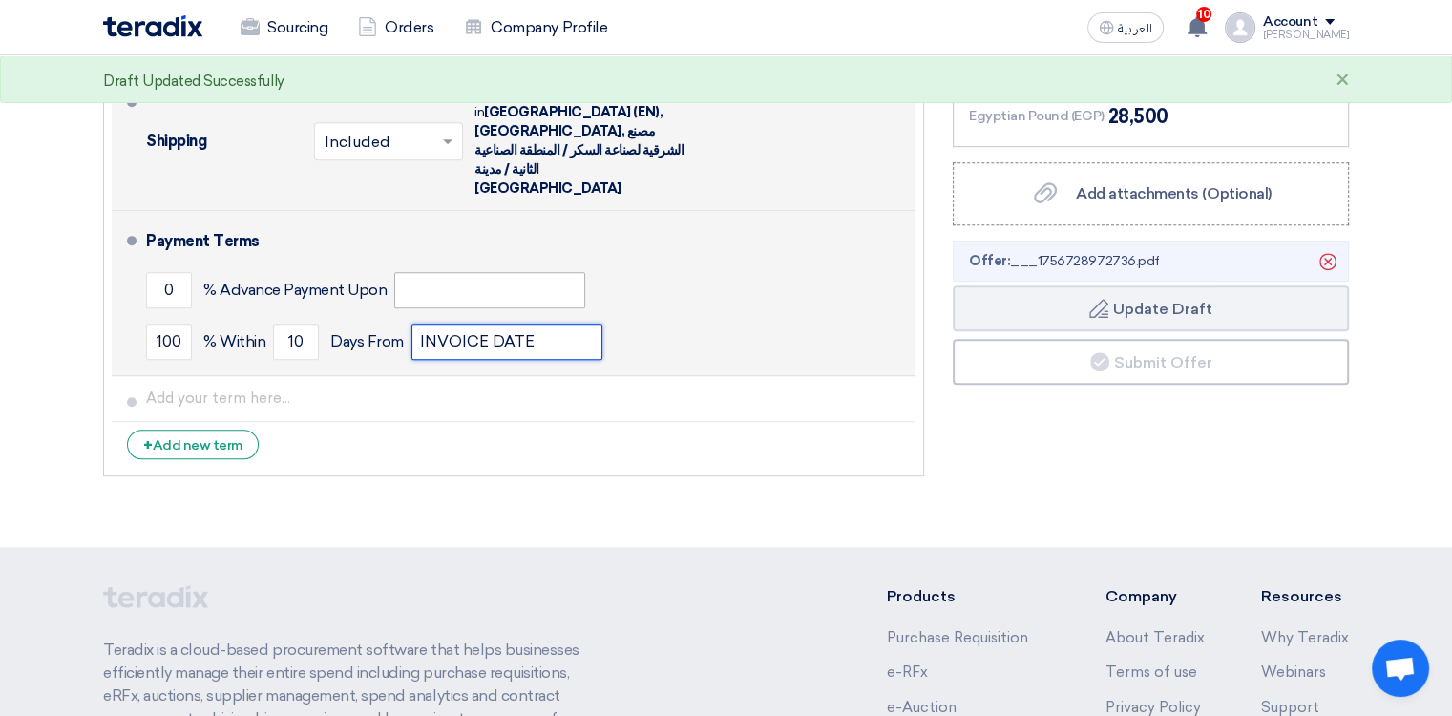
scroll to position [764, 0]
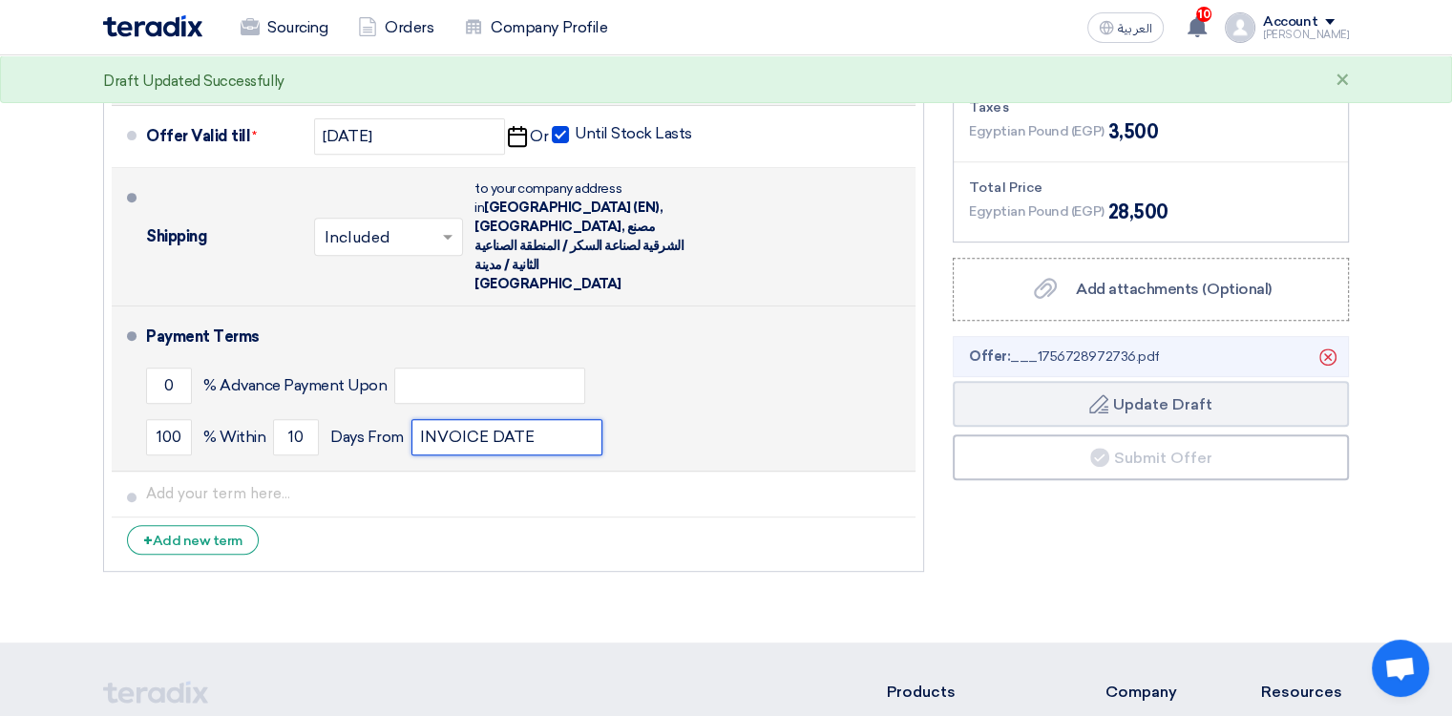
drag, startPoint x: 552, startPoint y: 401, endPoint x: 358, endPoint y: 369, distance: 196.3
click at [344, 411] on div "100 % [DATE] From INVOICE DATE" at bounding box center [527, 437] width 762 height 52
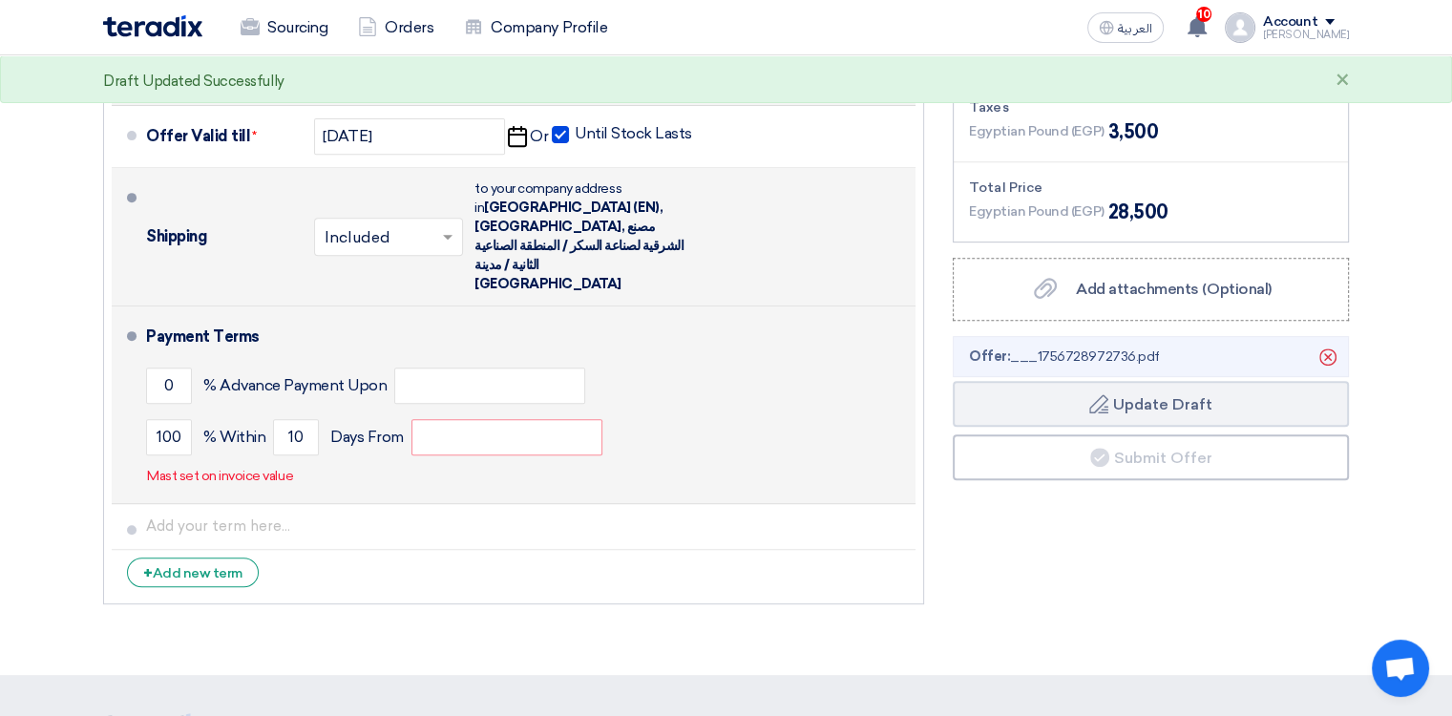
click at [706, 443] on div "Payment Terms 0 % Advance Payment Upon 100 % Within 10" at bounding box center [527, 404] width 762 height 181
click at [503, 368] on input "text" at bounding box center [489, 386] width 191 height 36
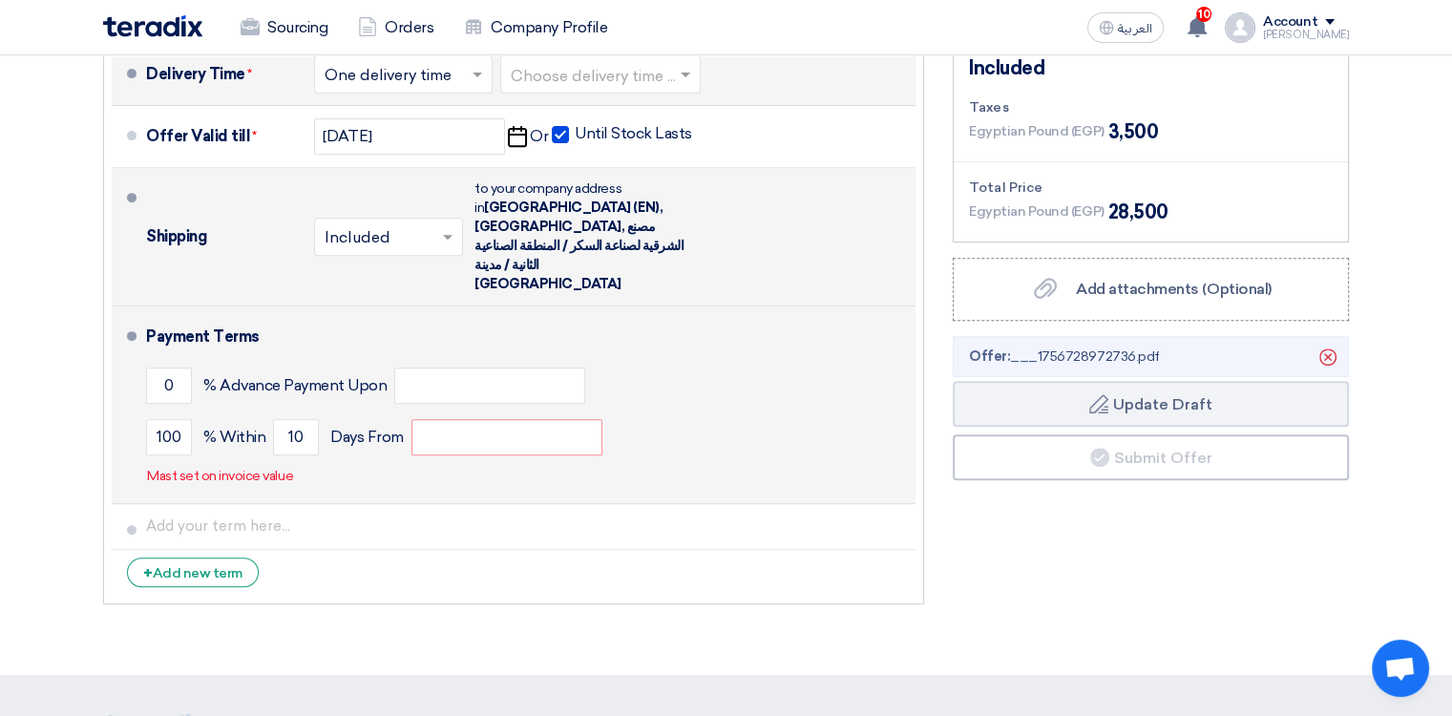
click at [863, 411] on div "100 % [DATE] From" at bounding box center [527, 437] width 762 height 52
click at [542, 419] on input "text" at bounding box center [506, 437] width 191 height 36
type input "INVOICE DATE"
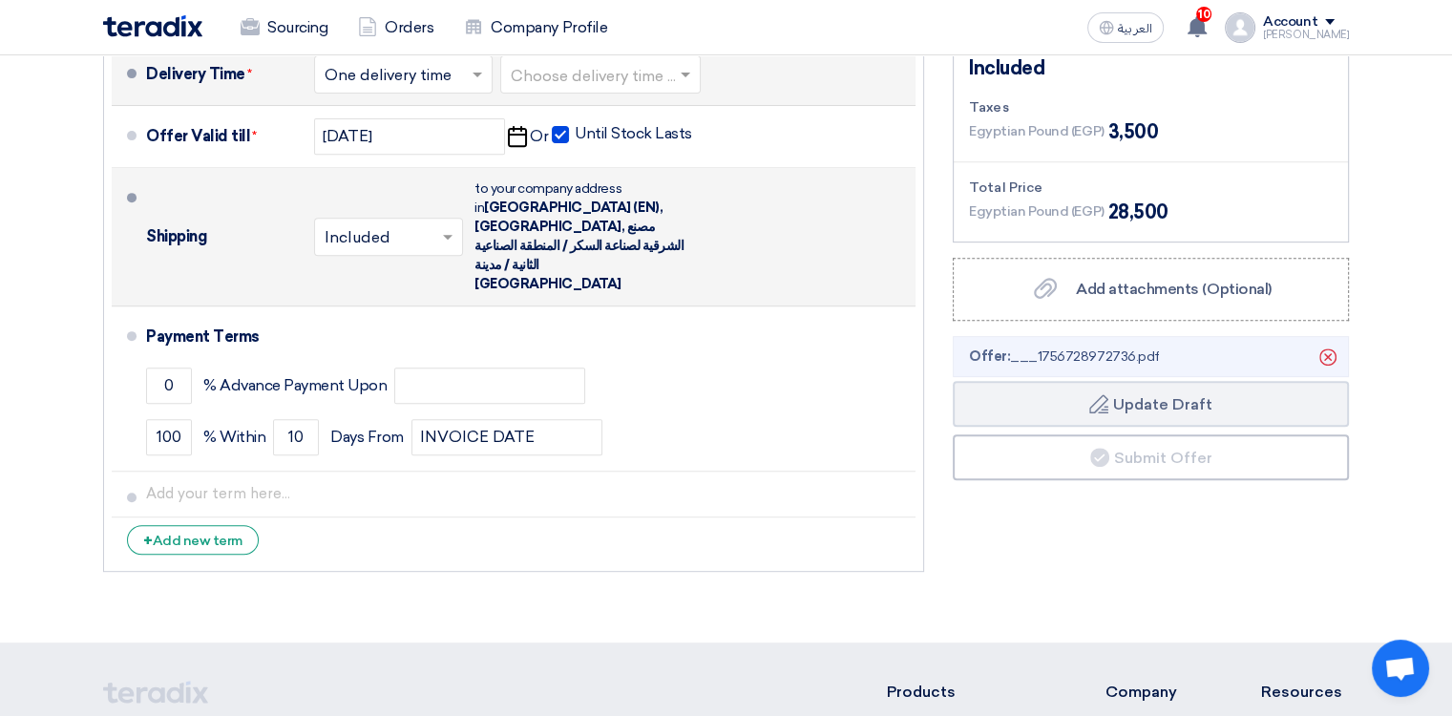
click at [940, 540] on section "Offer Details # Part Number Item Description Quantity Unit Price (EGP) Taxes + …" at bounding box center [726, 22] width 1452 height 1239
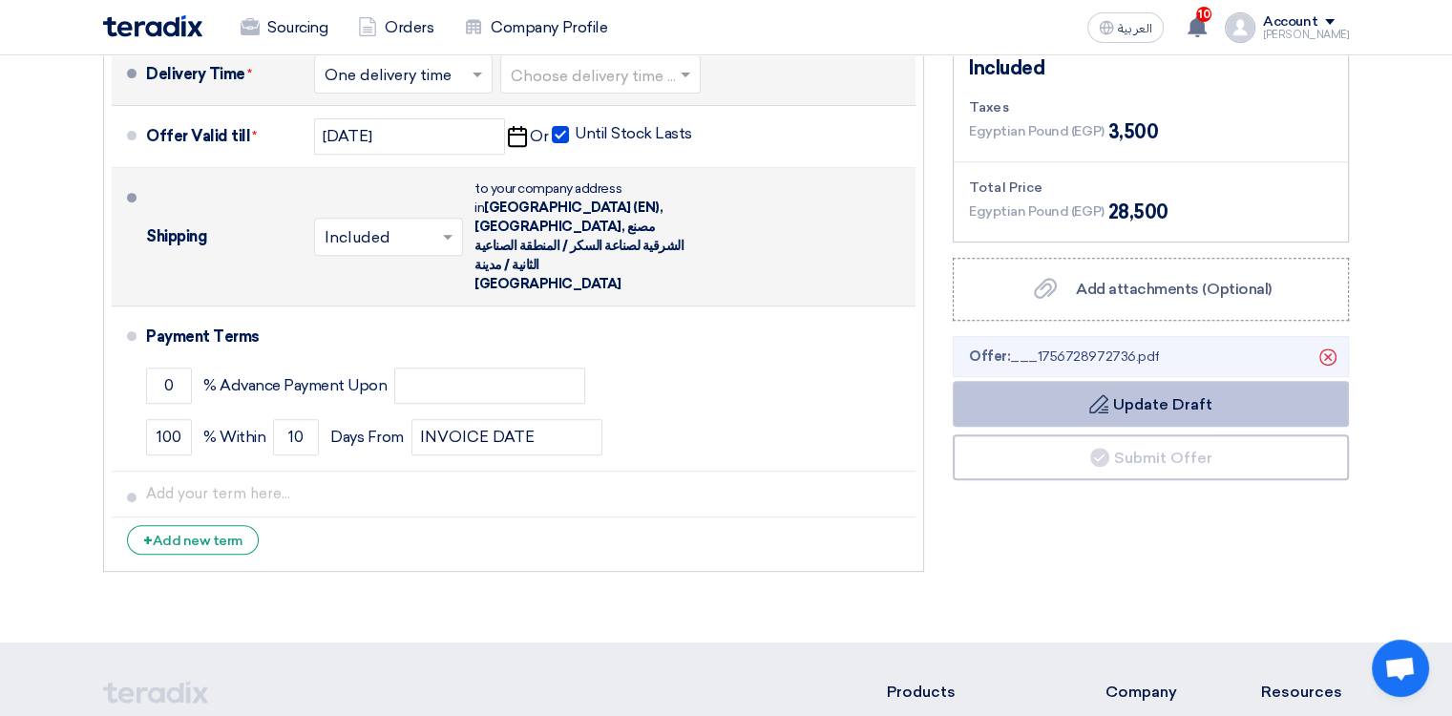
click at [940, 407] on button "Draft Update Draft" at bounding box center [1151, 404] width 396 height 46
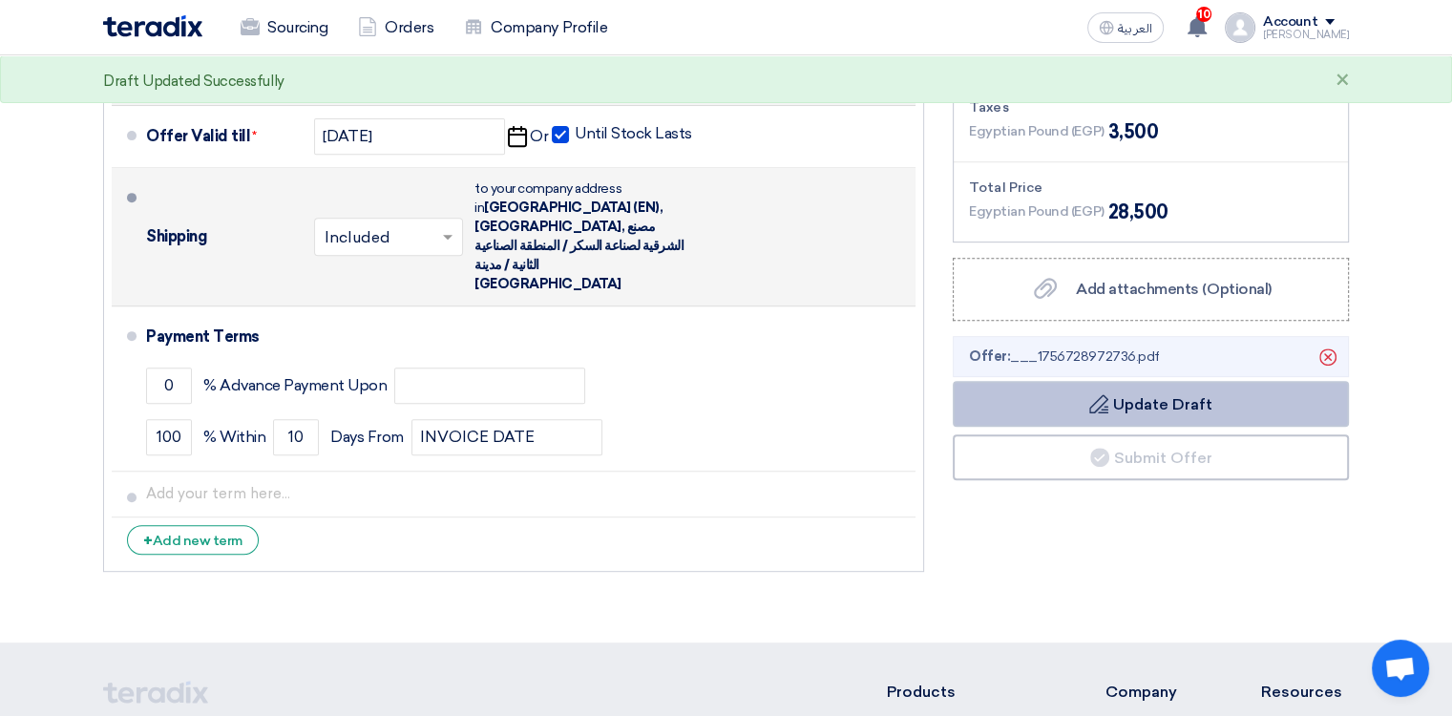
click at [940, 407] on button "Draft Update Draft" at bounding box center [1151, 404] width 396 height 46
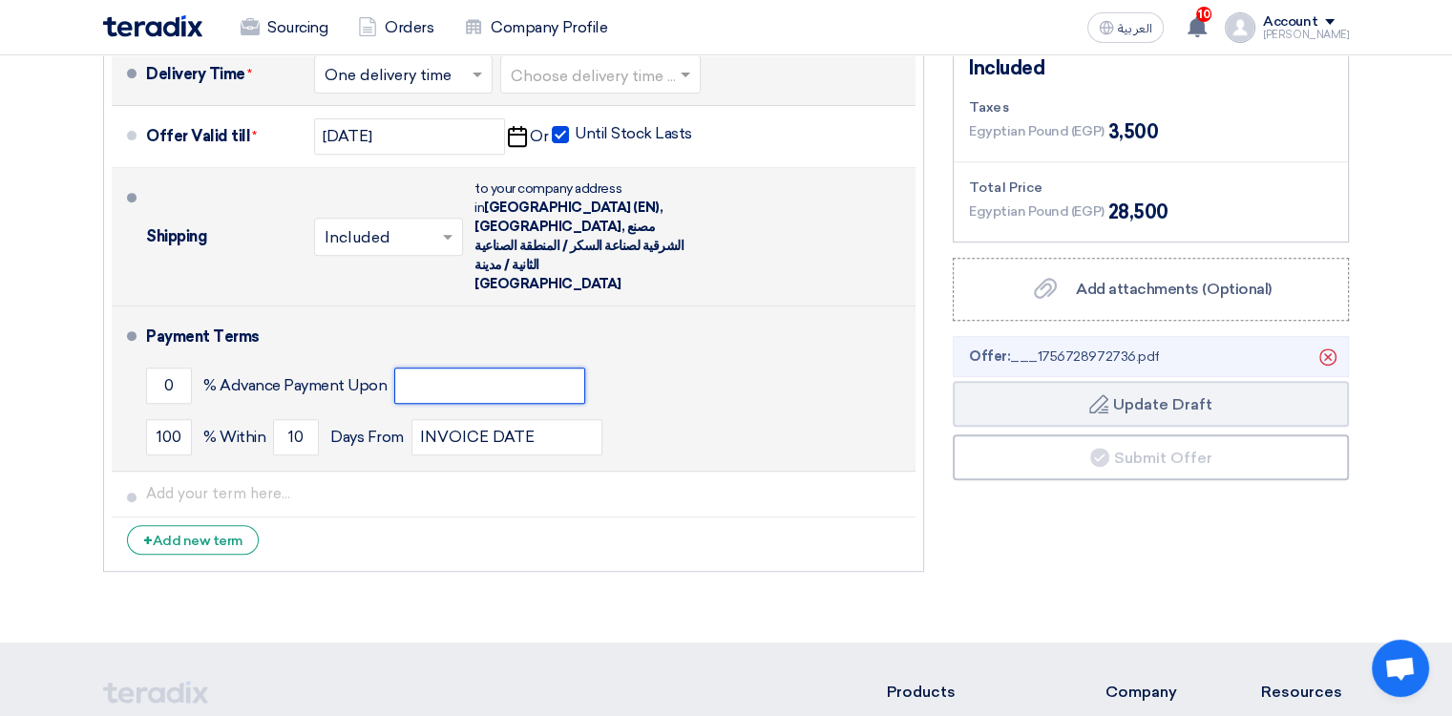
click at [449, 368] on input "text" at bounding box center [489, 386] width 191 height 36
click at [724, 314] on div "Payment Terms" at bounding box center [519, 337] width 747 height 46
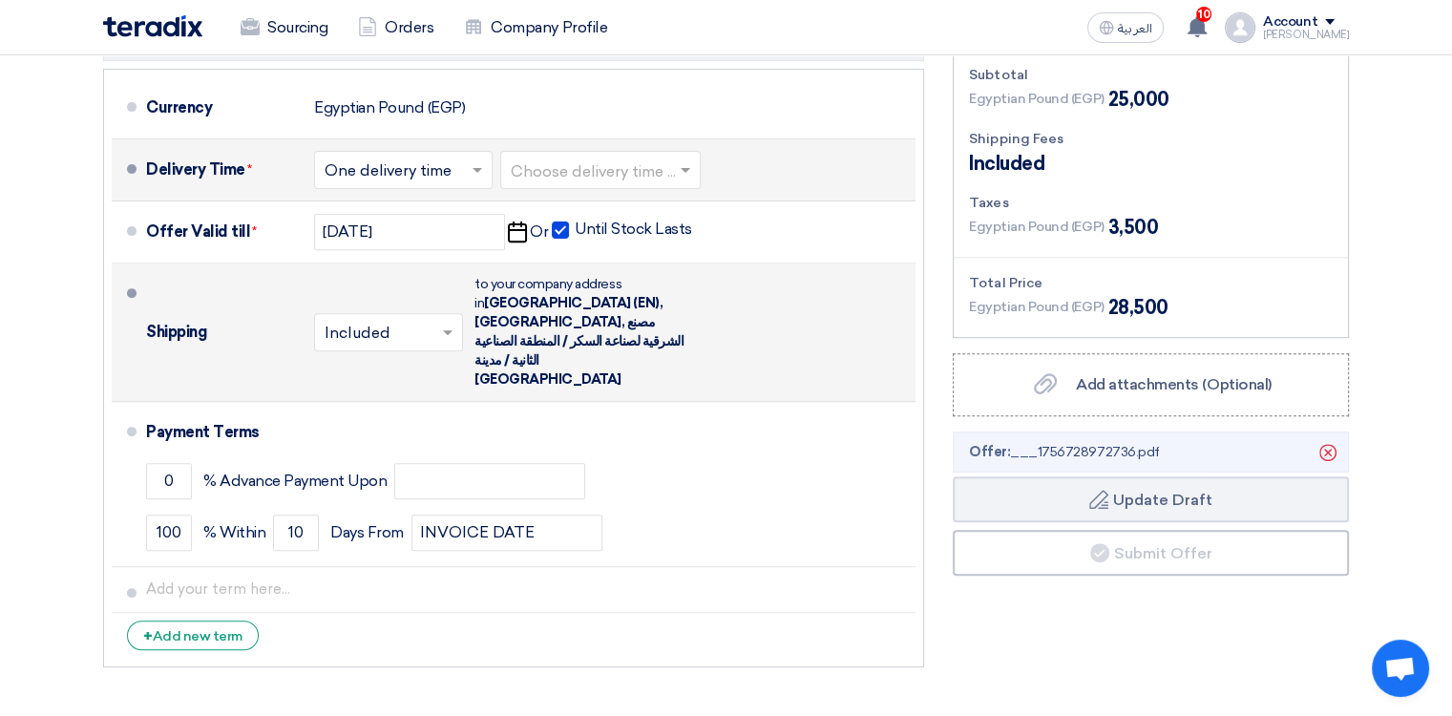
click at [438, 333] on div "× Included × to your company address in [GEOGRAPHIC_DATA] (EN), [GEOGRAPHIC_DAT…" at bounding box center [501, 332] width 374 height 122
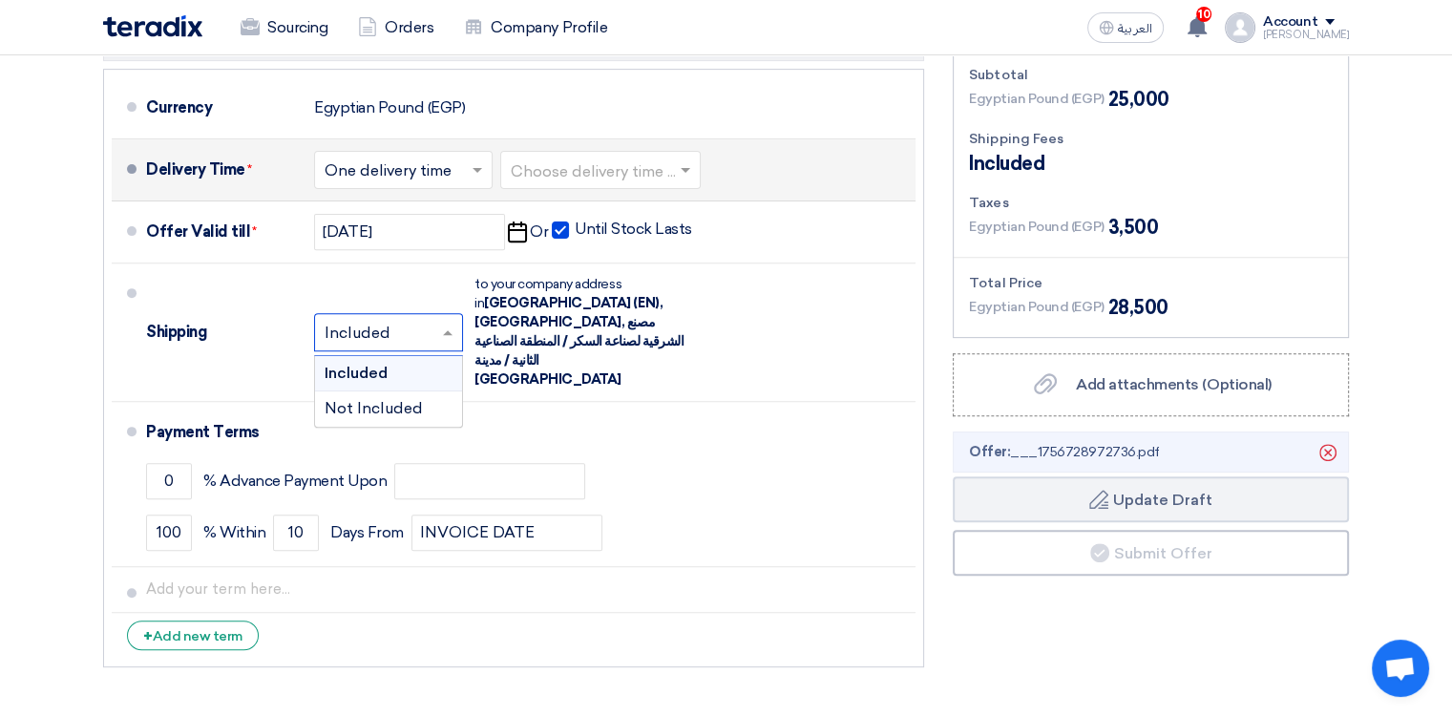
click at [438, 323] on span at bounding box center [450, 332] width 24 height 19
drag, startPoint x: 711, startPoint y: 317, endPoint x: 682, endPoint y: 319, distance: 29.7
click at [712, 317] on div "Shipping × Included × Included Not Included to your company address in" at bounding box center [527, 332] width 762 height 122
click at [568, 319] on span "[GEOGRAPHIC_DATA] (EN), [GEOGRAPHIC_DATA], مصنع الشرقية لصناعة السكر / المنطقة …" at bounding box center [578, 341] width 209 height 93
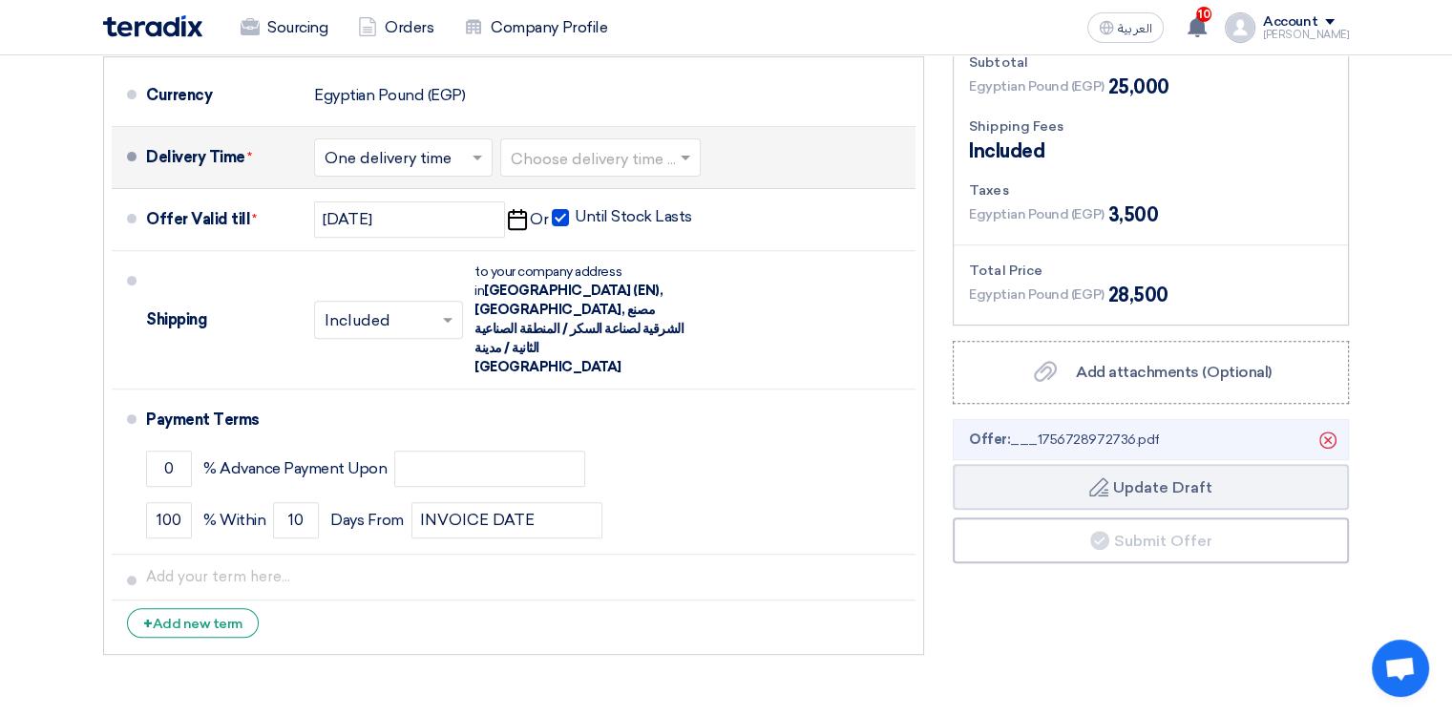
scroll to position [764, 0]
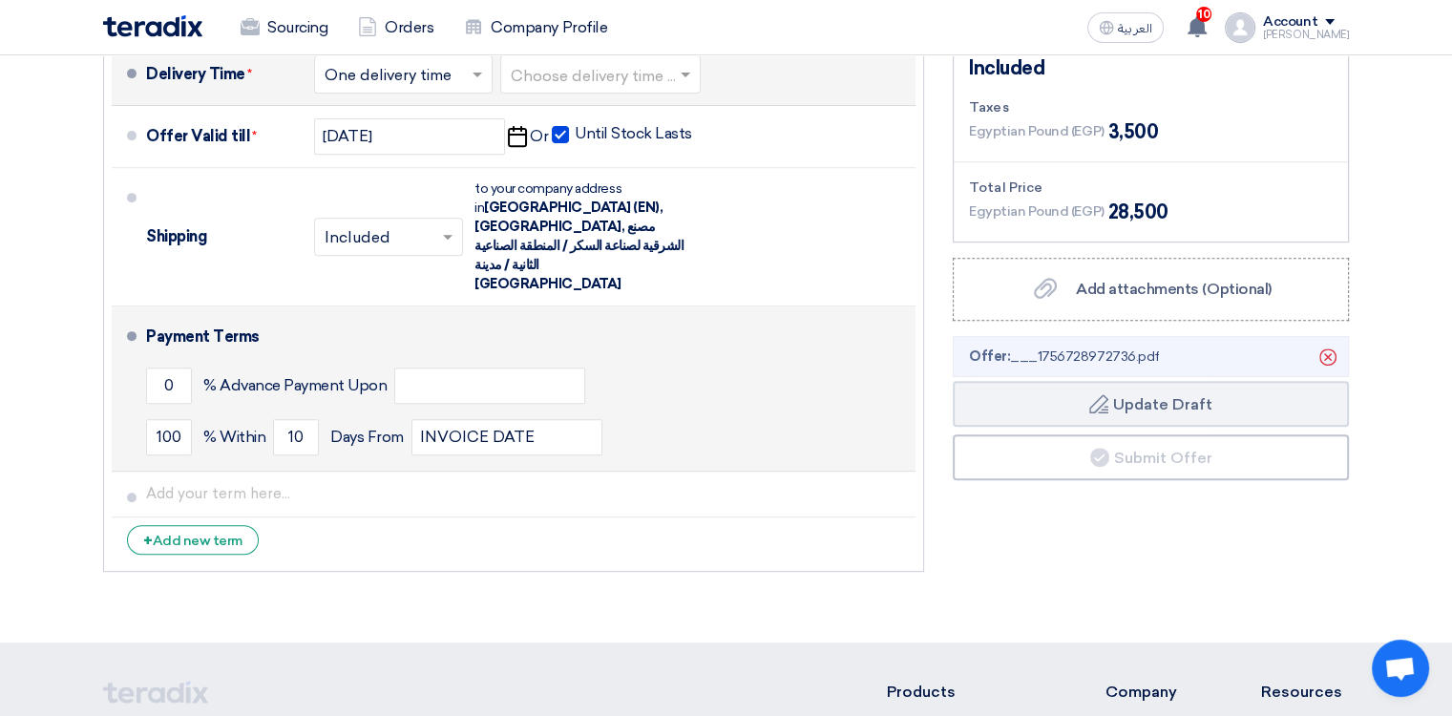
click at [199, 314] on div "Payment Terms" at bounding box center [519, 337] width 747 height 46
drag, startPoint x: 199, startPoint y: 291, endPoint x: 242, endPoint y: 391, distance: 109.4
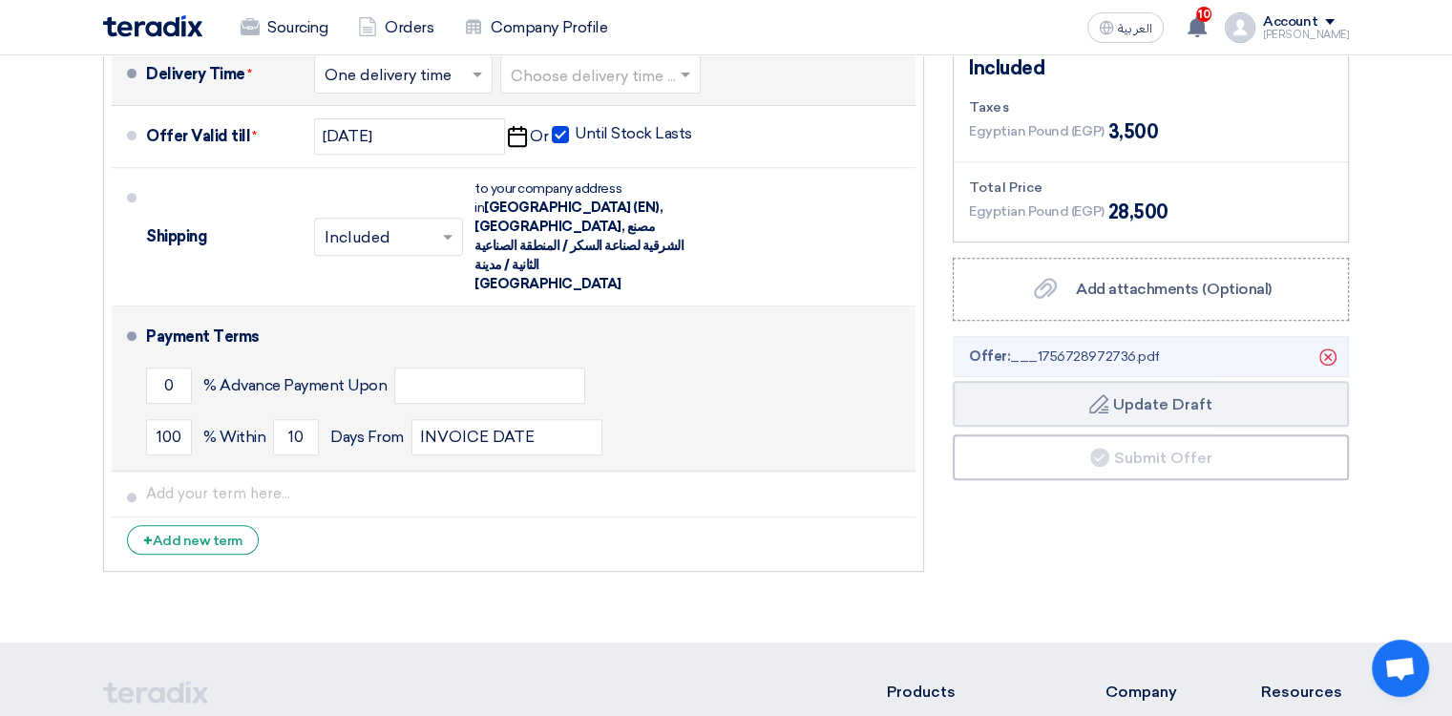
click at [242, 428] on span "% Within" at bounding box center [234, 437] width 62 height 19
click at [445, 368] on input "text" at bounding box center [489, 386] width 191 height 36
type input "0"
click at [940, 381] on button "Draft Update Draft" at bounding box center [1151, 404] width 396 height 46
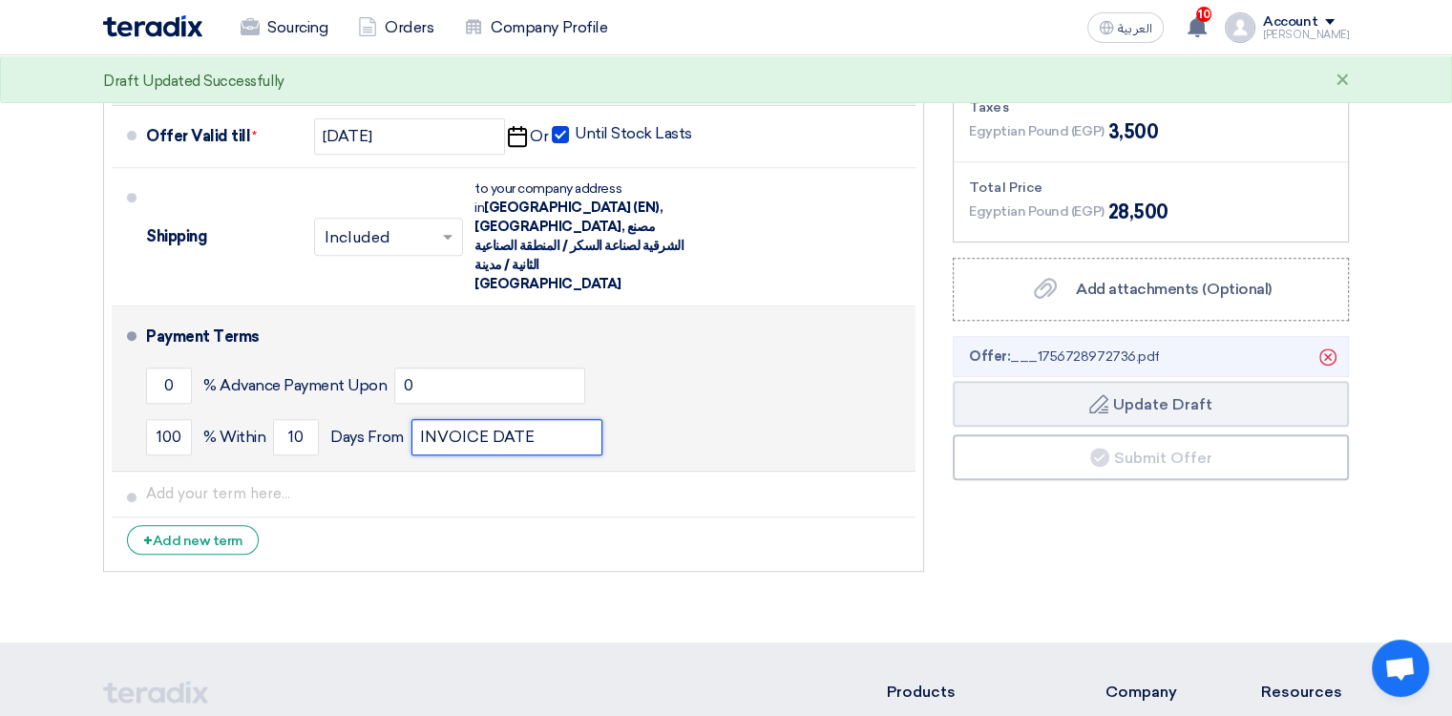
click at [562, 419] on input "INVOICE DATE" at bounding box center [506, 437] width 191 height 36
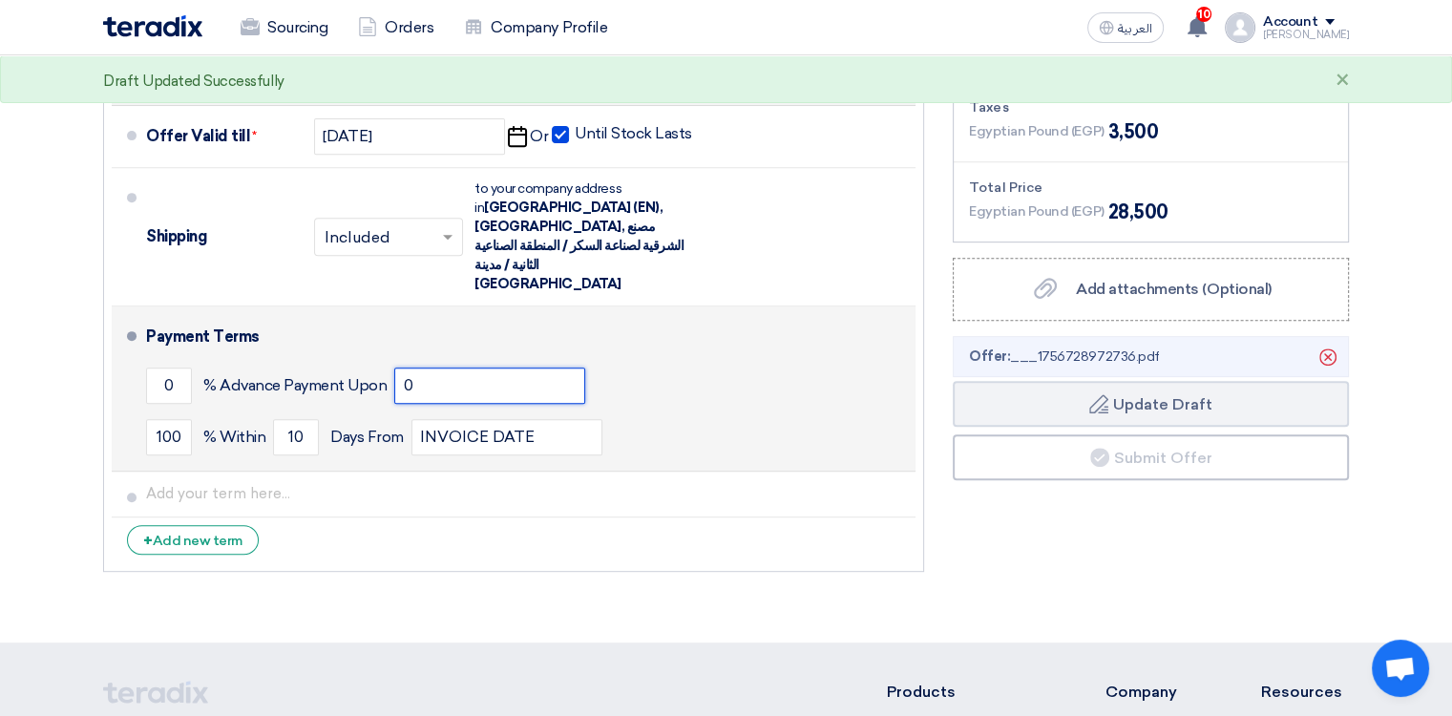
drag, startPoint x: 484, startPoint y: 356, endPoint x: 329, endPoint y: 348, distance: 154.8
click at [330, 360] on div "0 % Advance Payment Upon 0" at bounding box center [527, 386] width 762 height 52
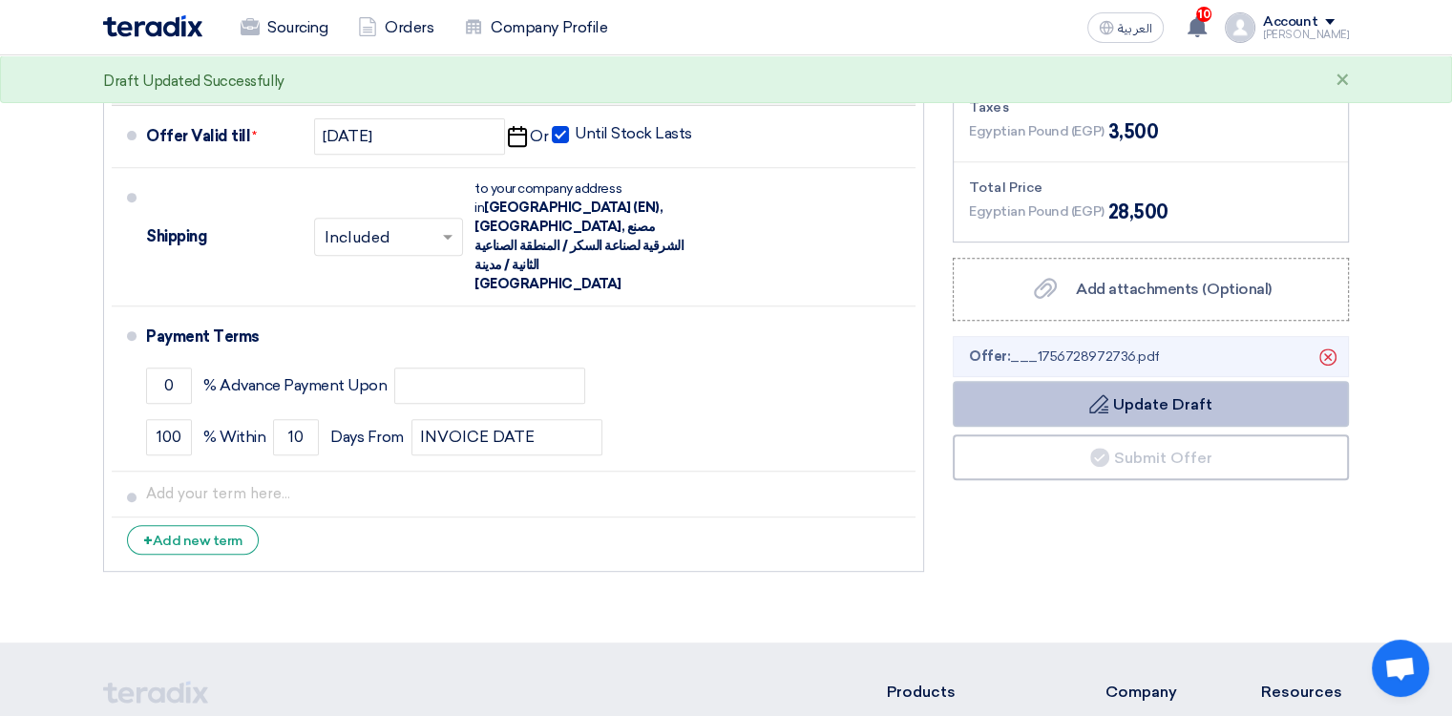
click at [940, 413] on button "Draft Update Draft" at bounding box center [1151, 404] width 396 height 46
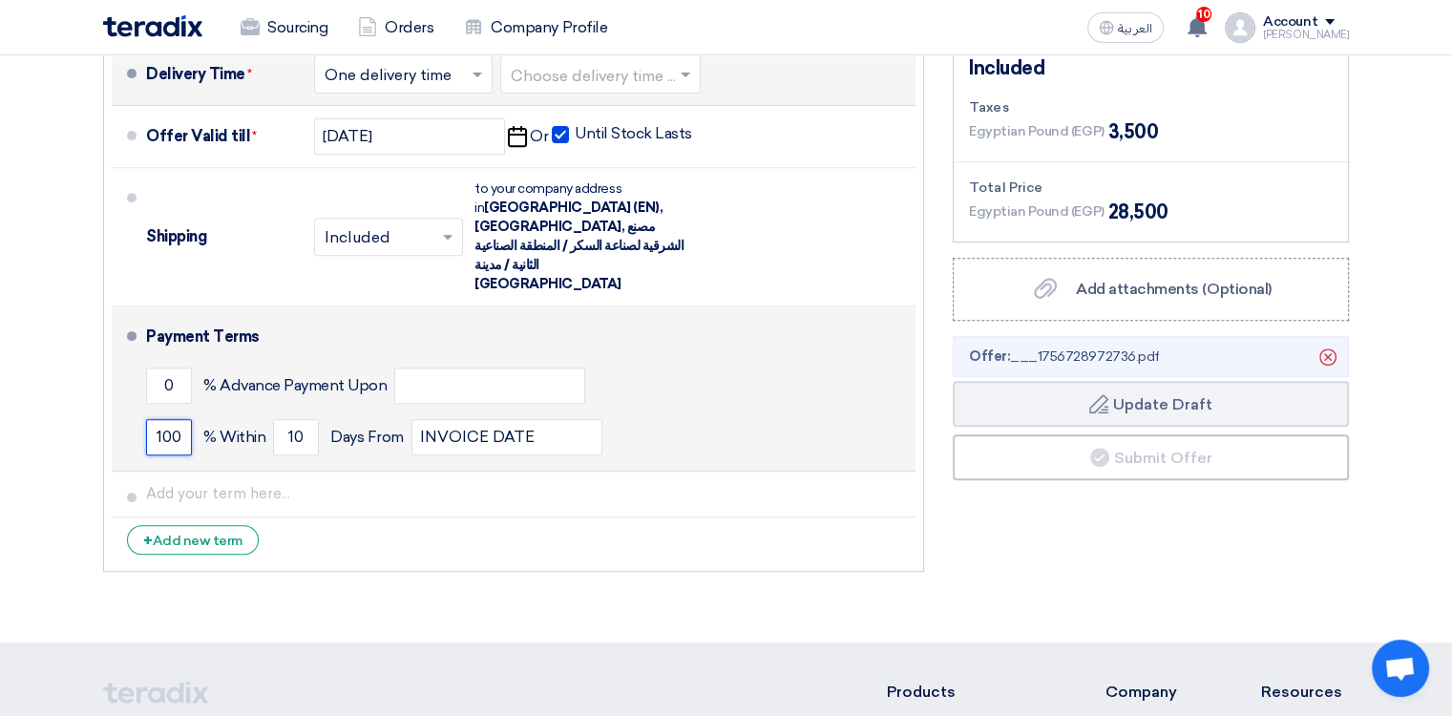
click at [179, 419] on input "100" at bounding box center [169, 437] width 46 height 36
click at [298, 419] on input "10" at bounding box center [296, 437] width 46 height 36
click at [353, 428] on span "Days From" at bounding box center [367, 437] width 74 height 19
click at [424, 368] on input "text" at bounding box center [489, 386] width 191 height 36
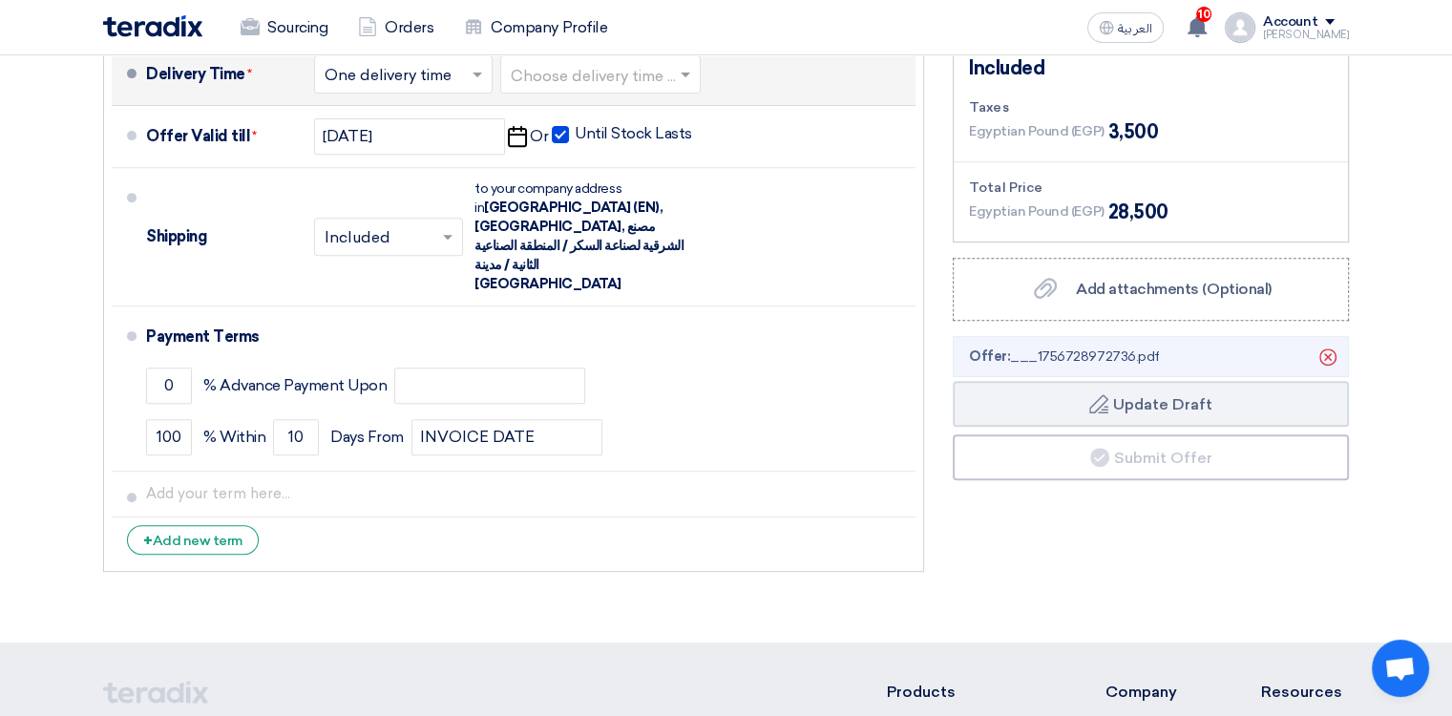
drag, startPoint x: 946, startPoint y: 475, endPoint x: 920, endPoint y: 479, distance: 26.1
click at [940, 475] on div "Financial Offer Summary Subtotal Egyptian Pound (EGP) 25,000 Shipping Fees" at bounding box center [1150, 247] width 425 height 667
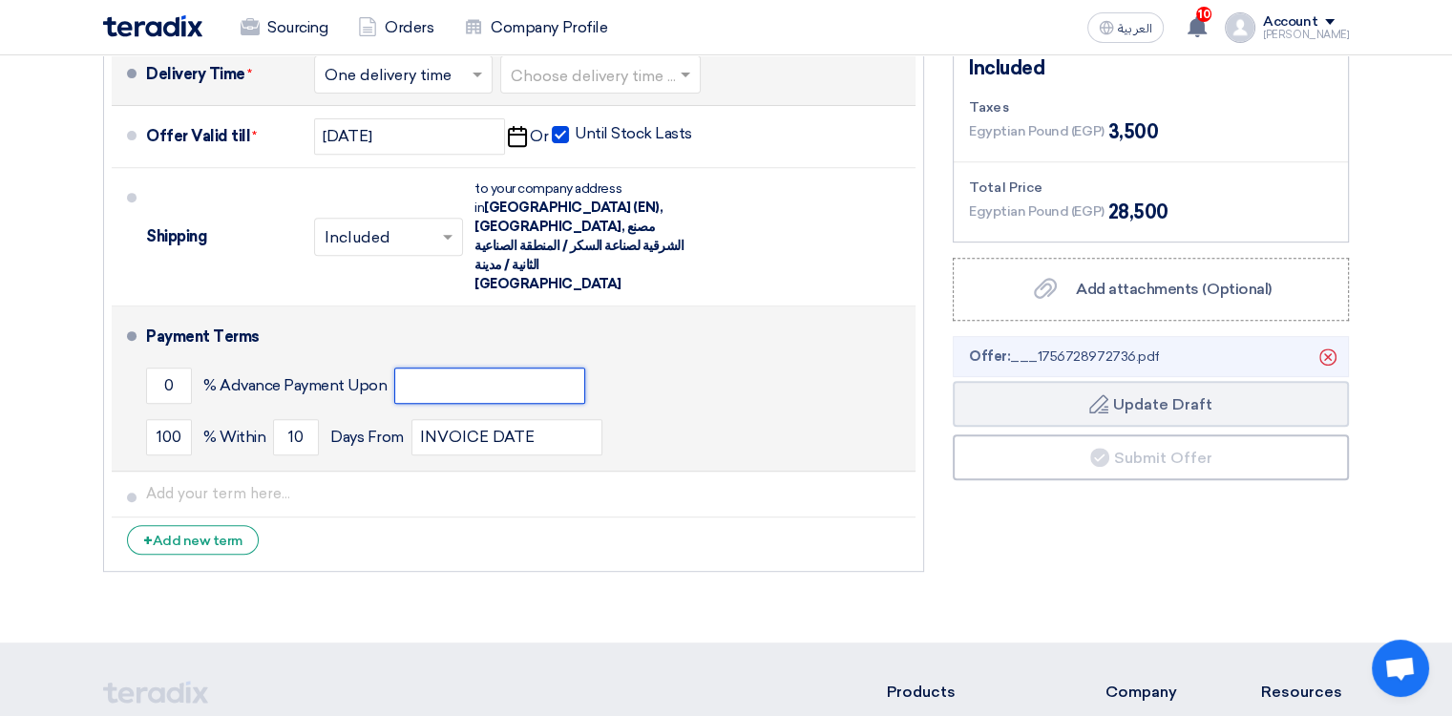
click at [514, 368] on input "text" at bounding box center [489, 386] width 191 height 36
type input "Receiving PO"
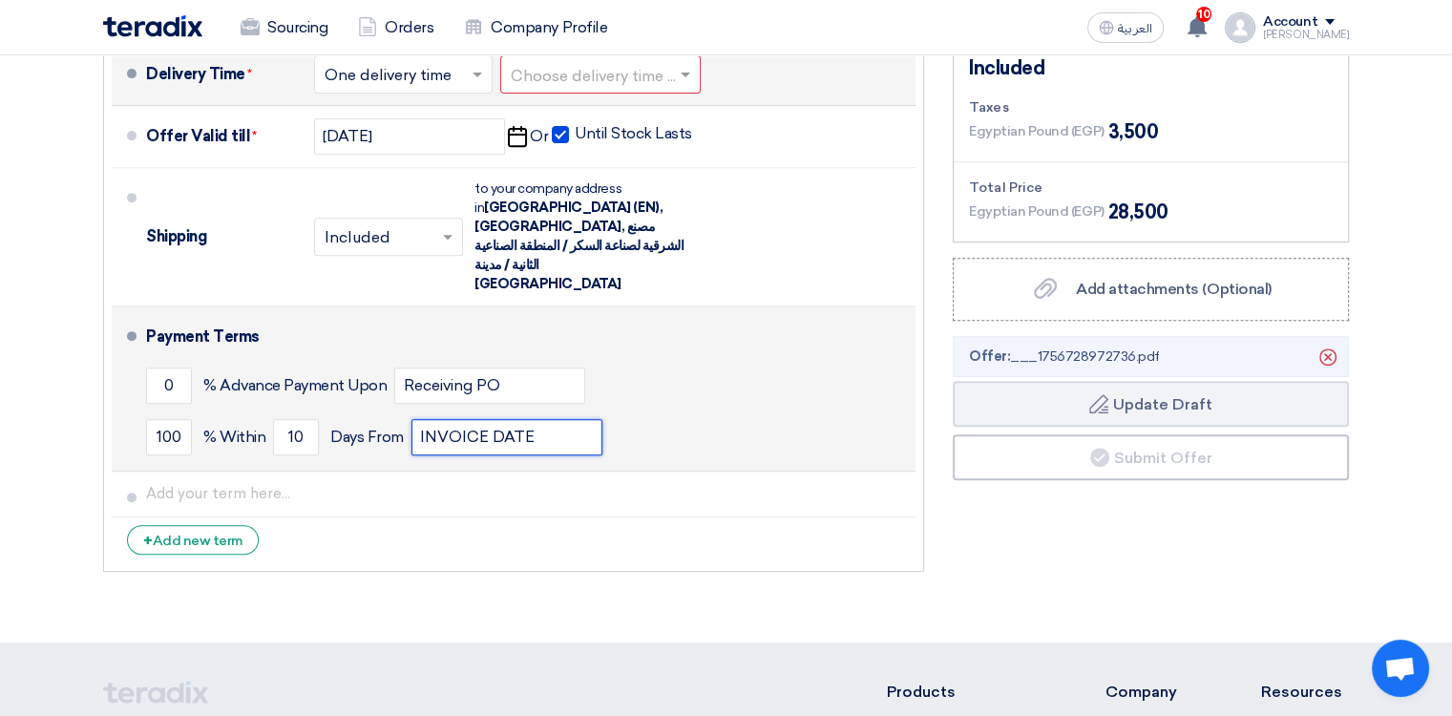
click at [459, 419] on input "INVOICE DATE" at bounding box center [506, 437] width 191 height 36
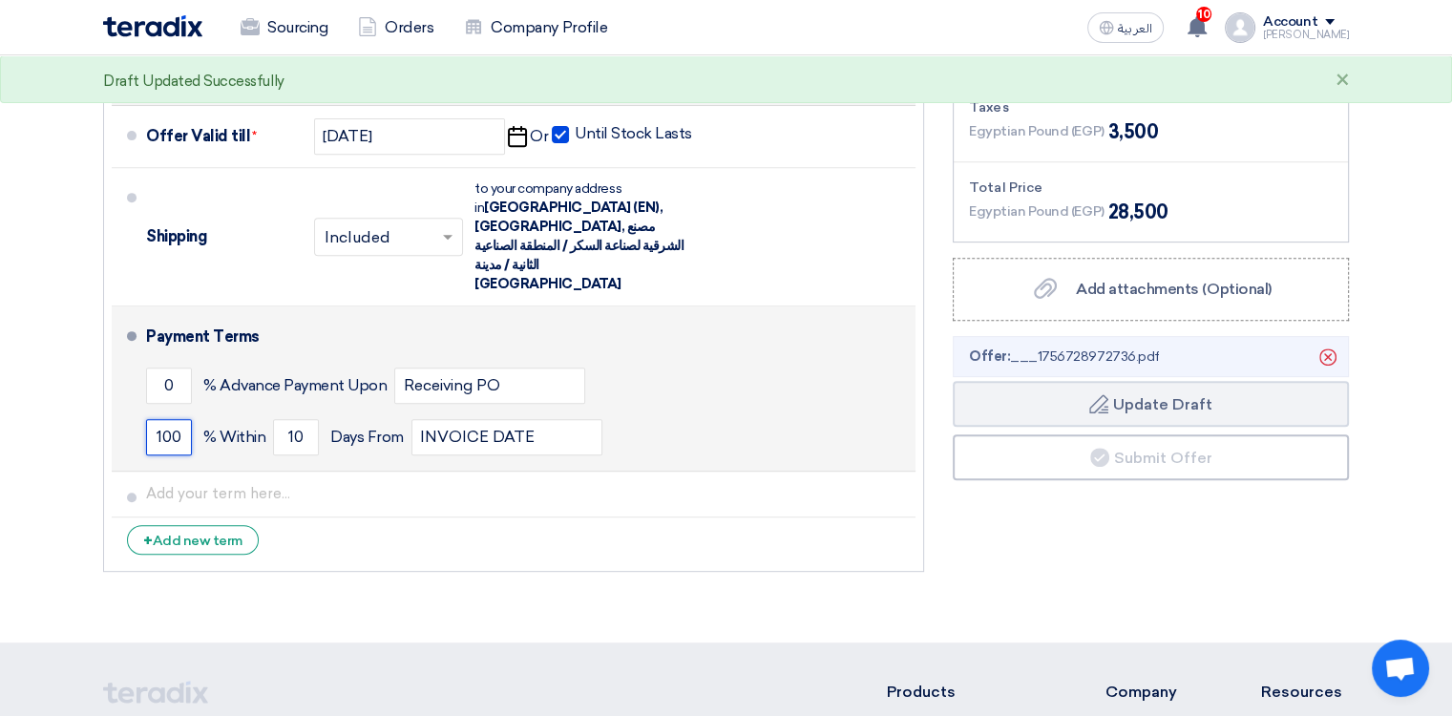
click at [183, 419] on input "100" at bounding box center [169, 437] width 46 height 36
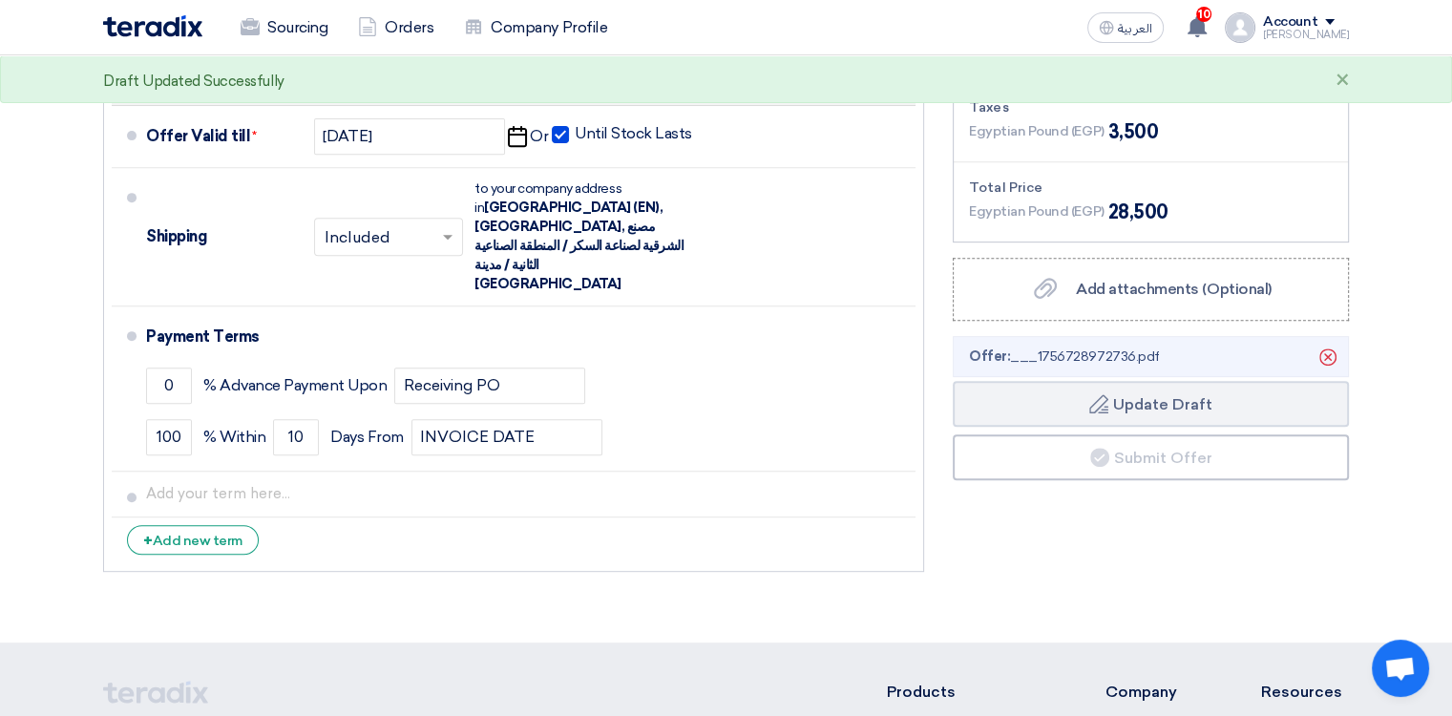
click at [0, 0] on icon "Delete" at bounding box center [0, 0] width 0 height 0
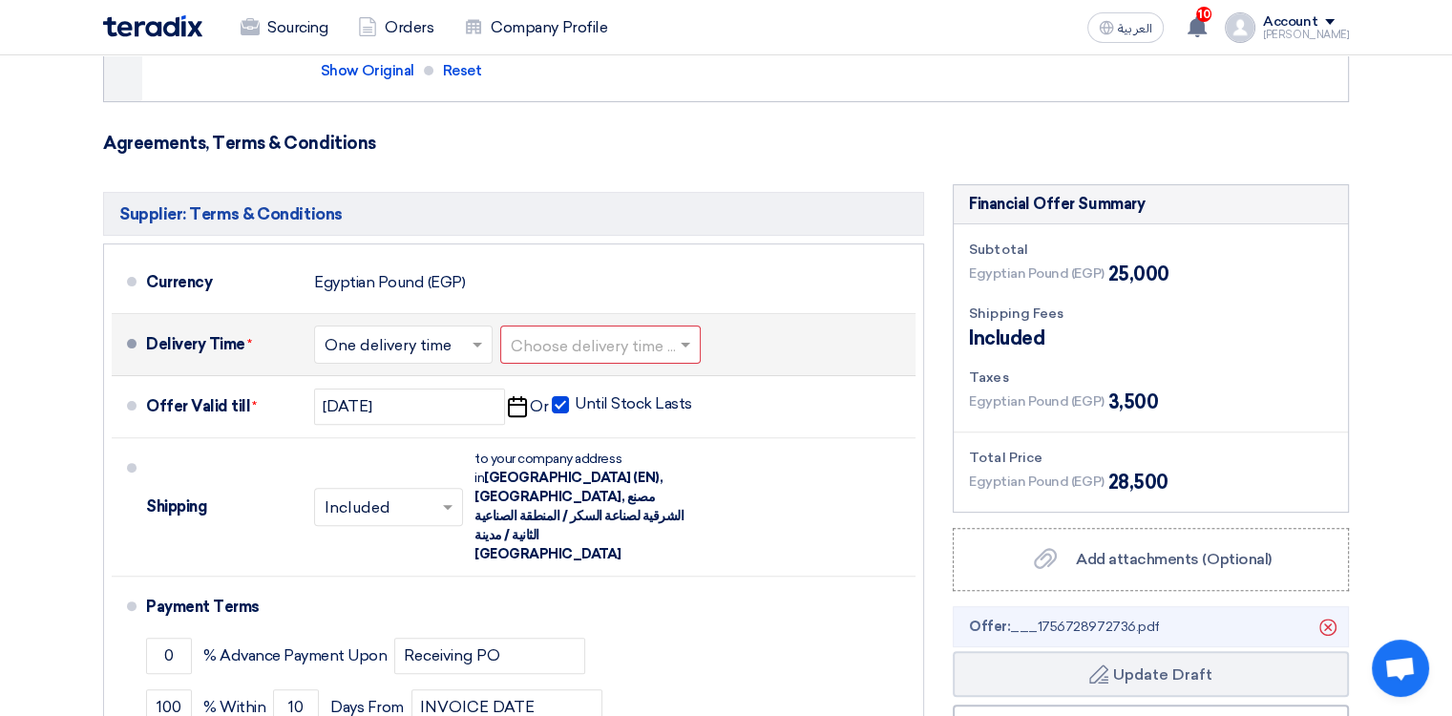
scroll to position [668, 0]
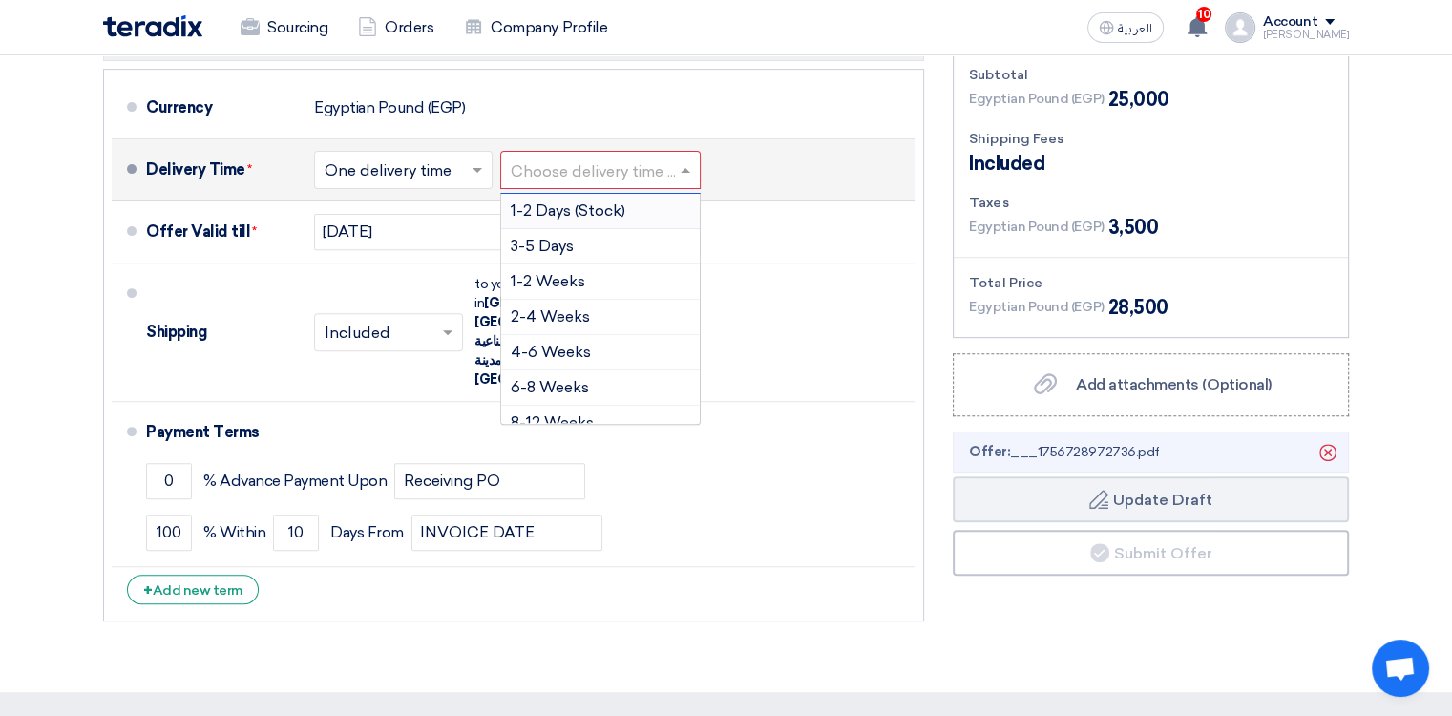
click at [668, 158] on input "text" at bounding box center [601, 172] width 181 height 28
click at [619, 201] on span "1-2 Days (Stock)" at bounding box center [568, 210] width 115 height 18
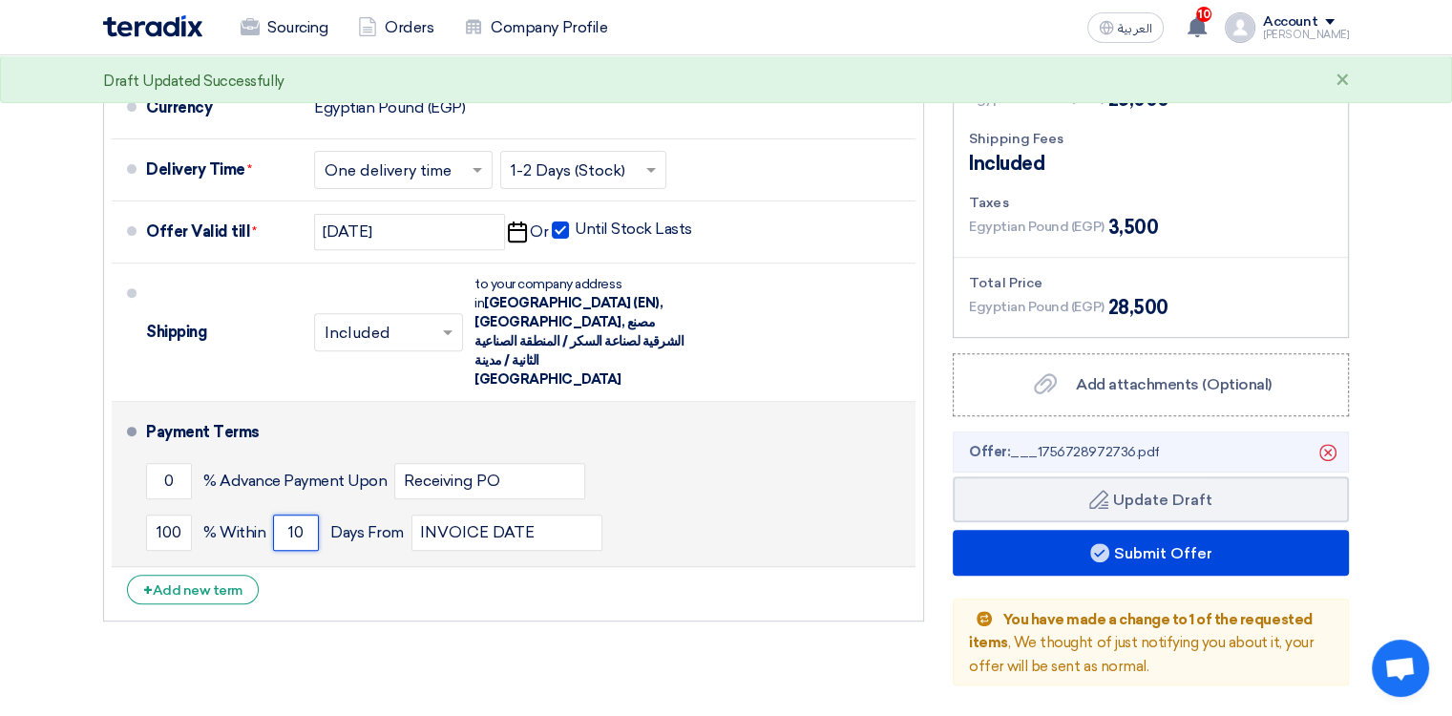
drag, startPoint x: 305, startPoint y: 493, endPoint x: 267, endPoint y: 493, distance: 38.2
click at [267, 507] on div "100 % [DATE] From INVOICE DATE" at bounding box center [527, 533] width 762 height 52
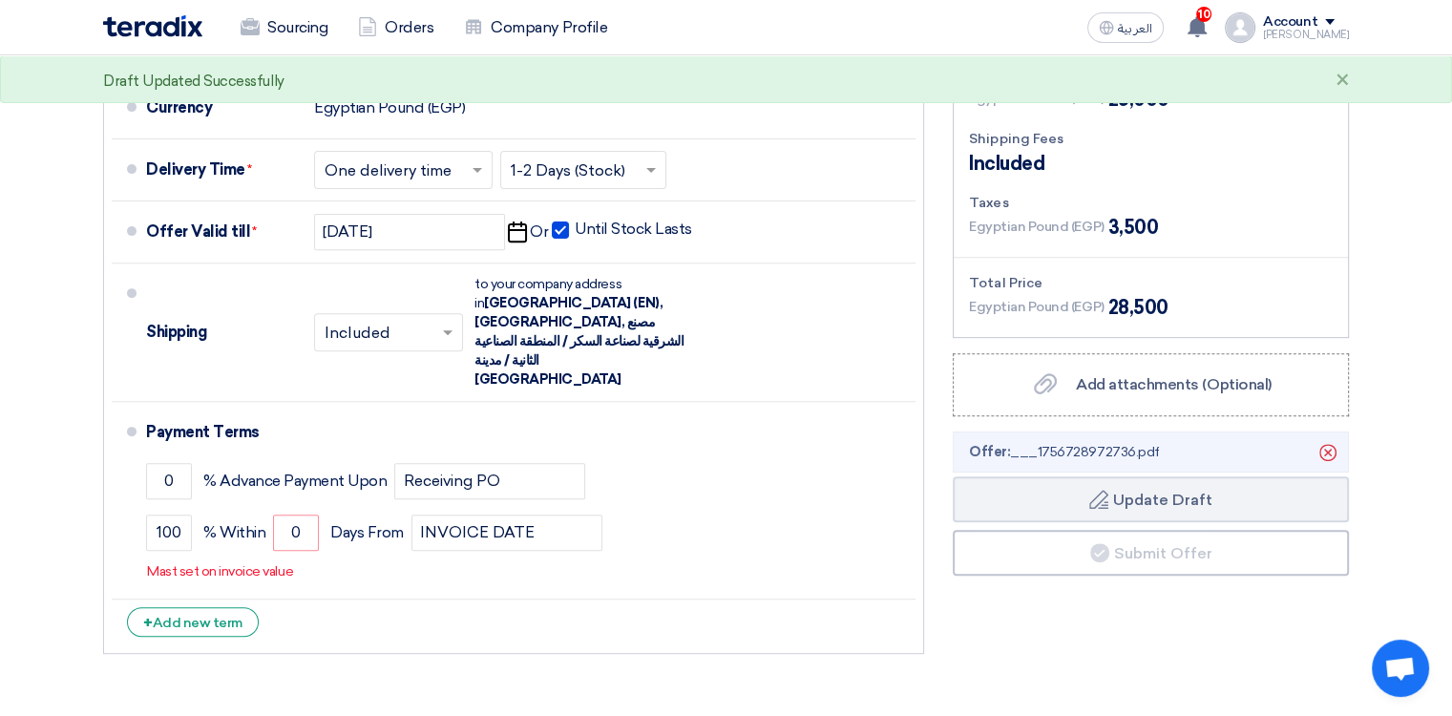
click at [940, 589] on div "Financial Offer Summary Subtotal Egyptian Pound (EGP) 25,000 Shipping Fees" at bounding box center [1150, 337] width 425 height 654
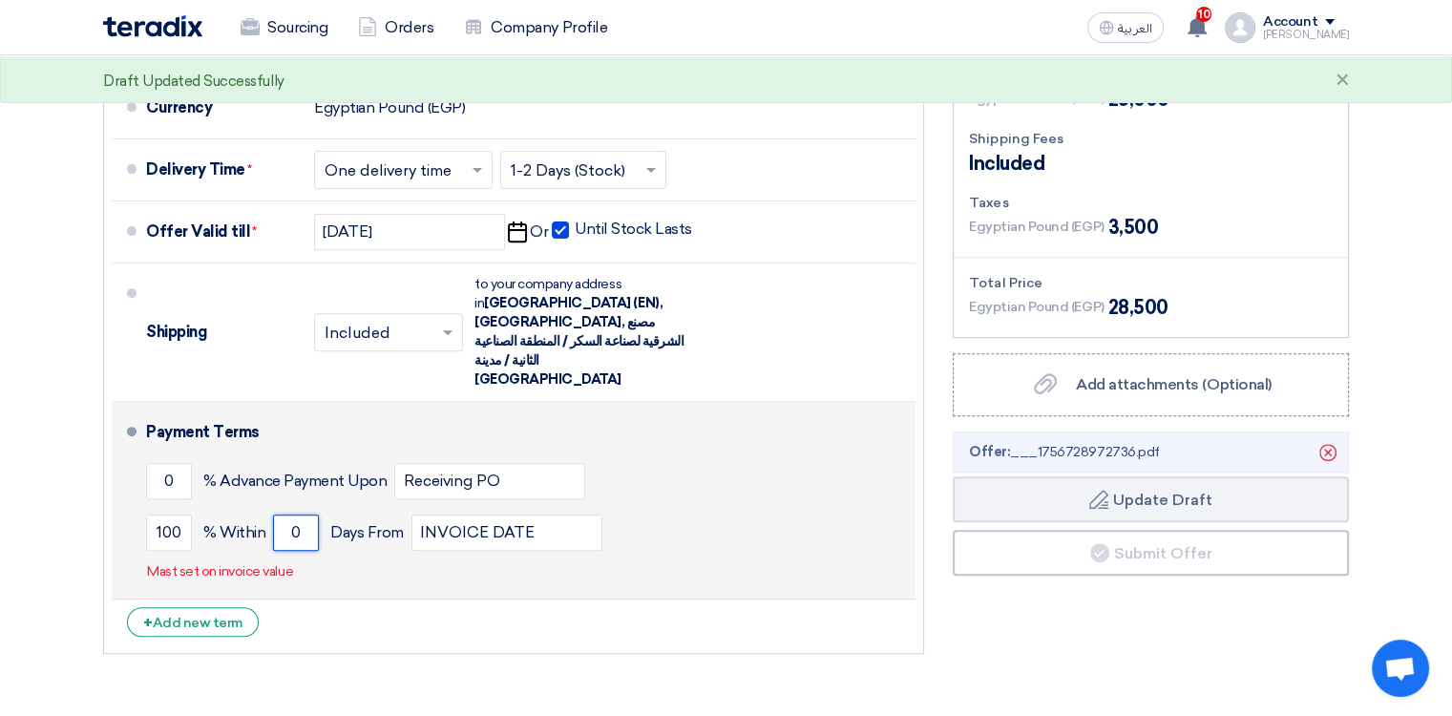
drag, startPoint x: 290, startPoint y: 492, endPoint x: 269, endPoint y: 492, distance: 21.0
click at [269, 507] on div "100 % [DATE] From INVOICE DATE" at bounding box center [527, 533] width 762 height 52
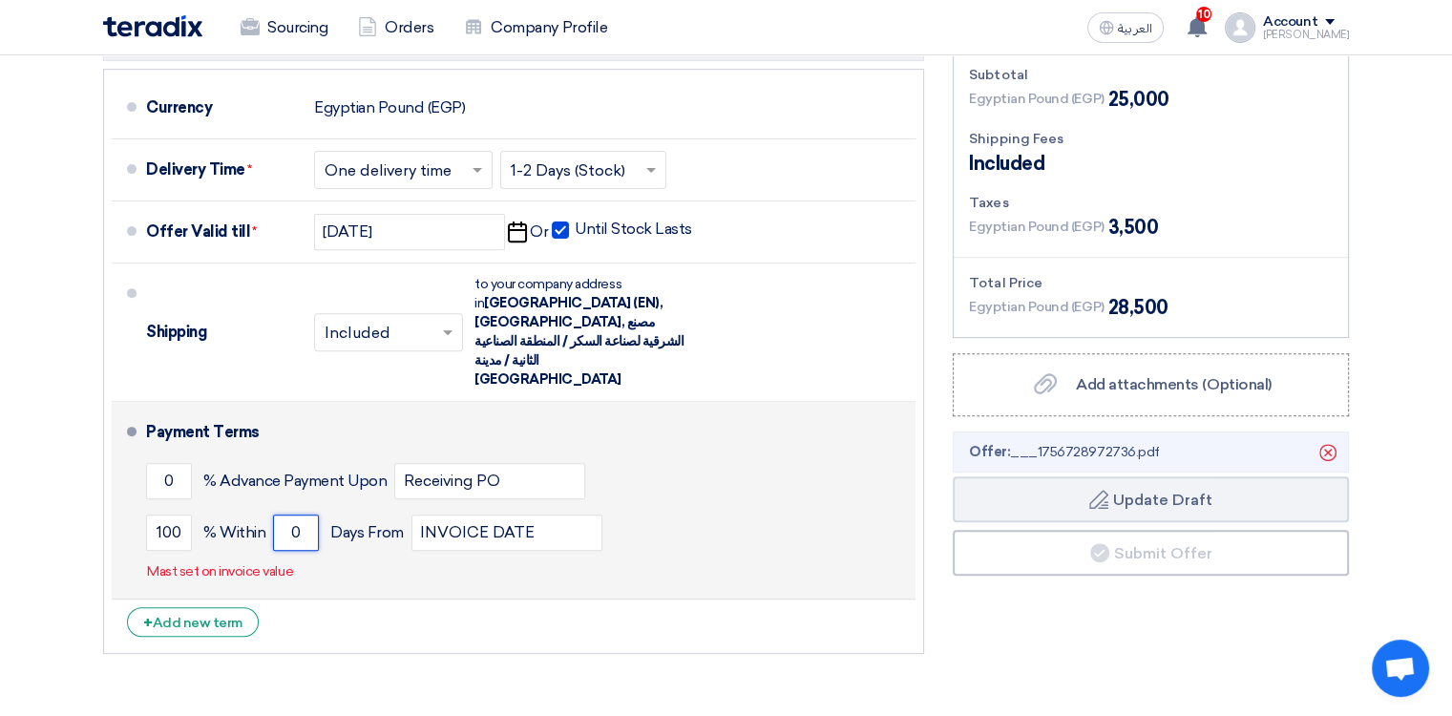
drag, startPoint x: 305, startPoint y: 496, endPoint x: 279, endPoint y: 497, distance: 26.7
click at [279, 515] on input "0" at bounding box center [296, 533] width 46 height 36
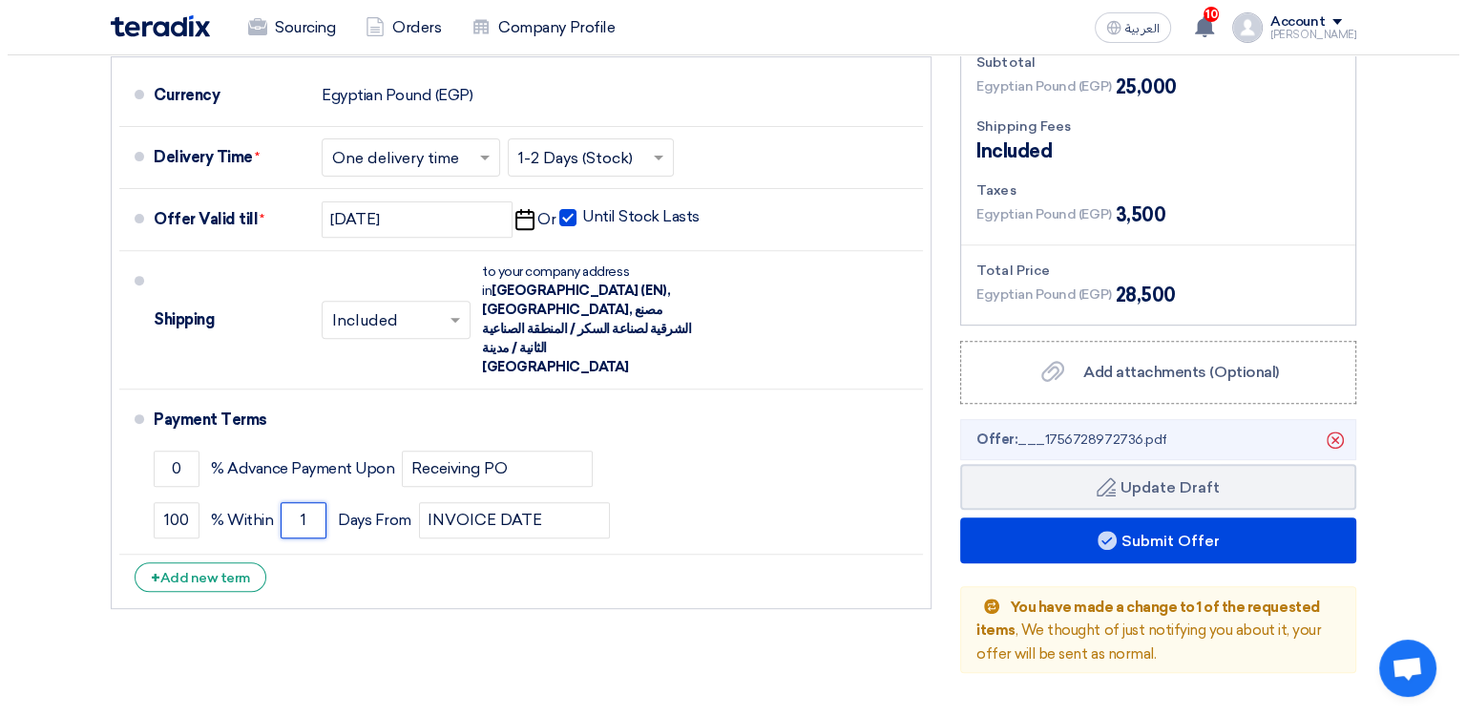
scroll to position [764, 0]
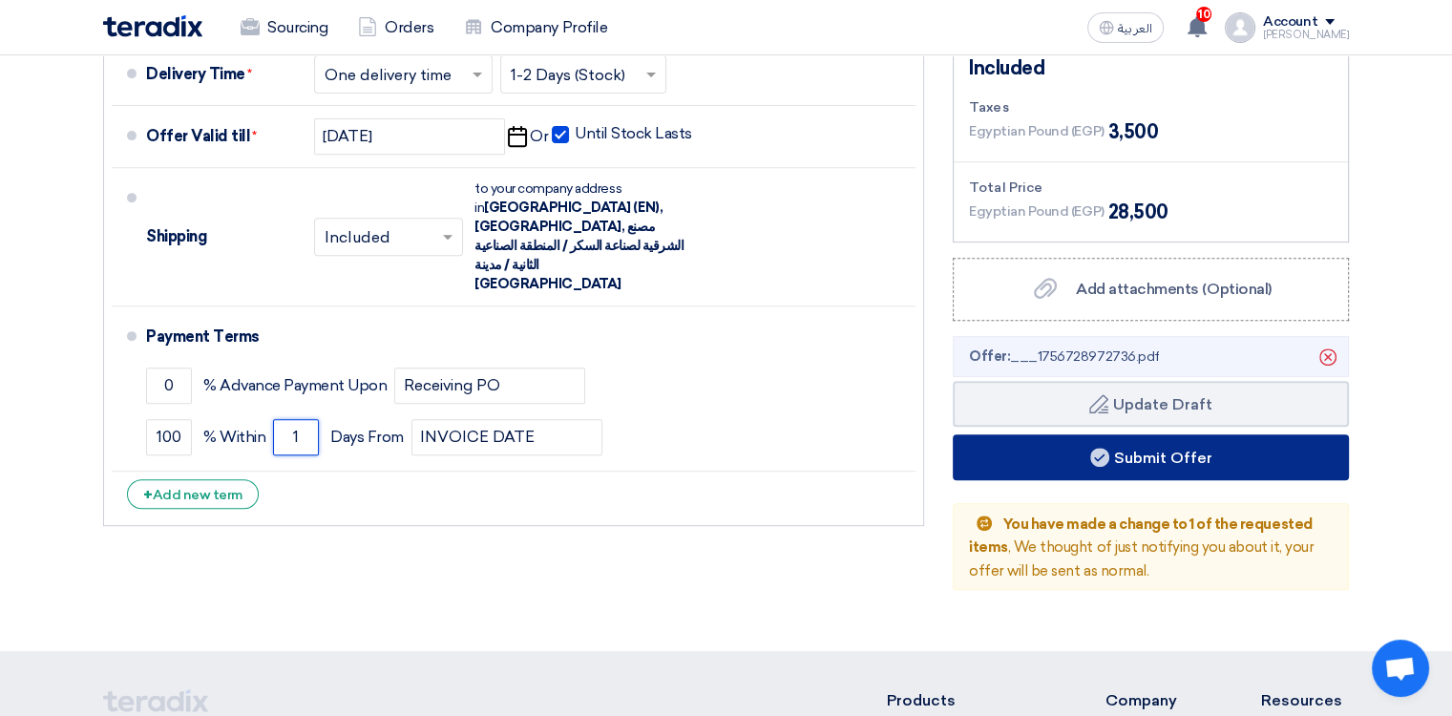
type input "1"
click at [940, 455] on button "Submit Offer" at bounding box center [1151, 457] width 396 height 46
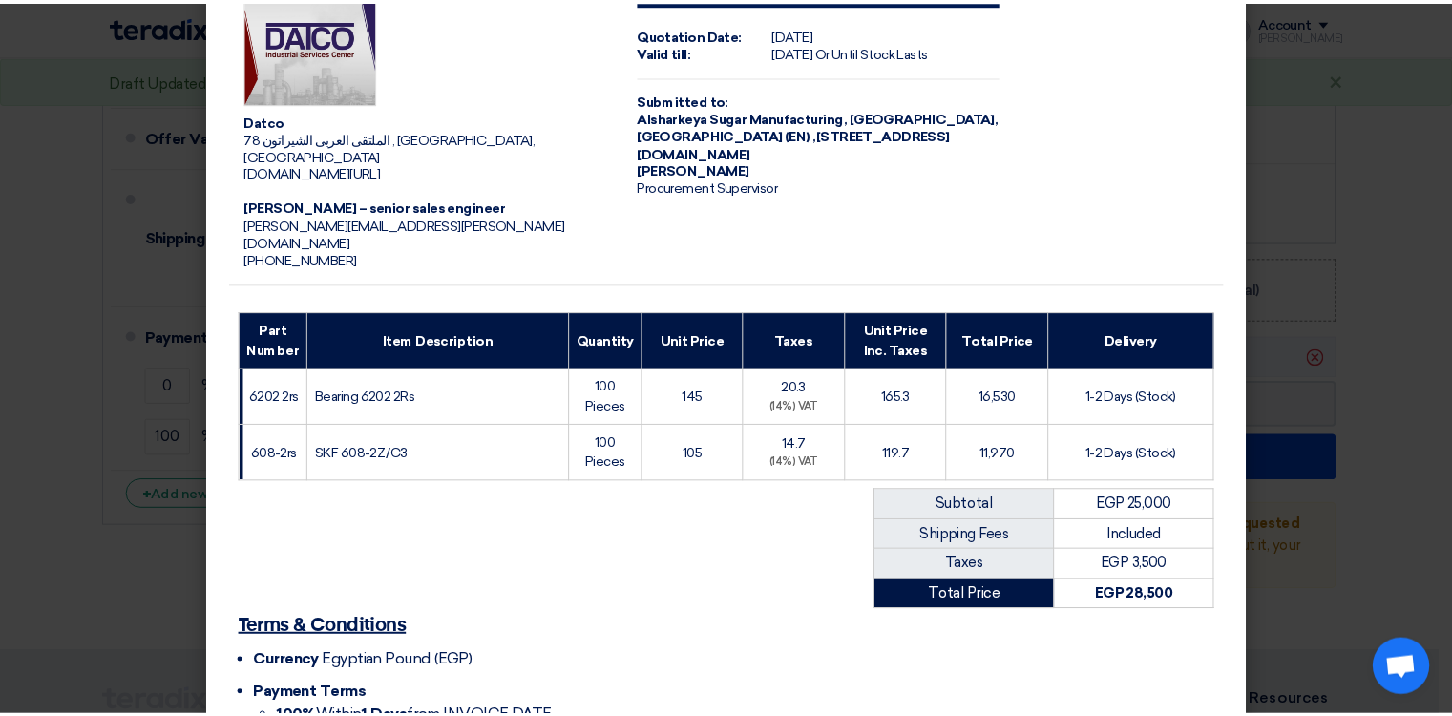
scroll to position [0, 0]
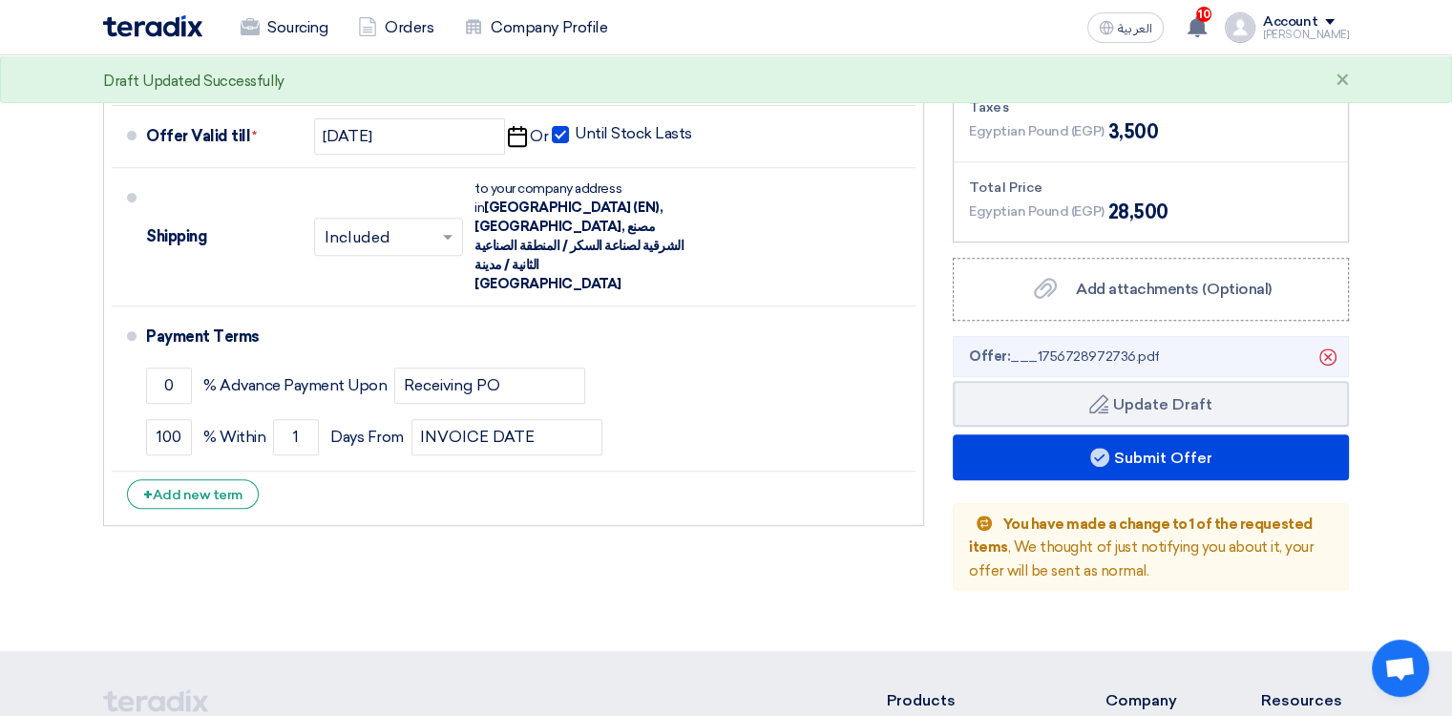
click at [303, 395] on td "Bearing 6202 2Rs" at bounding box center [435, 421] width 264 height 56
click at [303, 394] on td "Bearing 6202 2Rs" at bounding box center [435, 421] width 264 height 56
click at [290, 398] on td "6202 2rs" at bounding box center [268, 421] width 69 height 56
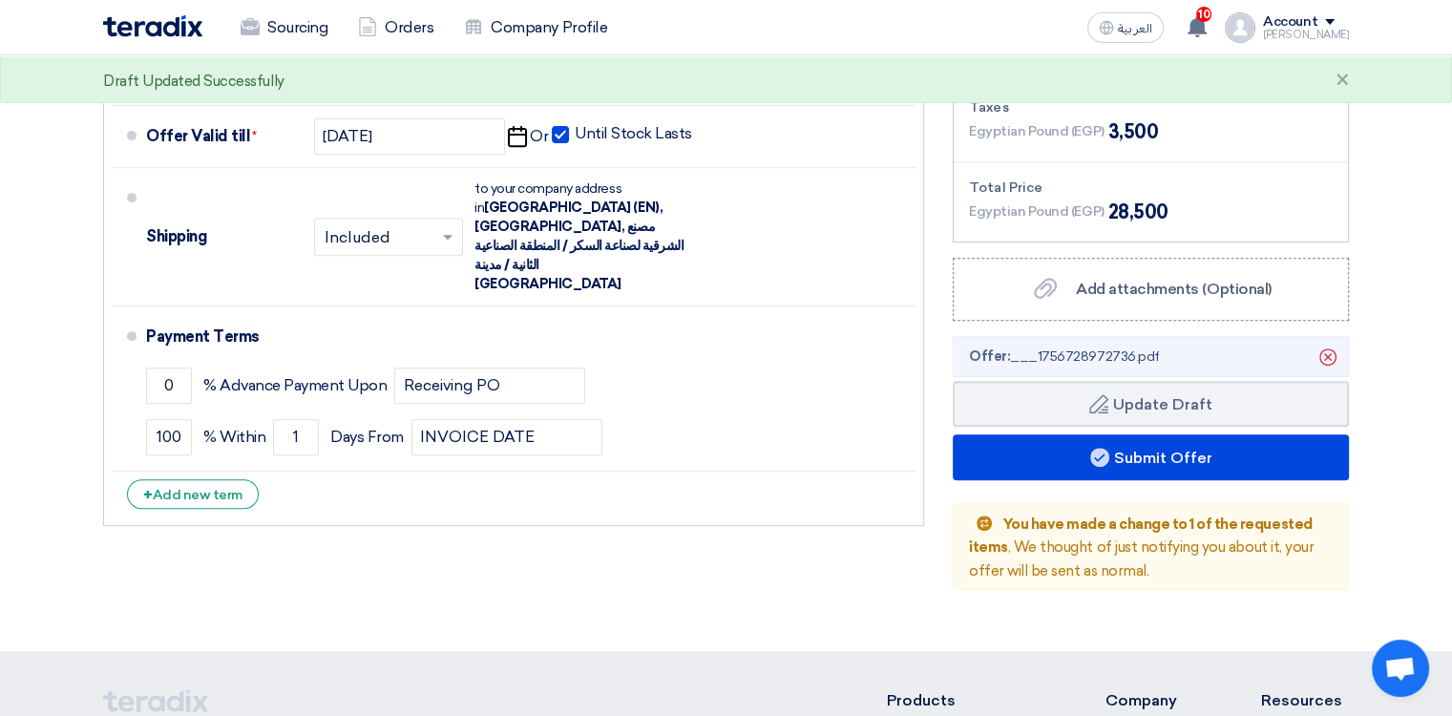
click at [290, 398] on td "6202 2rs" at bounding box center [268, 421] width 69 height 56
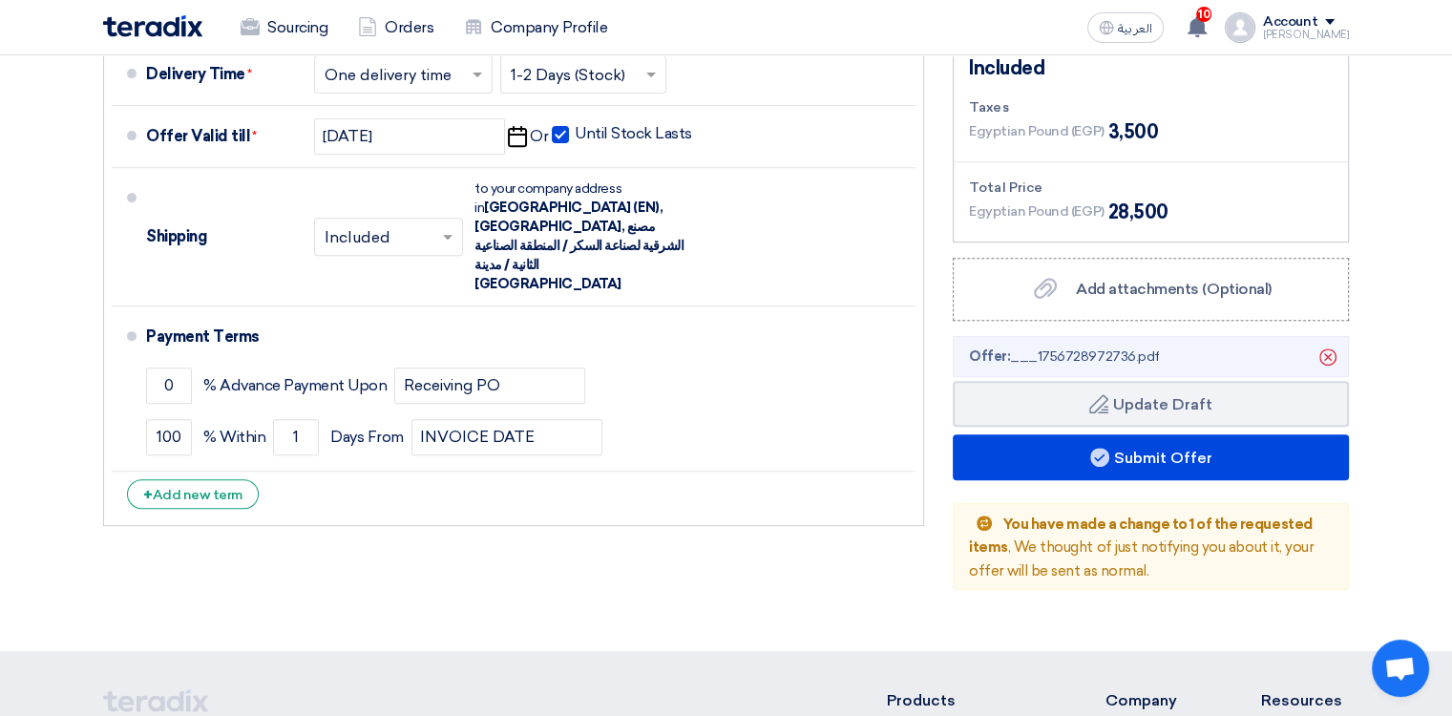
click at [810, 515] on div "Datco 78 الملتقى العربى الشيراتون , [GEOGRAPHIC_DATA], [GEOGRAPHIC_DATA] [DOMAI…" at bounding box center [726, 435] width 1004 height 913
click at [940, 406] on td "1-2 Days (Stock)" at bounding box center [1134, 421] width 167 height 56
click at [297, 403] on td "6202 2rs" at bounding box center [268, 421] width 69 height 56
click at [940, 457] on td "1-2 Days (Stock)" at bounding box center [1134, 478] width 167 height 56
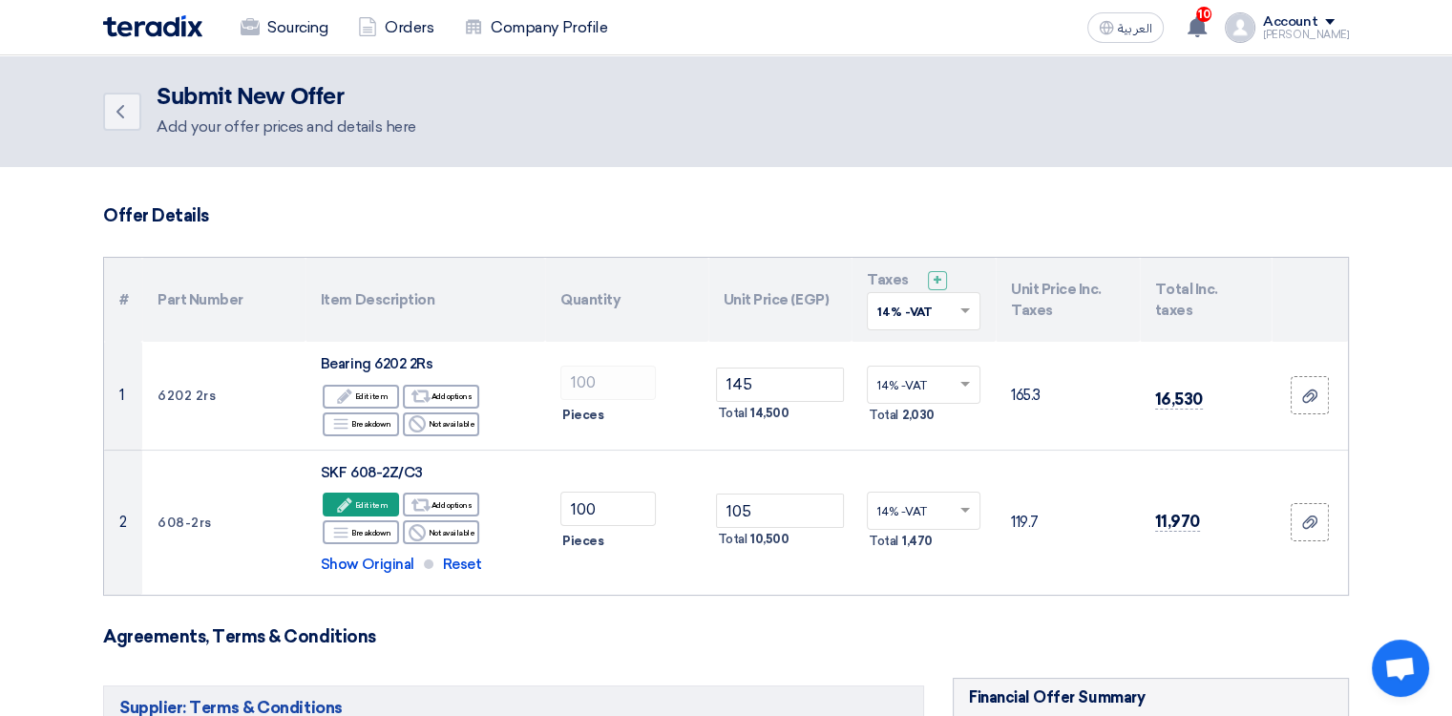
click at [405, 223] on div "[PERSON_NAME] – senior sales engineer" at bounding box center [423, 231] width 367 height 17
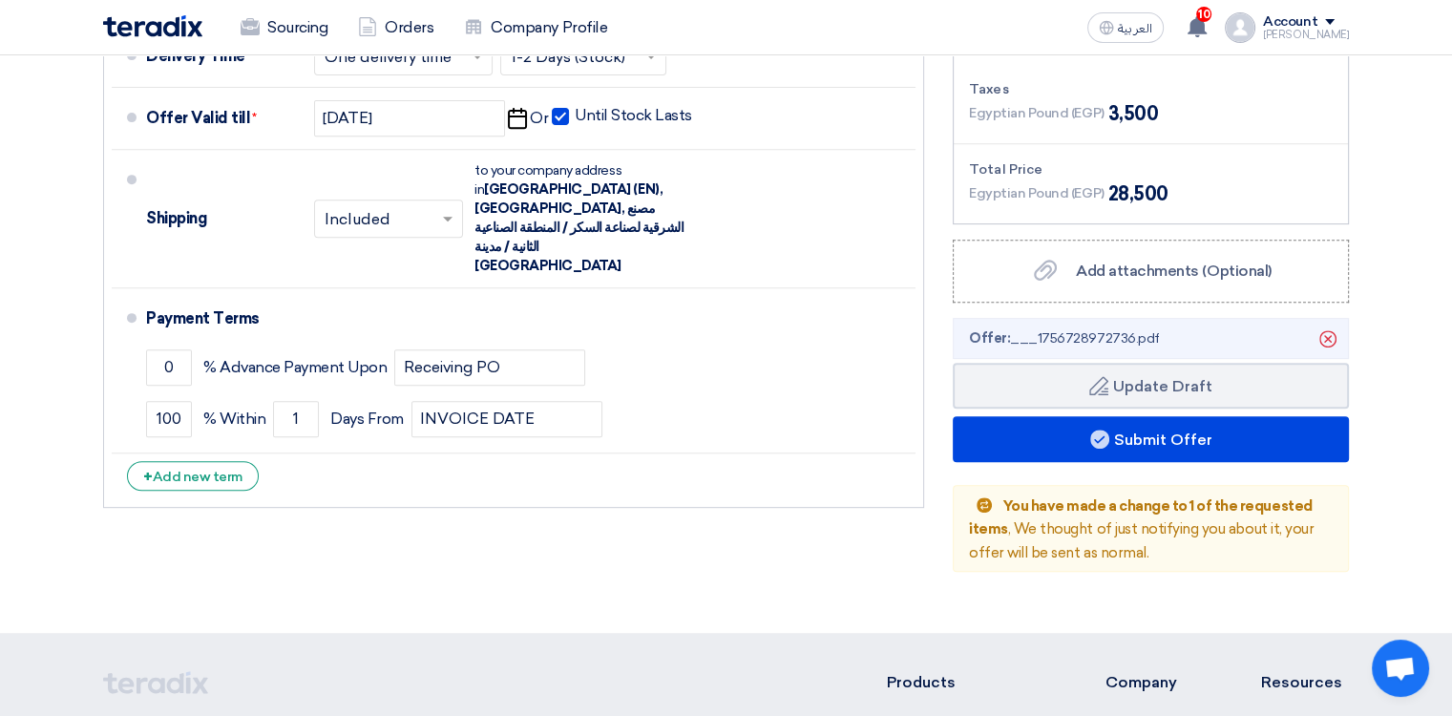
scroll to position [553, 0]
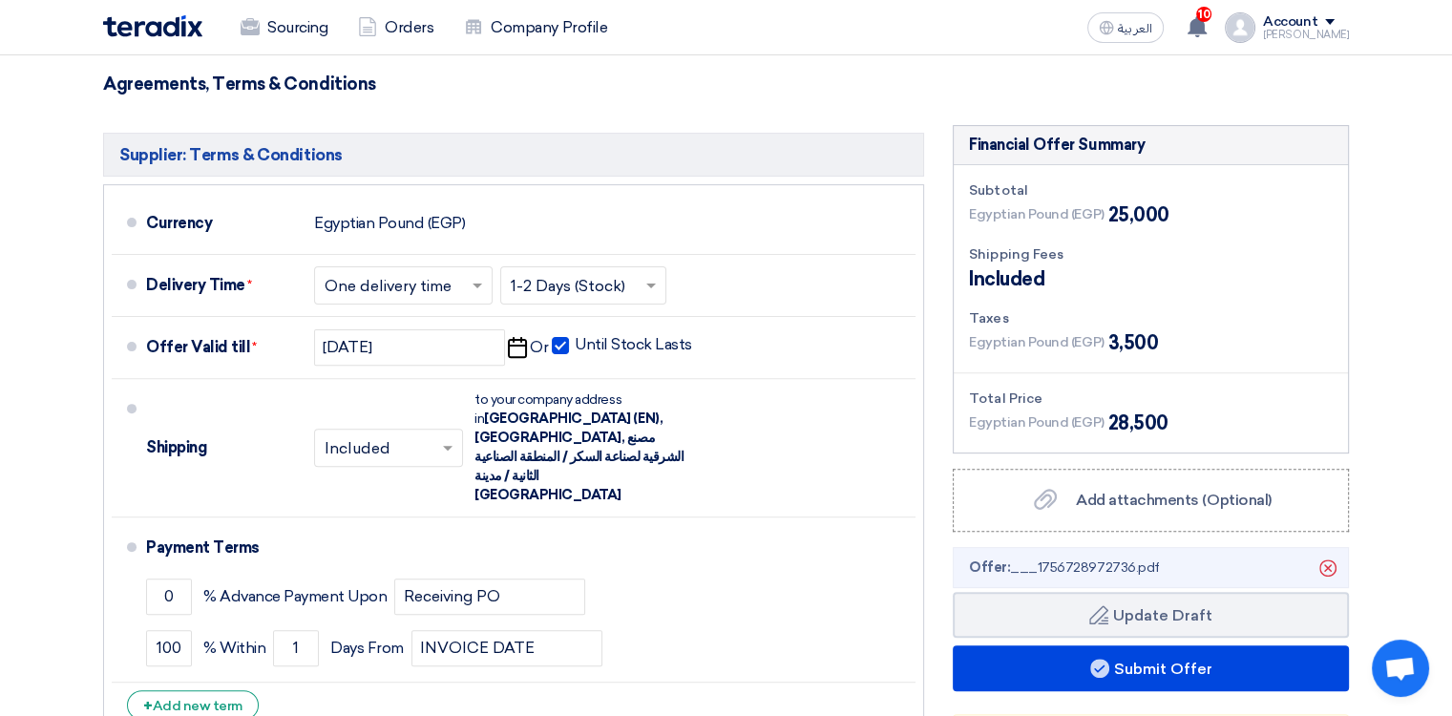
click at [413, 450] on td "SKF 608-2Z/C3" at bounding box center [435, 478] width 264 height 56
click at [572, 279] on div "Datco 78 الملتقى العربى الشيراتون , [GEOGRAPHIC_DATA], [GEOGRAPHIC_DATA] [DOMAI…" at bounding box center [726, 435] width 1004 height 913
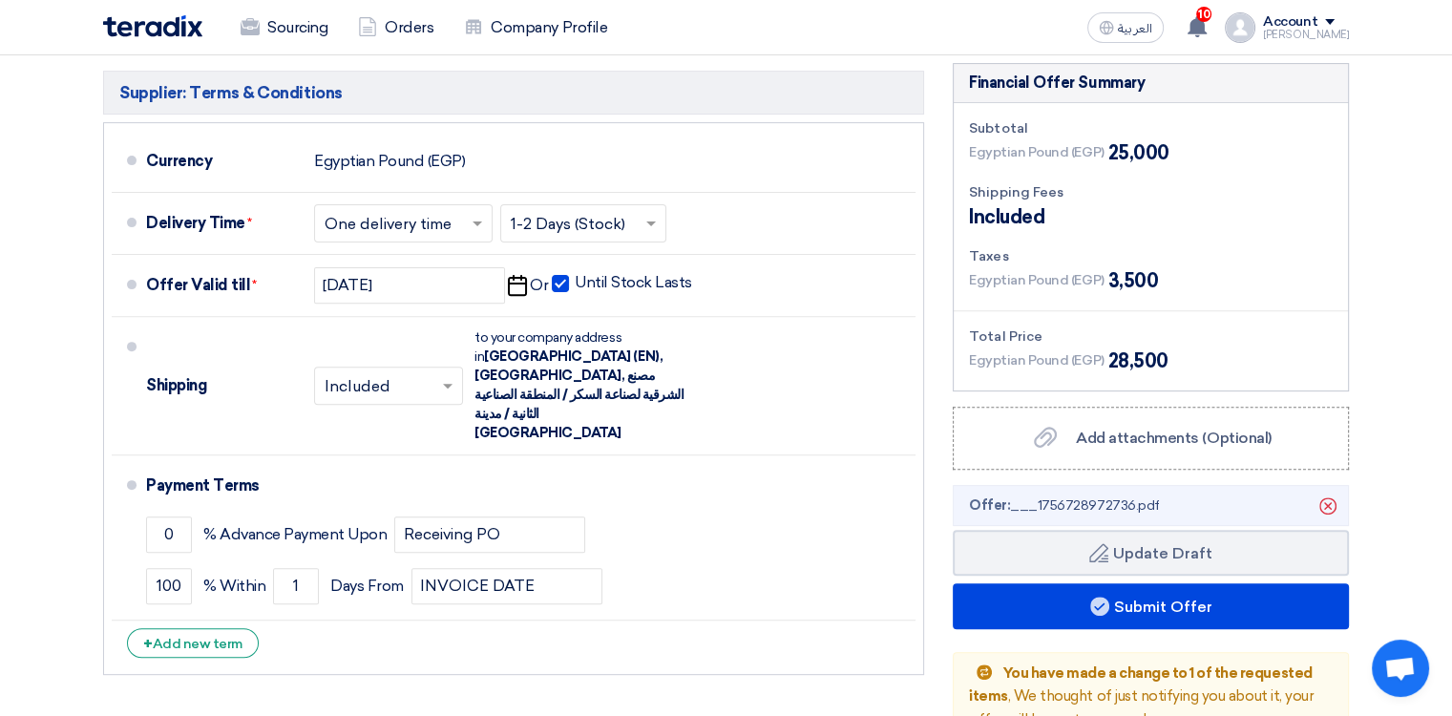
scroll to position [648, 0]
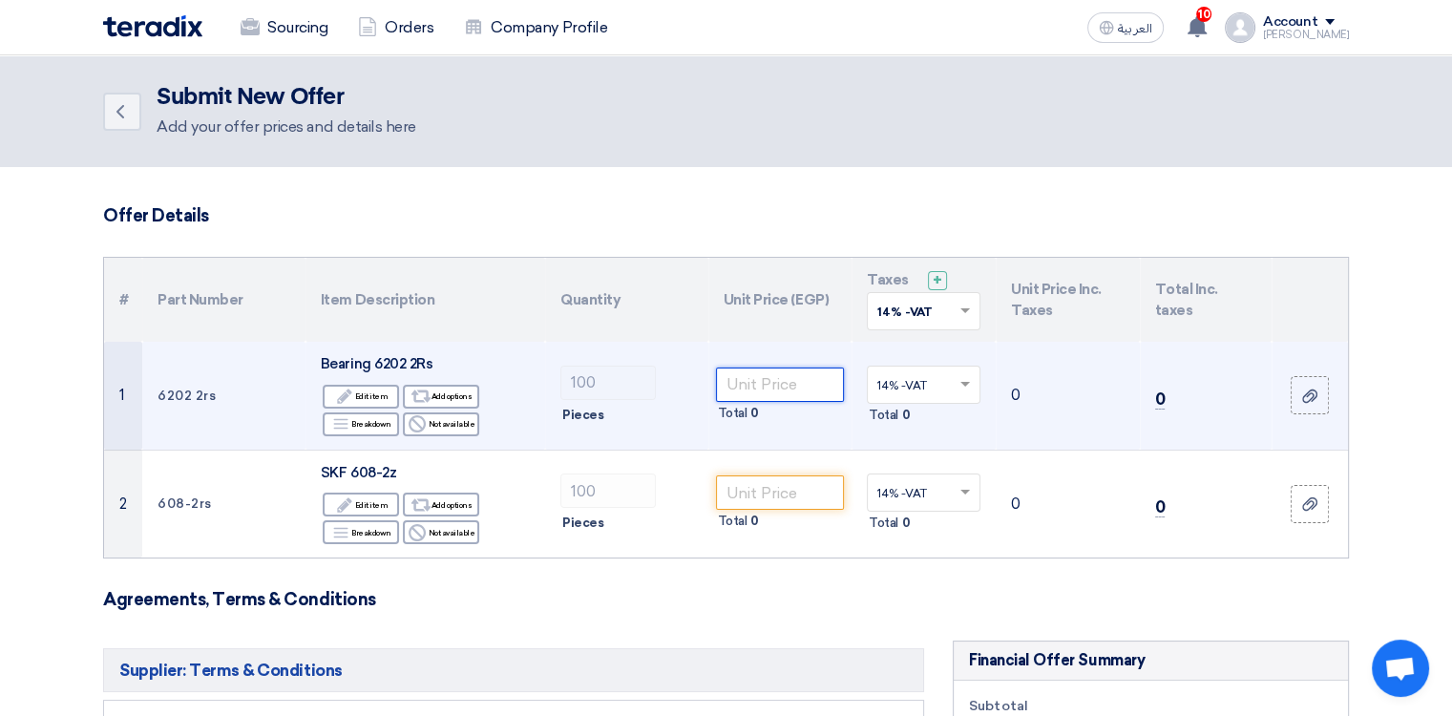
click at [754, 387] on input "number" at bounding box center [780, 385] width 129 height 34
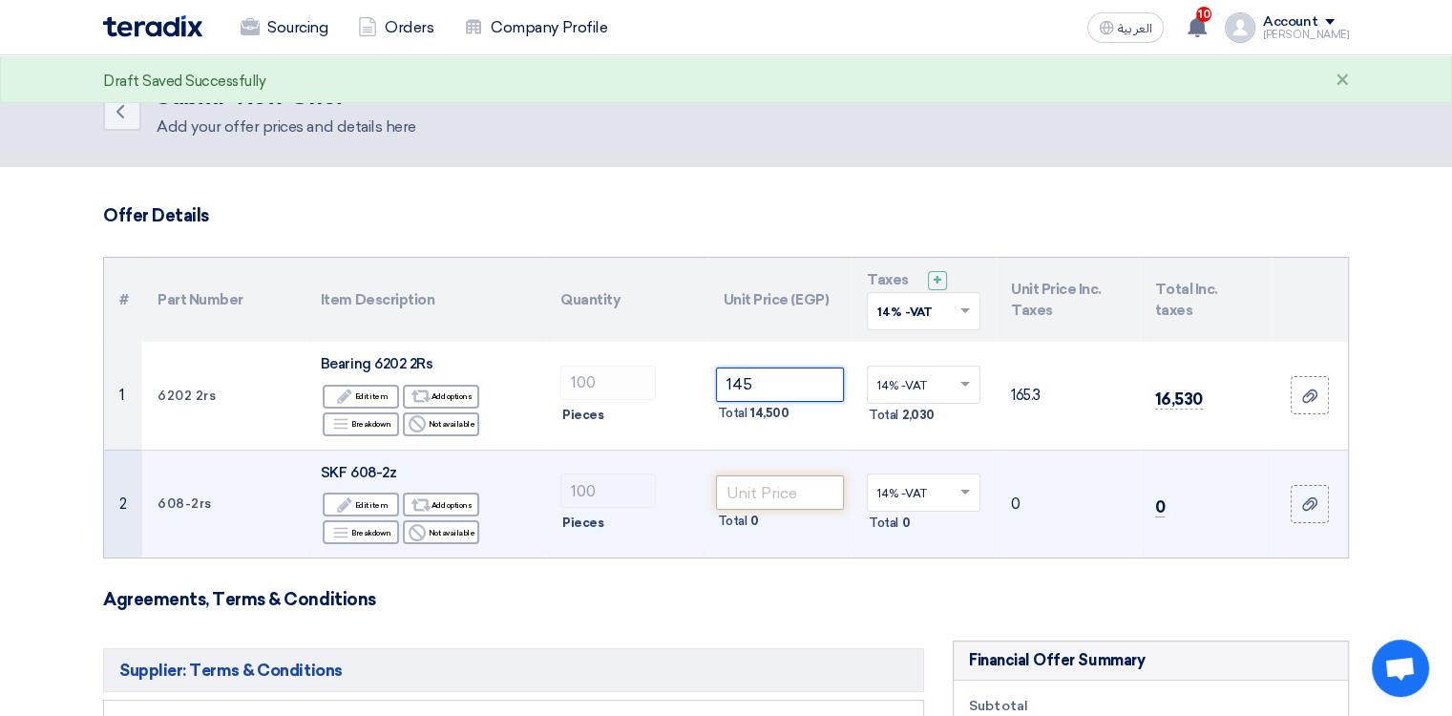
type input "145"
click at [779, 484] on input "number" at bounding box center [780, 492] width 129 height 34
type input "105"
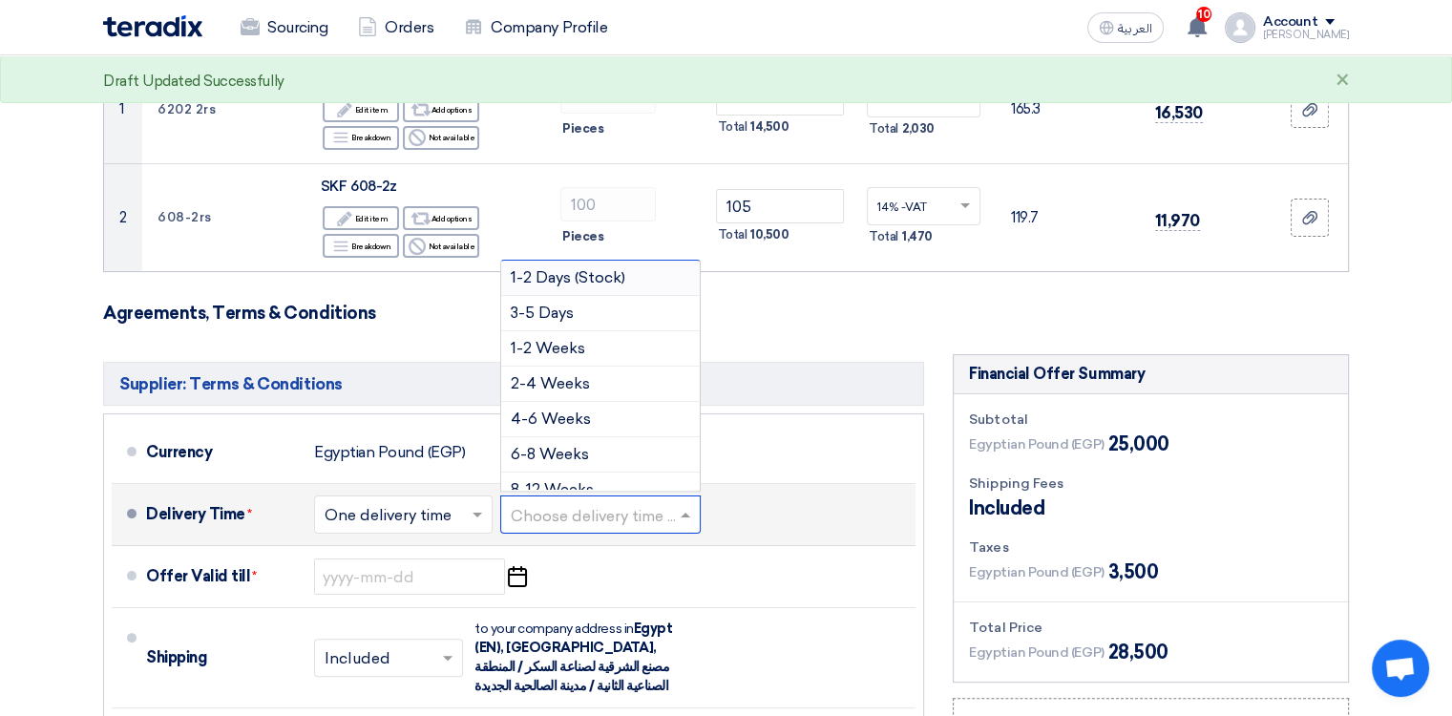
click at [622, 517] on input "text" at bounding box center [601, 517] width 181 height 28
click at [605, 277] on span "1-2 Days (Stock)" at bounding box center [568, 277] width 115 height 18
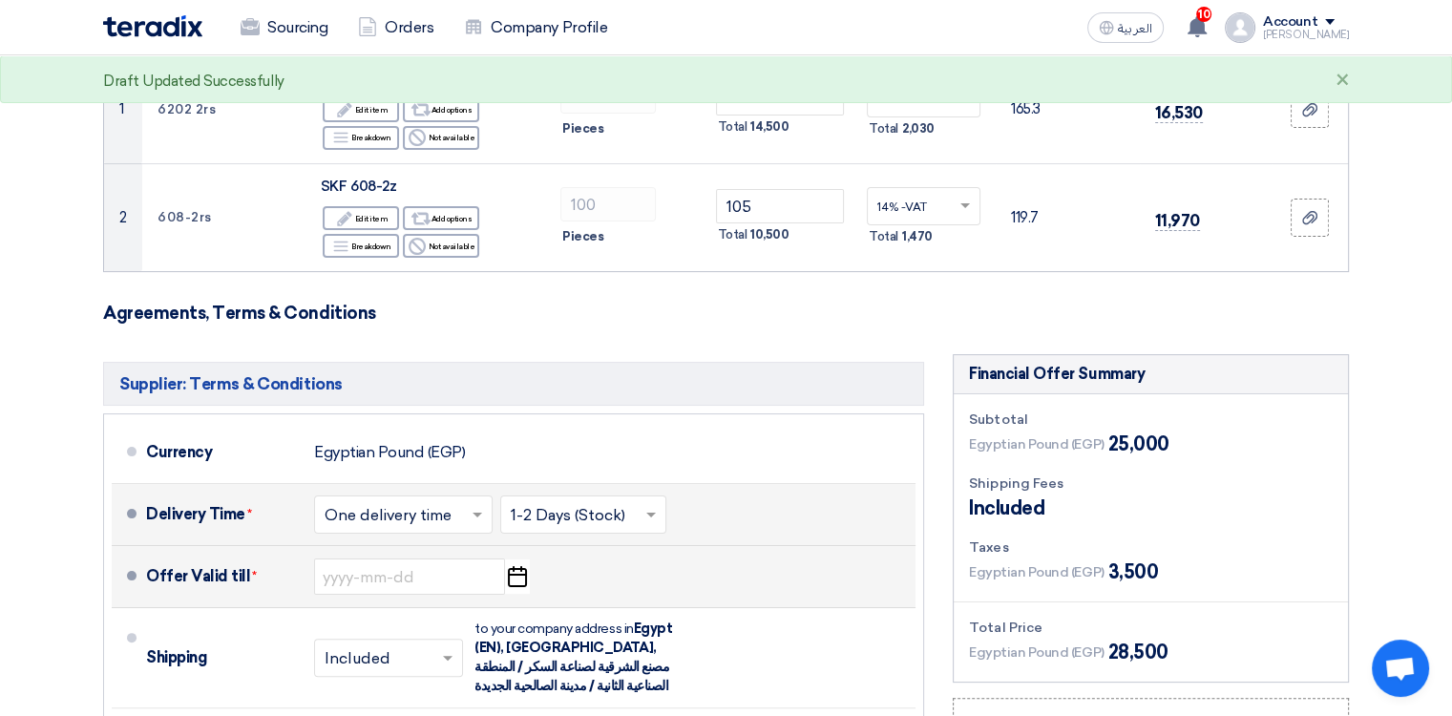
click at [518, 577] on icon "Pick a date" at bounding box center [517, 576] width 26 height 34
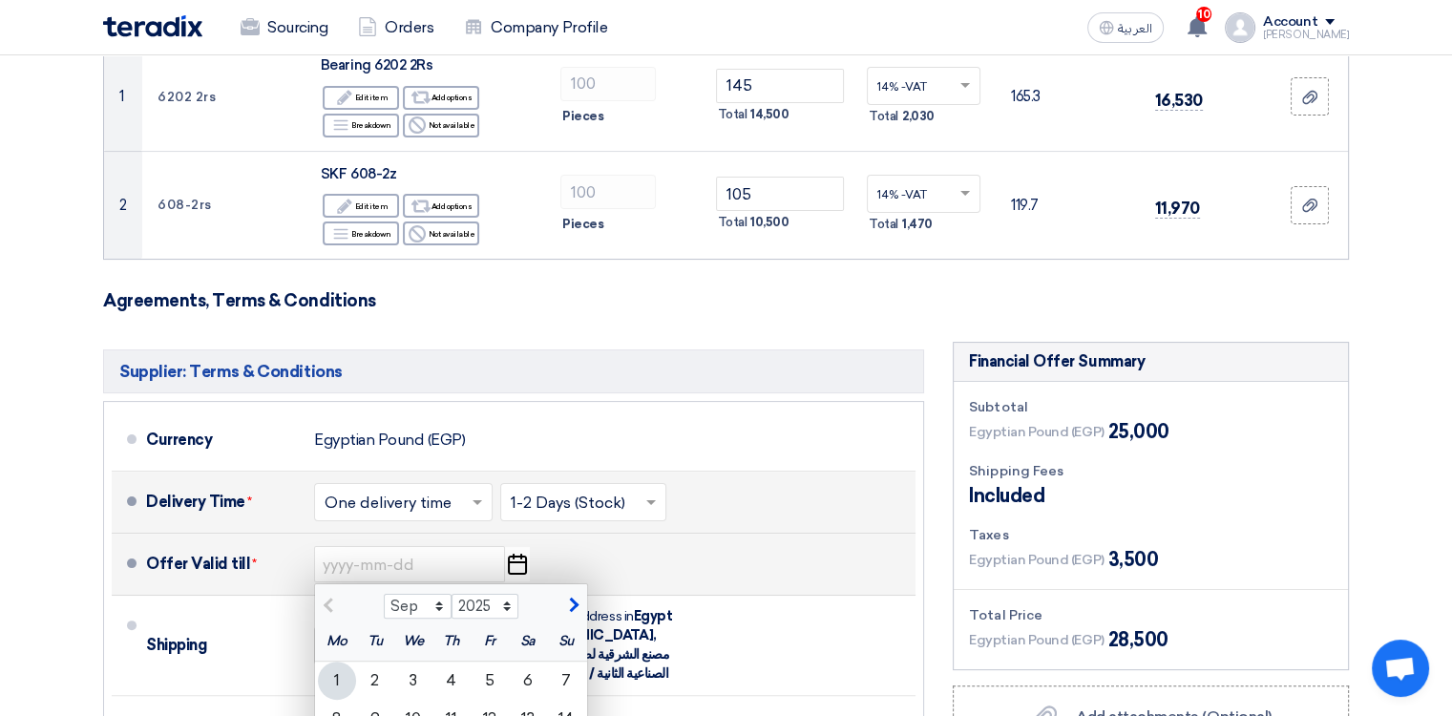
scroll to position [477, 0]
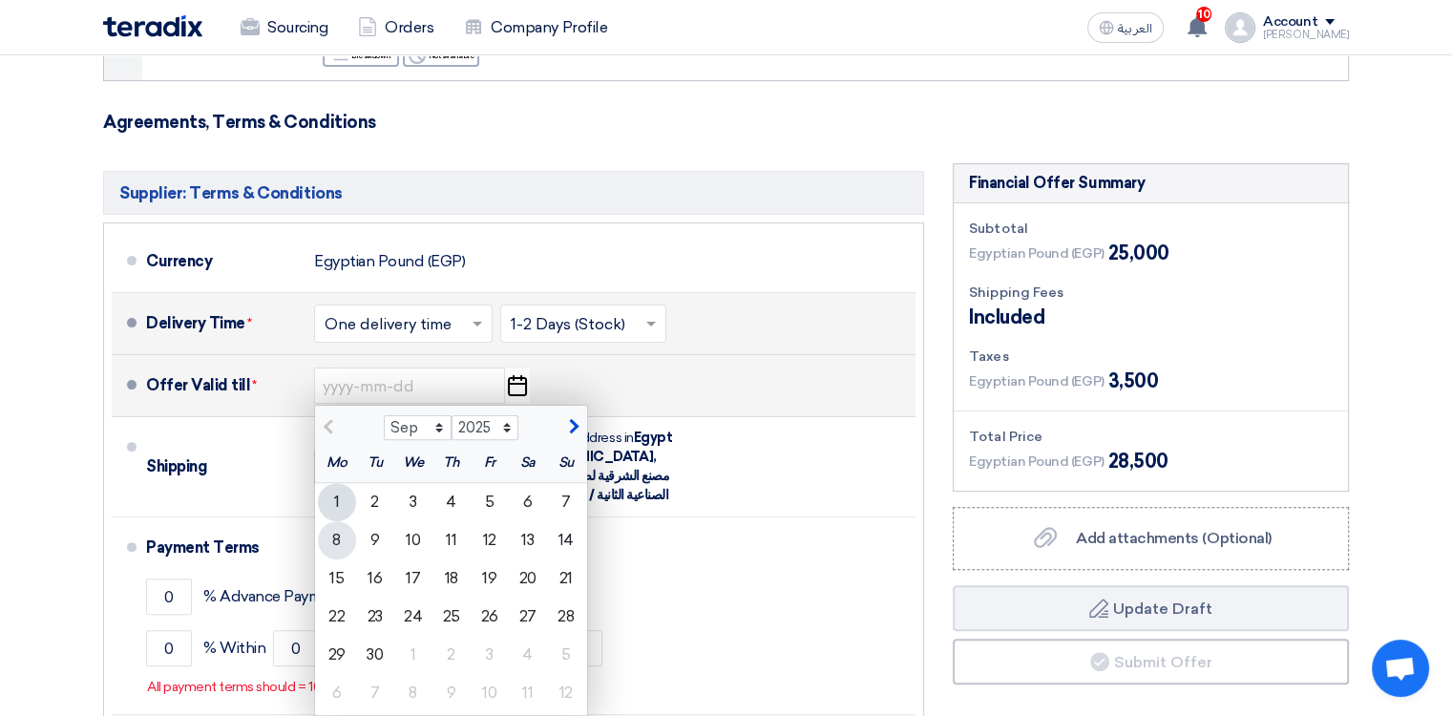
click at [332, 545] on div "8" at bounding box center [337, 540] width 38 height 38
type input "[DATE]"
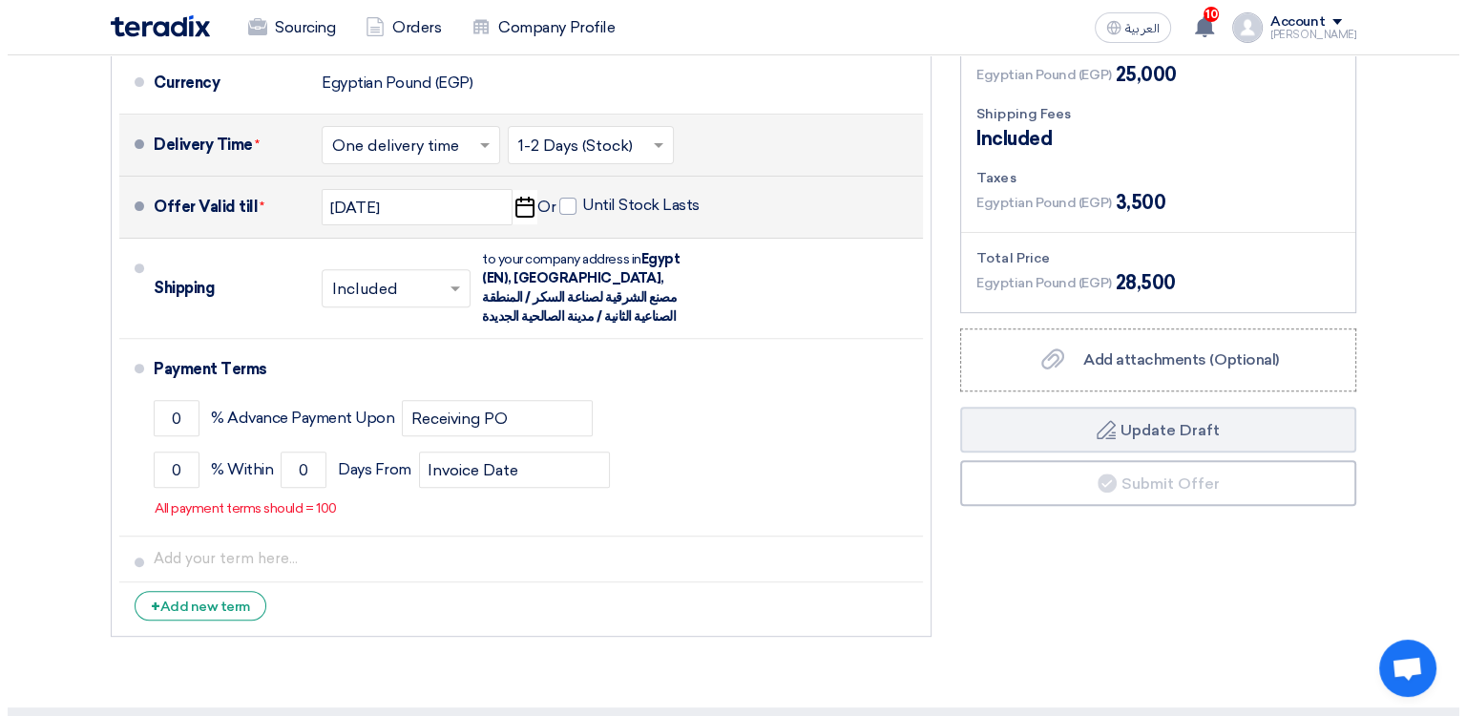
scroll to position [668, 0]
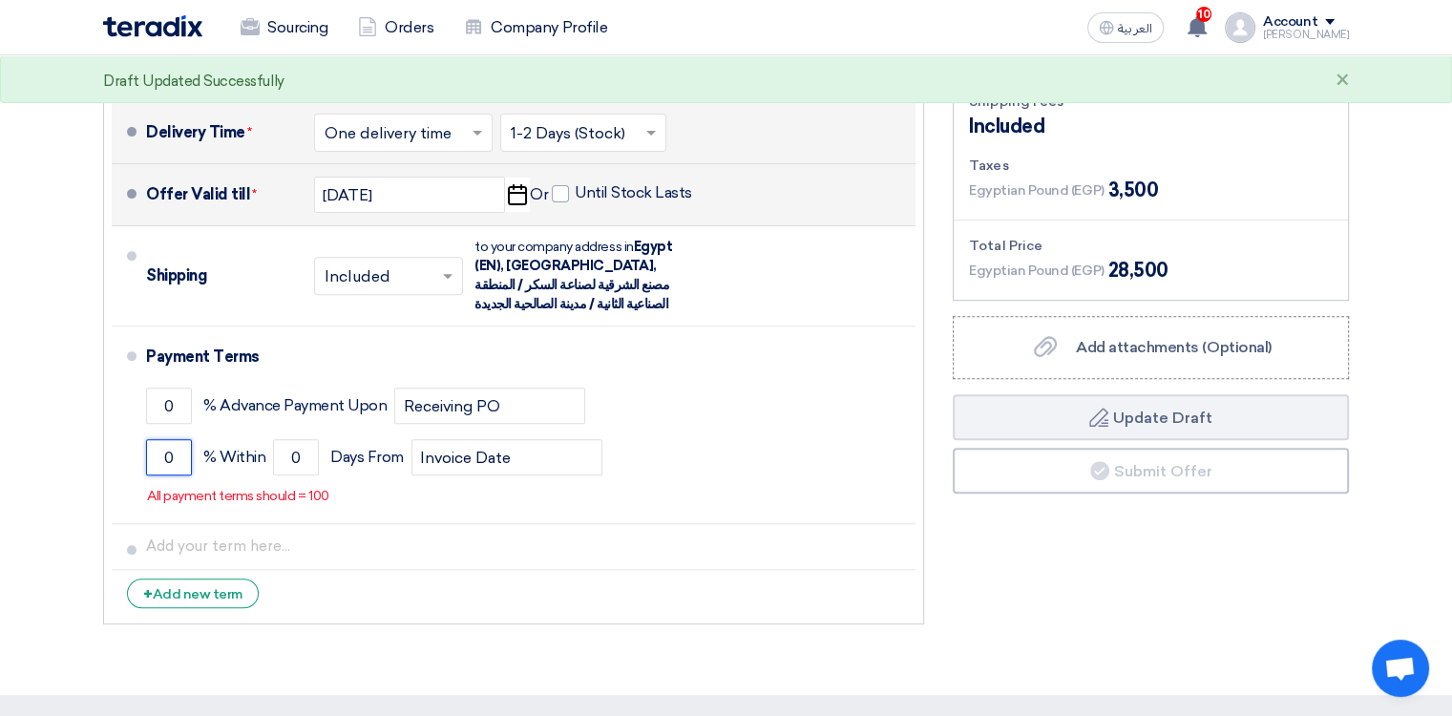
drag, startPoint x: 179, startPoint y: 459, endPoint x: 97, endPoint y: 444, distance: 83.5
click at [99, 444] on div "Supplier: Terms & Conditions Currency Egyptian Pound (EGP) Delivery Time * Choo…" at bounding box center [514, 303] width 850 height 662
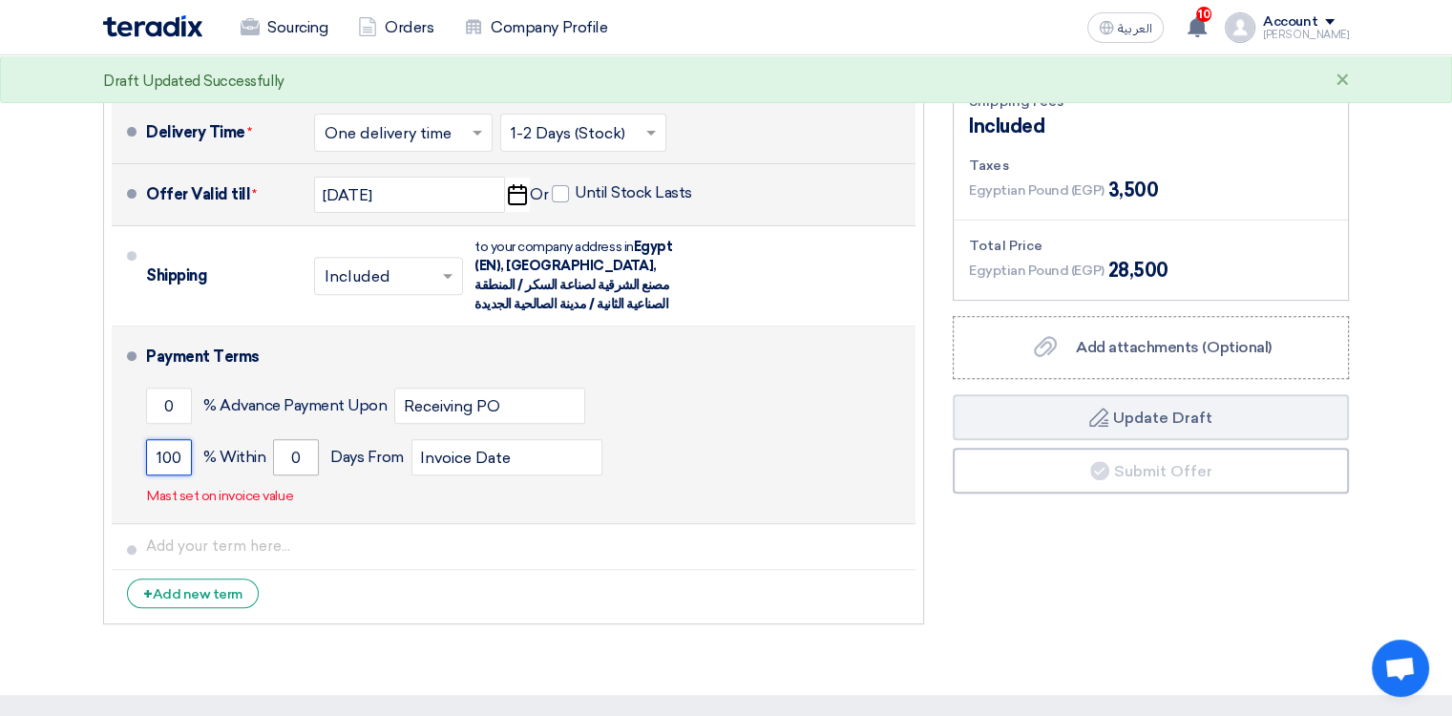
type input "100"
drag, startPoint x: 300, startPoint y: 455, endPoint x: 267, endPoint y: 452, distance: 32.6
click at [267, 452] on div "100 % Within 0 Days From Invoice Date" at bounding box center [527, 457] width 762 height 52
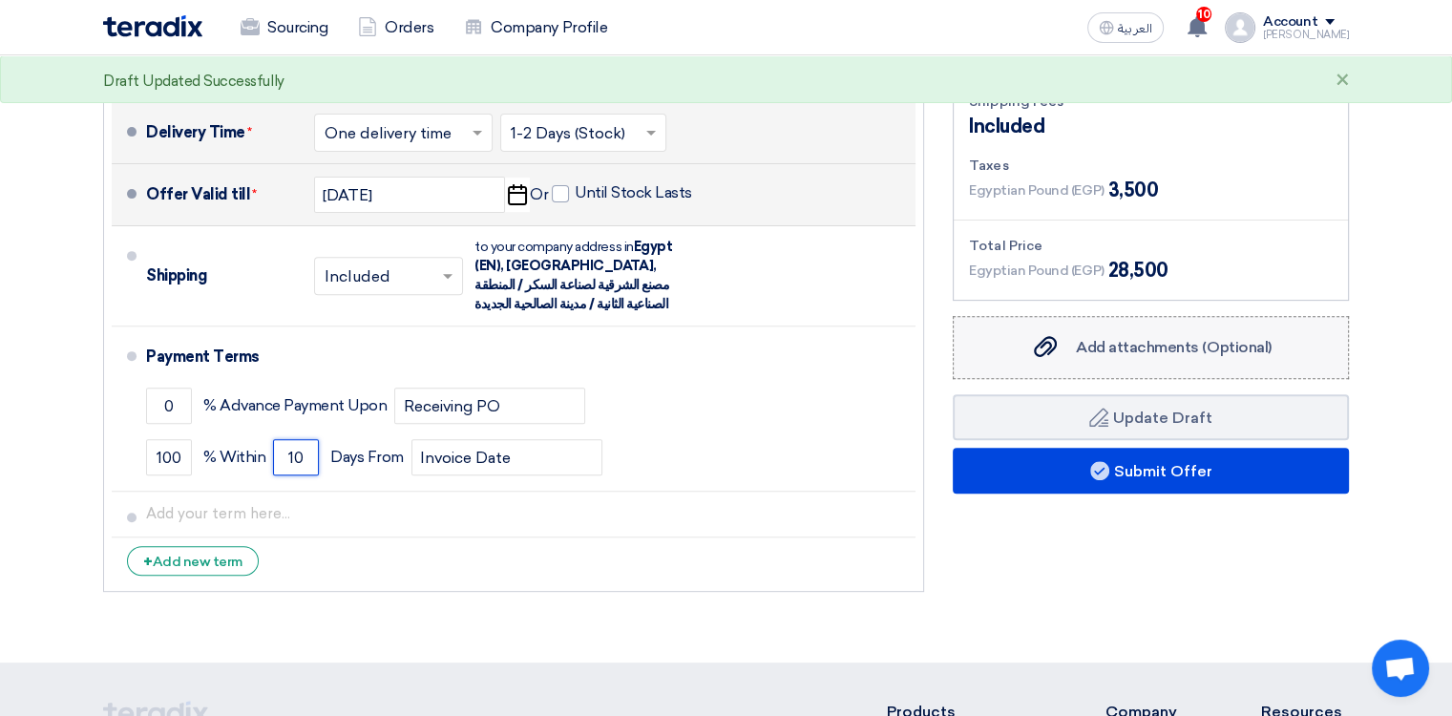
type input "10"
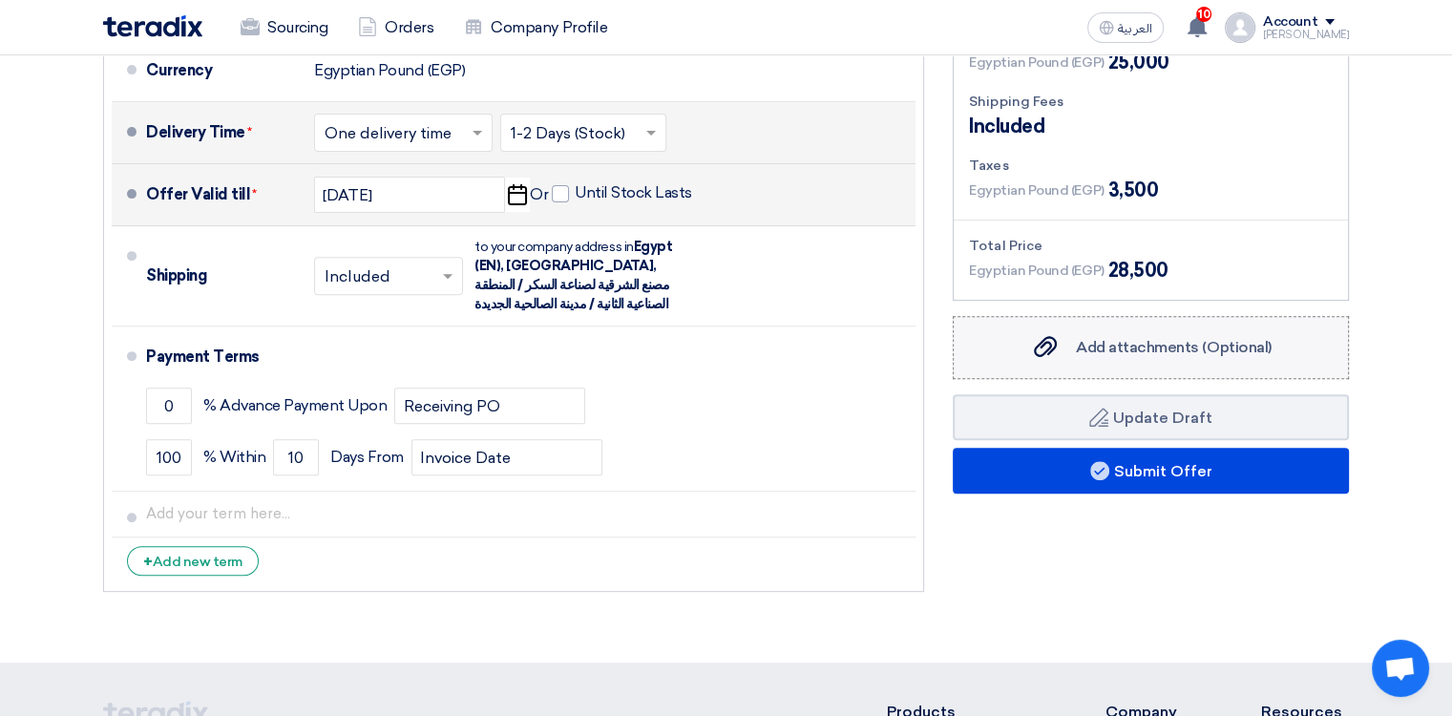
click at [1133, 336] on div "Add attachments (Optional) Add attachments (Optional)" at bounding box center [1150, 347] width 241 height 23
click at [0, 0] on input "Add attachments (Optional) Add attachments (Optional)" at bounding box center [0, 0] width 0 height 0
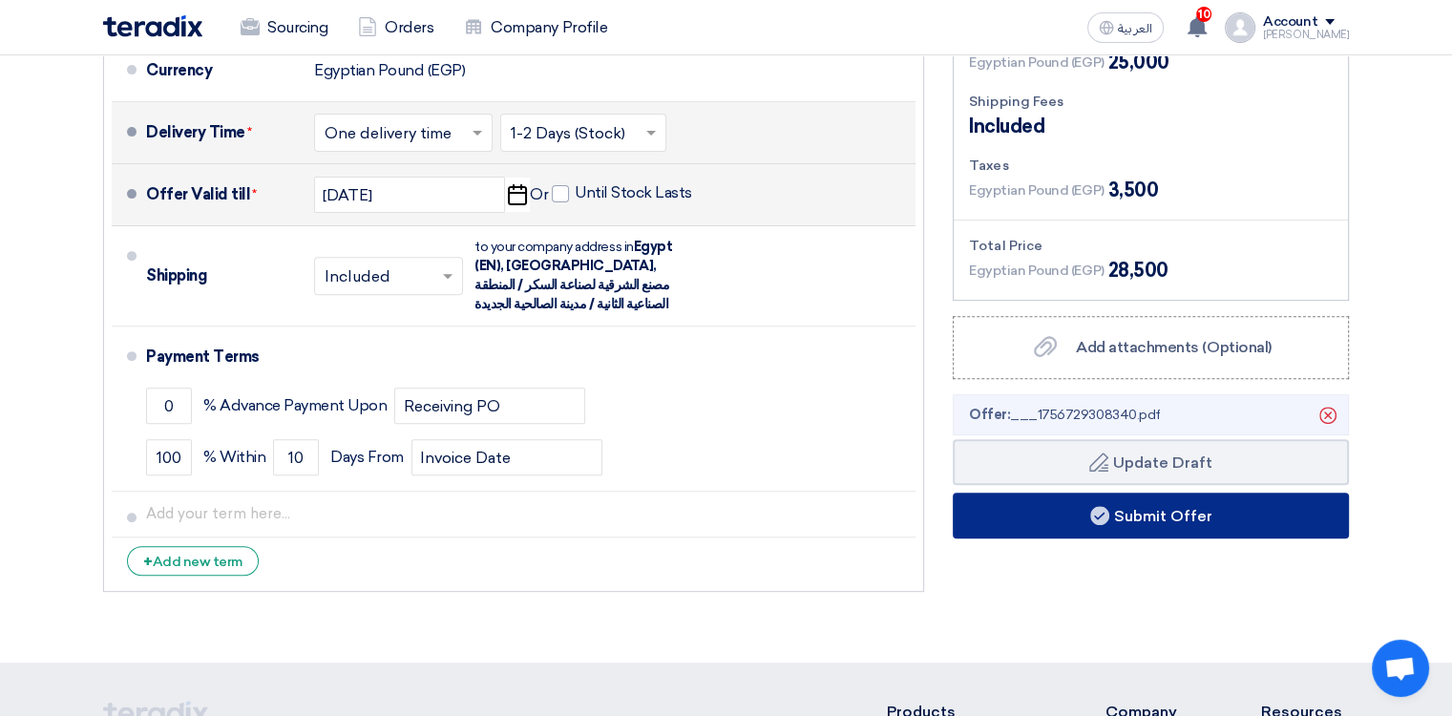
click at [1078, 507] on button "Submit Offer" at bounding box center [1151, 516] width 396 height 46
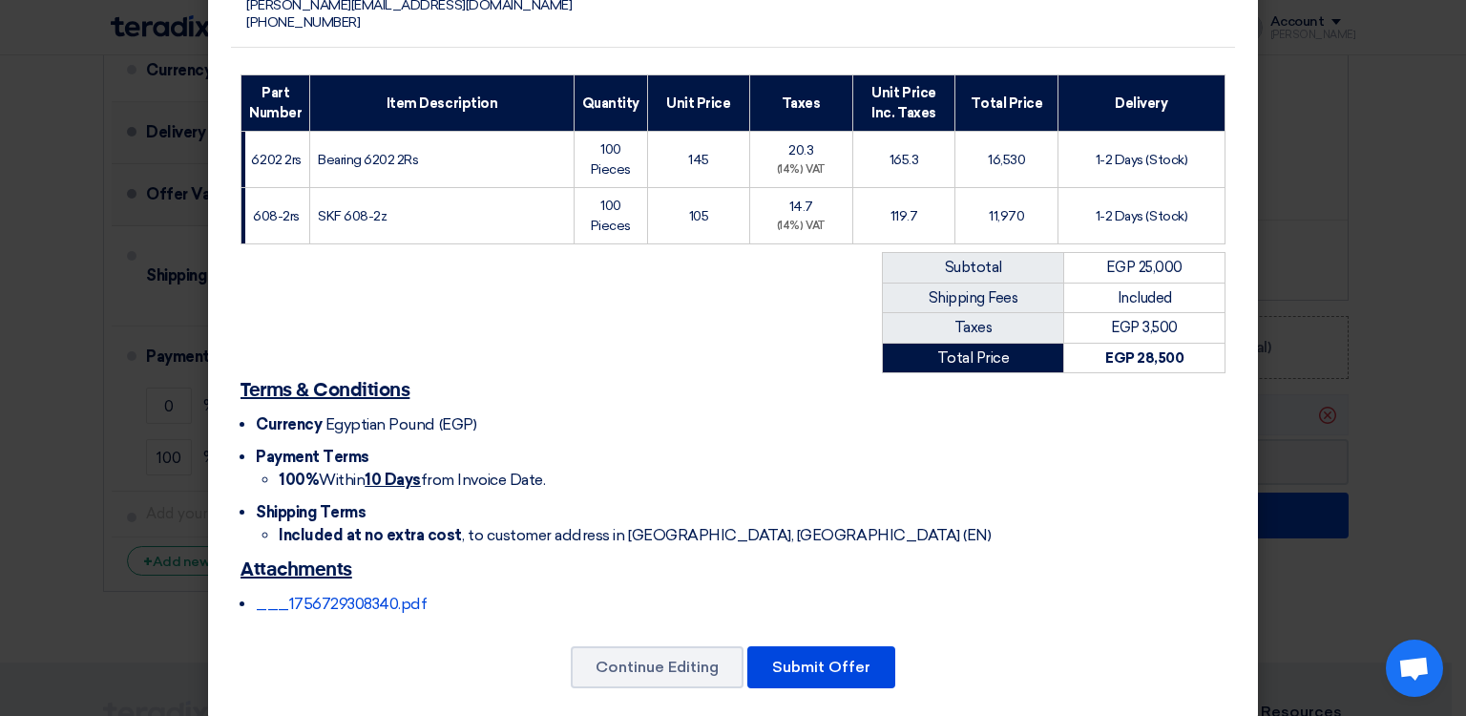
scroll to position [294, 0]
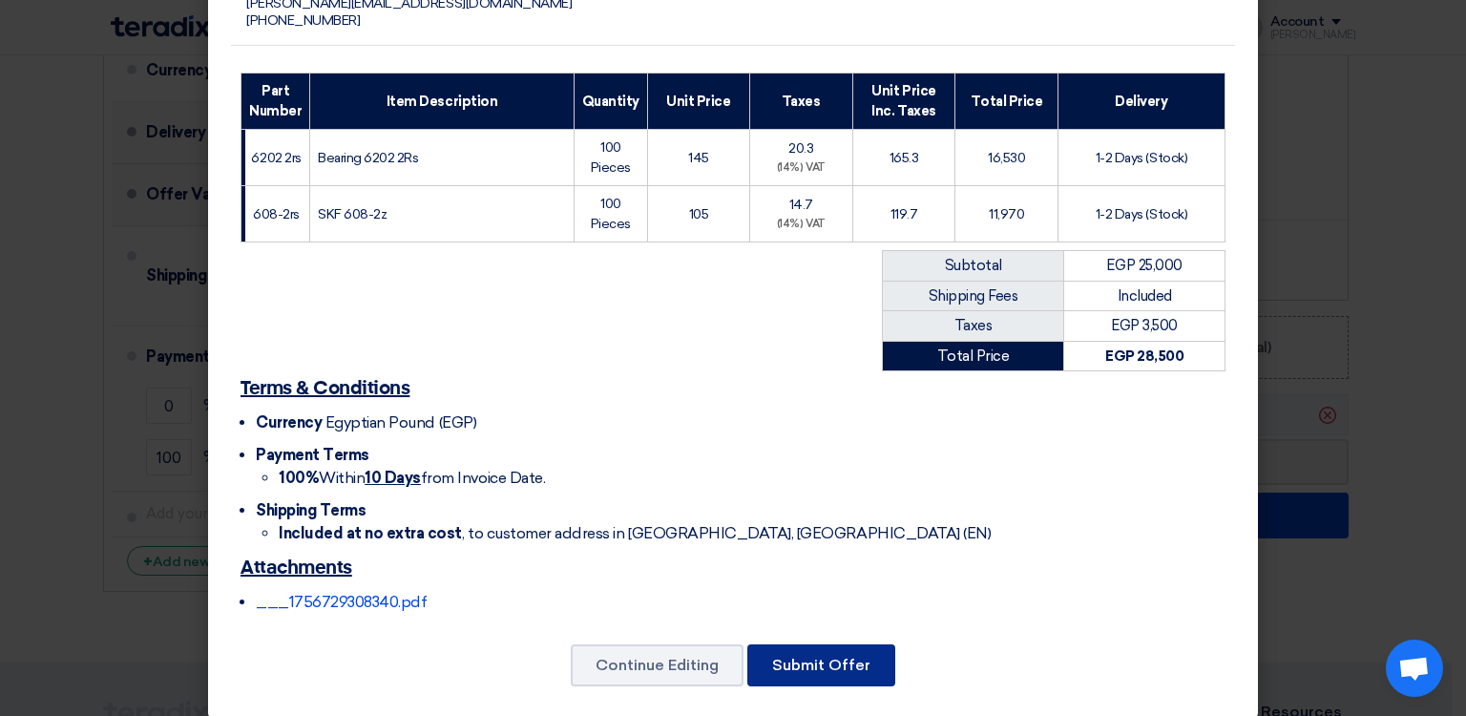
click at [802, 646] on button "Submit Offer" at bounding box center [821, 665] width 148 height 42
